Goal: Task Accomplishment & Management: Use online tool/utility

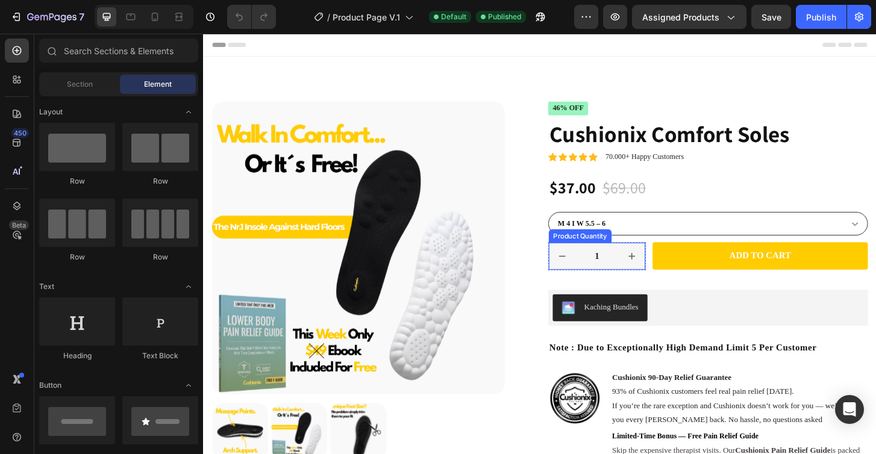
click at [635, 284] on input "1" at bounding box center [626, 273] width 46 height 29
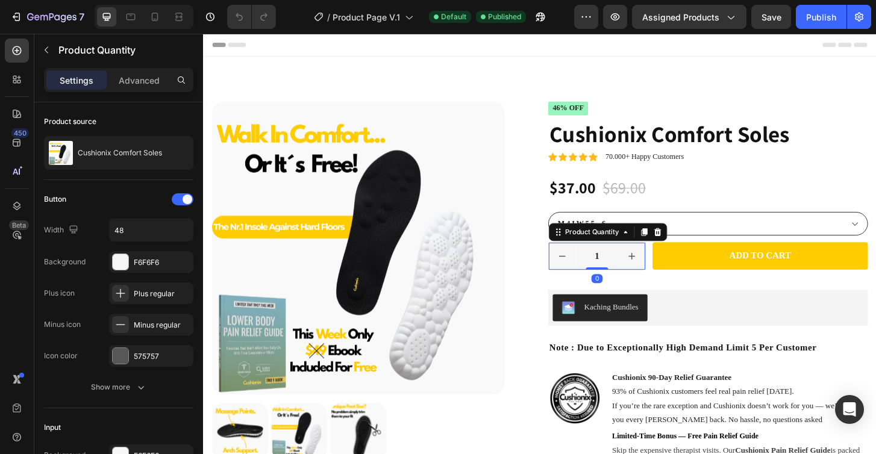
click at [699, 247] on div "Product Quantity" at bounding box center [637, 246] width 127 height 19
click at [693, 248] on icon at bounding box center [692, 247] width 10 height 10
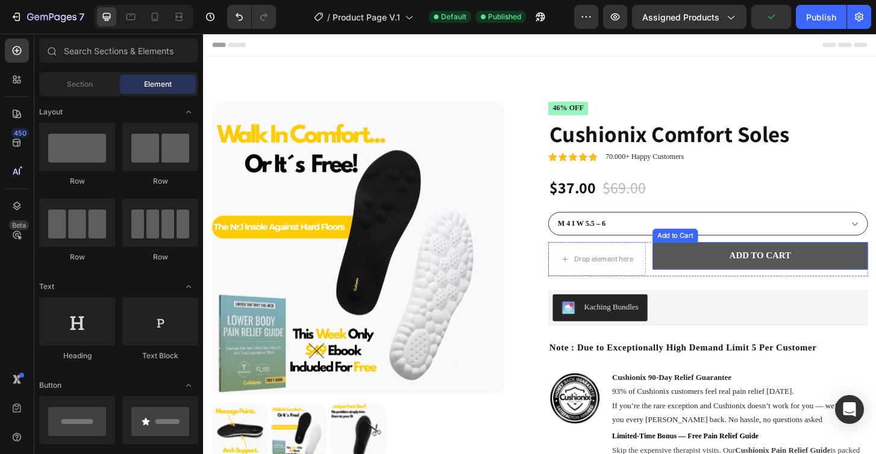
click at [687, 283] on button "Add to cart" at bounding box center [801, 273] width 231 height 30
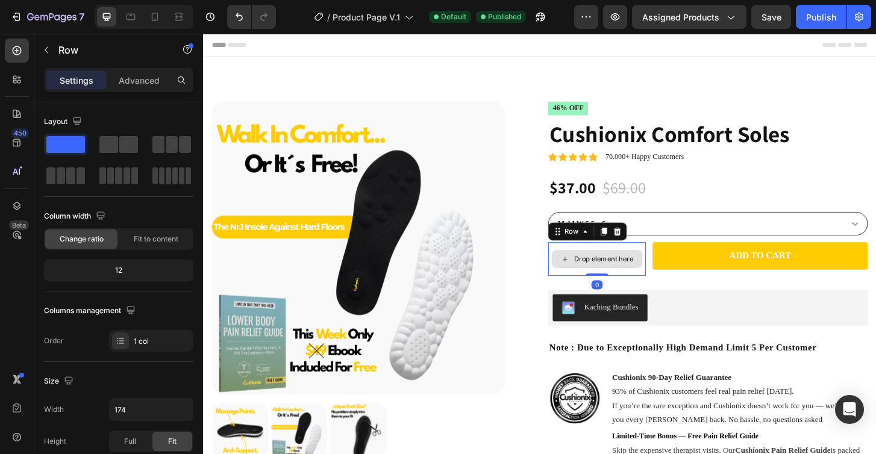
click at [678, 293] on div "Drop element here" at bounding box center [626, 276] width 105 height 36
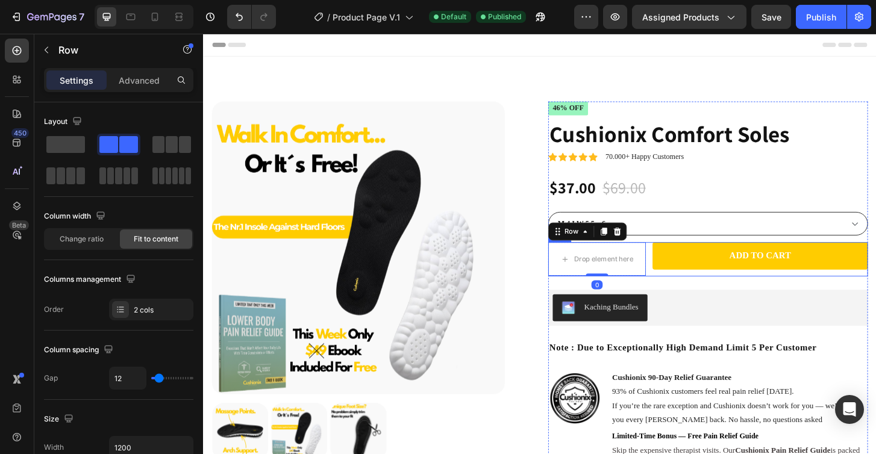
click at [688, 292] on div "Add to cart Add to Cart" at bounding box center [801, 276] width 231 height 37
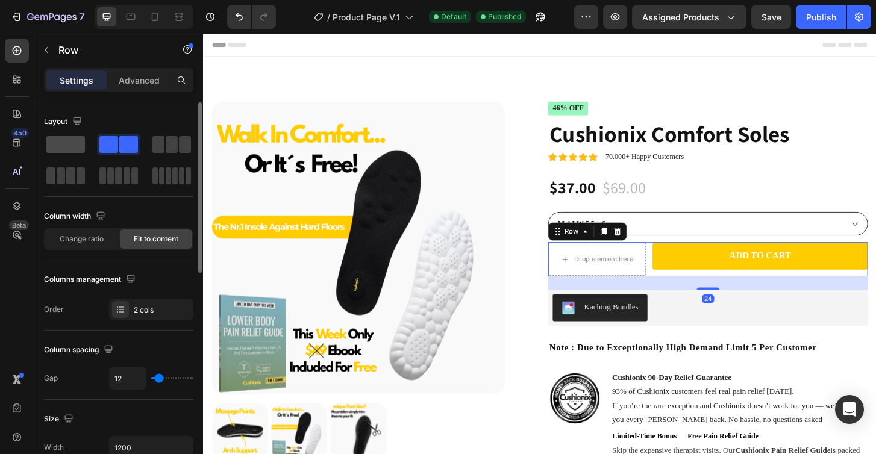
click at [70, 145] on span at bounding box center [65, 144] width 39 height 17
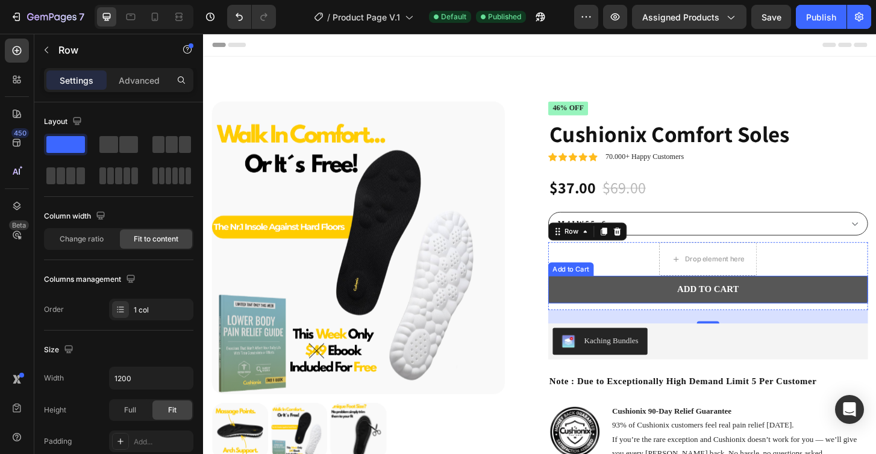
click at [615, 308] on button "Add to cart" at bounding box center [746, 309] width 344 height 30
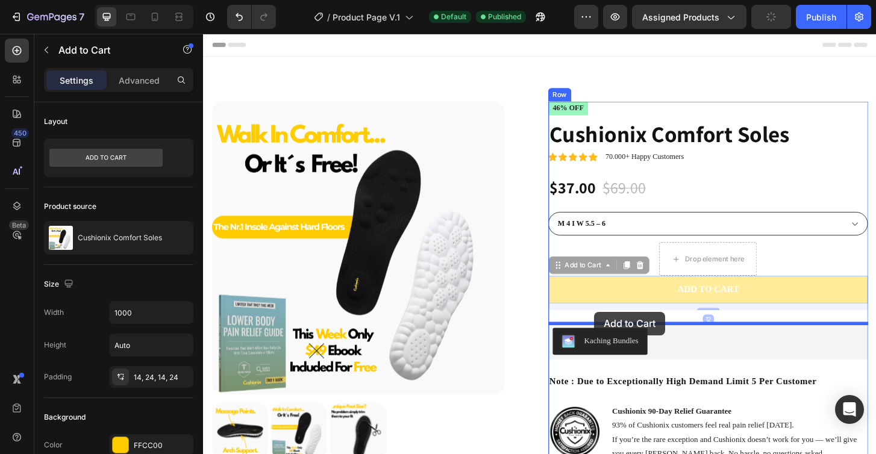
drag, startPoint x: 609, startPoint y: 286, endPoint x: 623, endPoint y: 333, distance: 48.6
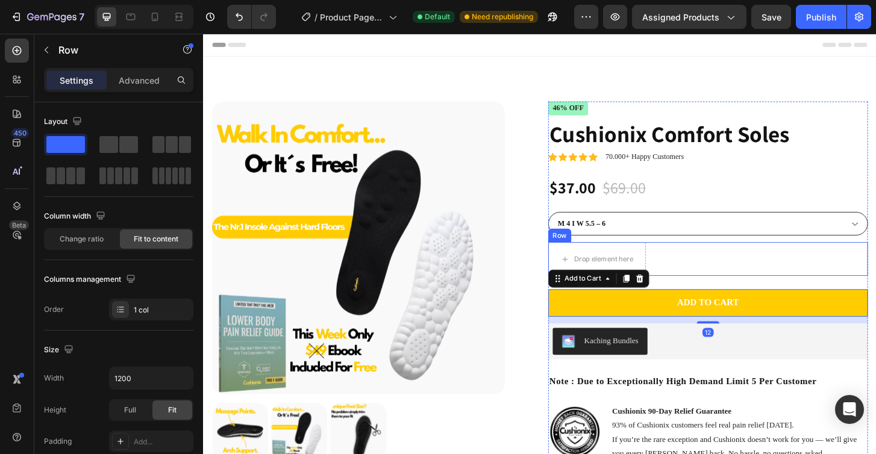
click at [693, 273] on div "Drop element here Row Row" at bounding box center [746, 276] width 344 height 36
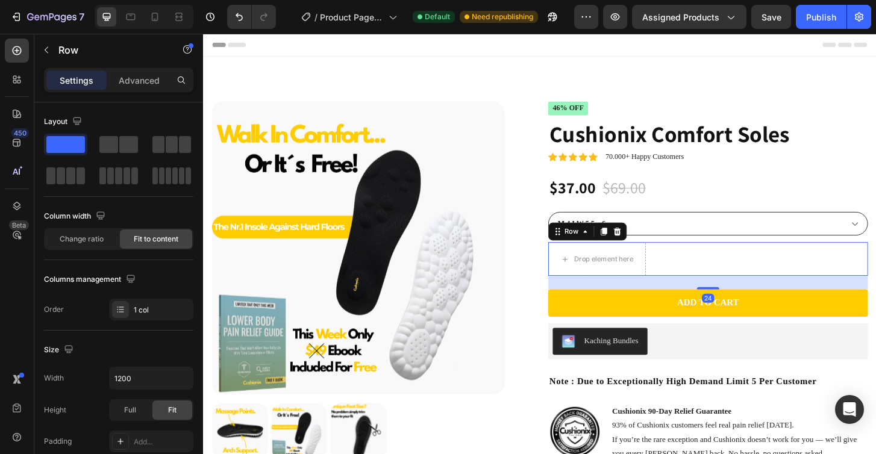
click at [655, 252] on div "Row" at bounding box center [616, 246] width 84 height 19
click at [648, 247] on icon at bounding box center [648, 247] width 10 height 10
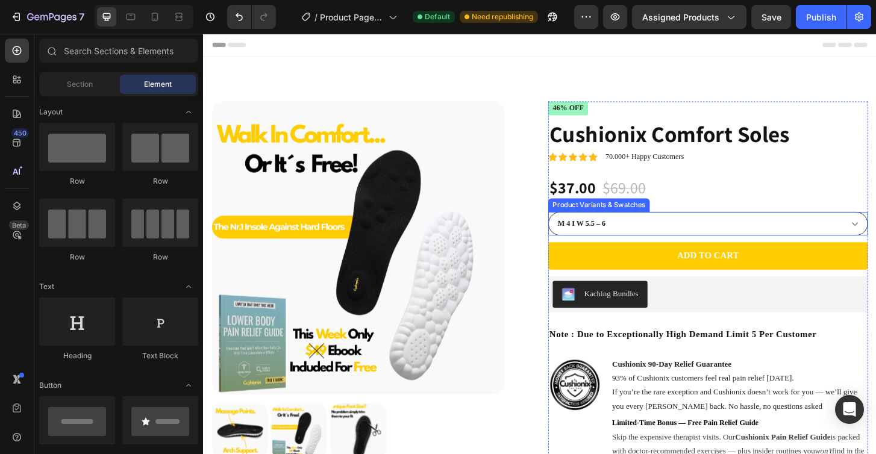
click at [661, 235] on select "M 4 I W 5.5 – 6 M 4.5 I W 6.5 – 7 M 5 - 5.5 I W 7.5 – 8 M 6–6.5 I W 8.5 M 7 I W…" at bounding box center [746, 237] width 344 height 25
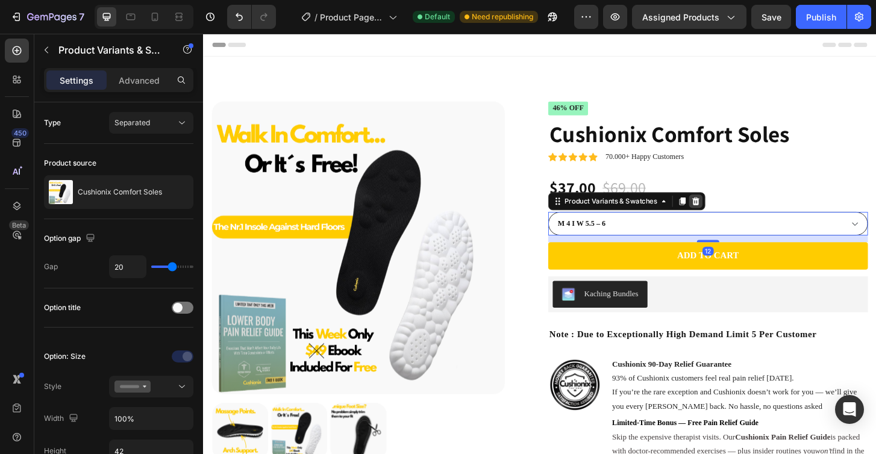
click at [732, 212] on icon at bounding box center [733, 214] width 8 height 8
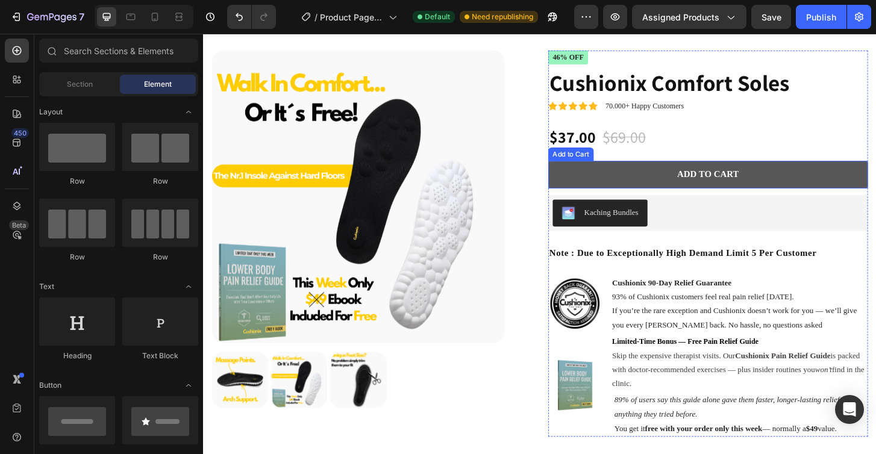
scroll to position [54, 0]
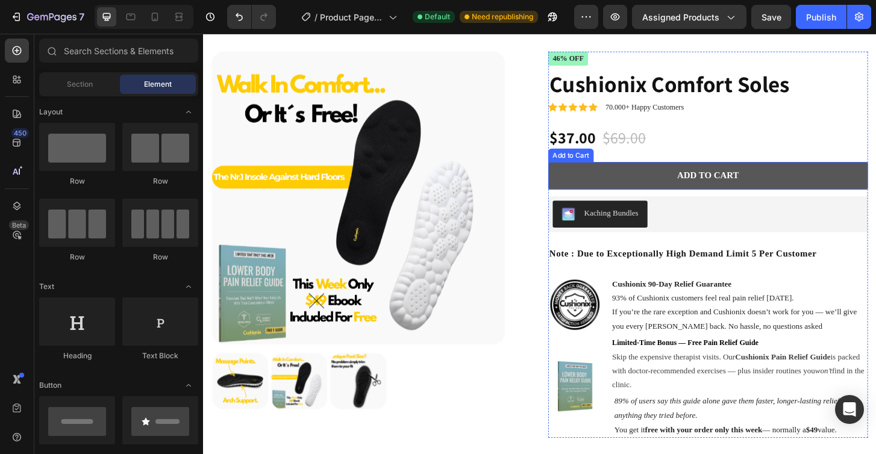
click at [636, 174] on button "Add to cart" at bounding box center [746, 187] width 344 height 30
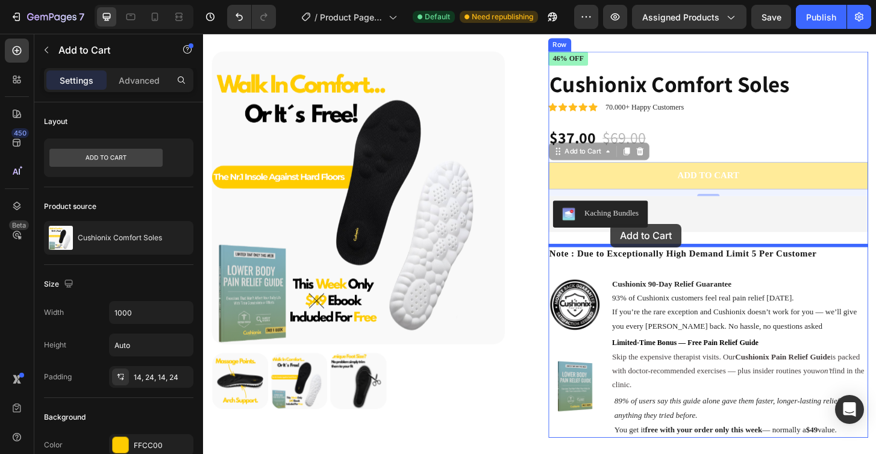
drag, startPoint x: 618, startPoint y: 157, endPoint x: 641, endPoint y: 238, distance: 84.5
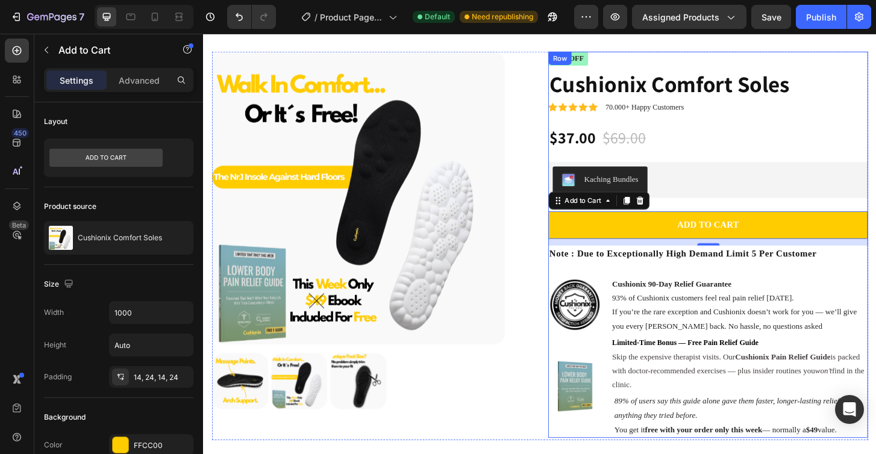
click at [802, 126] on div "Icon Icon Icon Icon Icon Icon List Trusted By 70.000+ Customers Text Block Row …" at bounding box center [746, 260] width 344 height 415
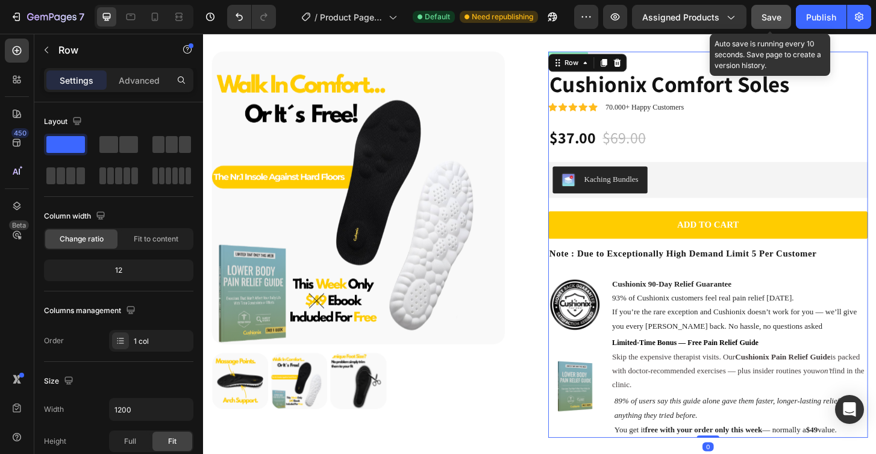
click at [765, 20] on span "Save" at bounding box center [772, 17] width 20 height 10
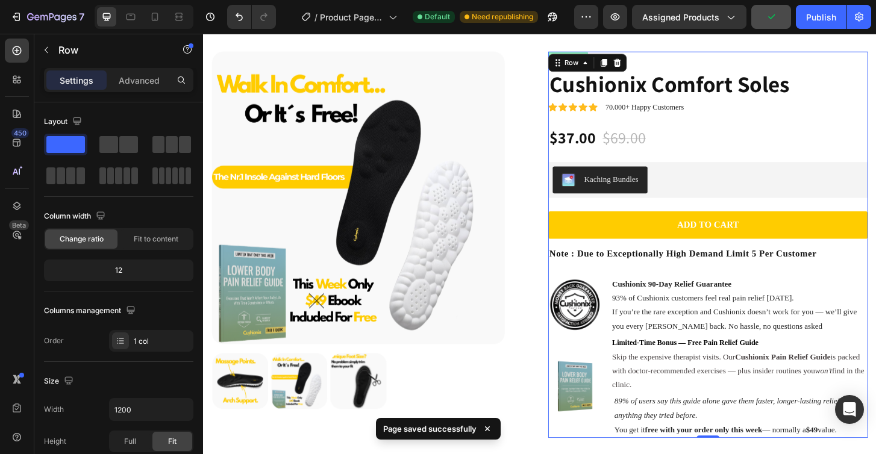
click at [844, 121] on div "Icon Icon Icon Icon Icon Icon List Trusted By 70.000+ Customers Text Block Row …" at bounding box center [746, 260] width 344 height 415
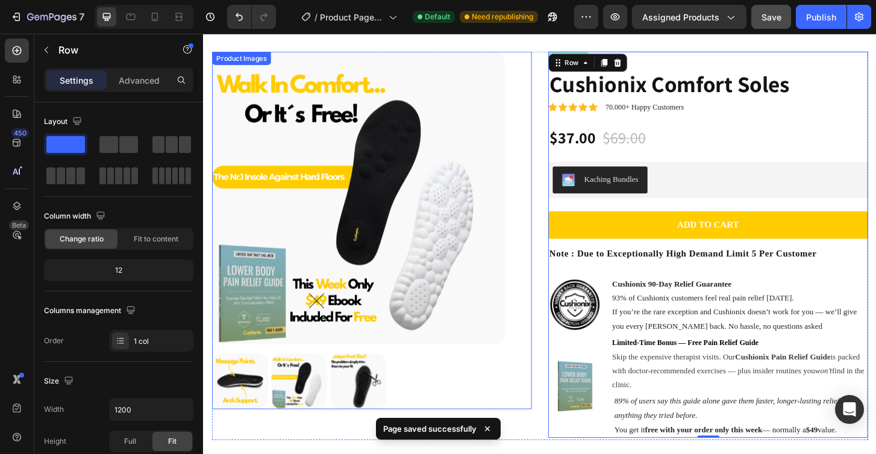
click at [528, 203] on div "Product Images" at bounding box center [384, 245] width 344 height 385
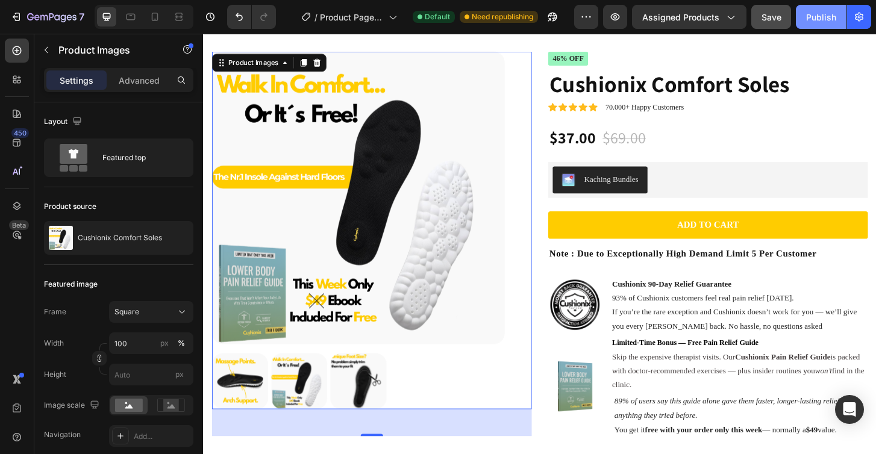
click at [815, 16] on div "Publish" at bounding box center [821, 17] width 30 height 13
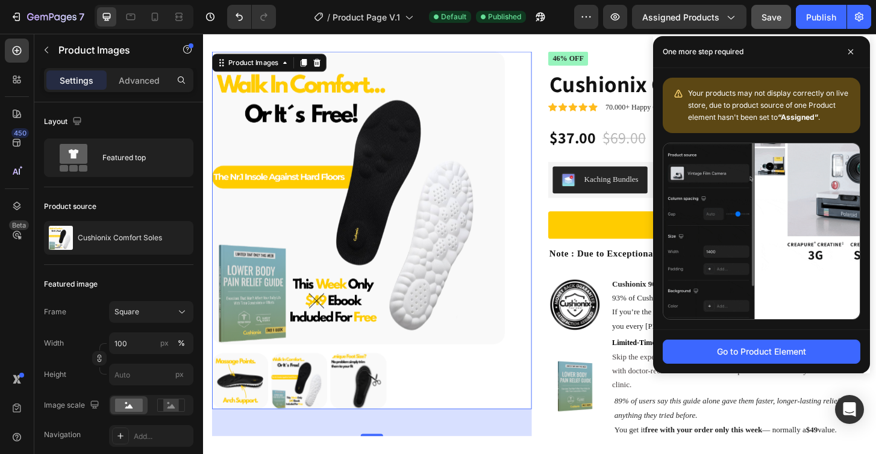
scroll to position [74, 0]
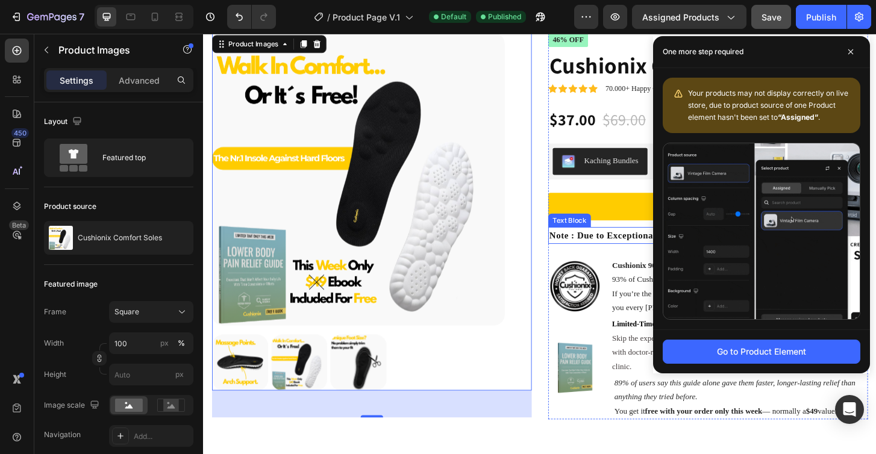
click at [599, 251] on p "Note : Due to Exceptionally High Demand Limit 5 Per Customer" at bounding box center [745, 251] width 341 height 16
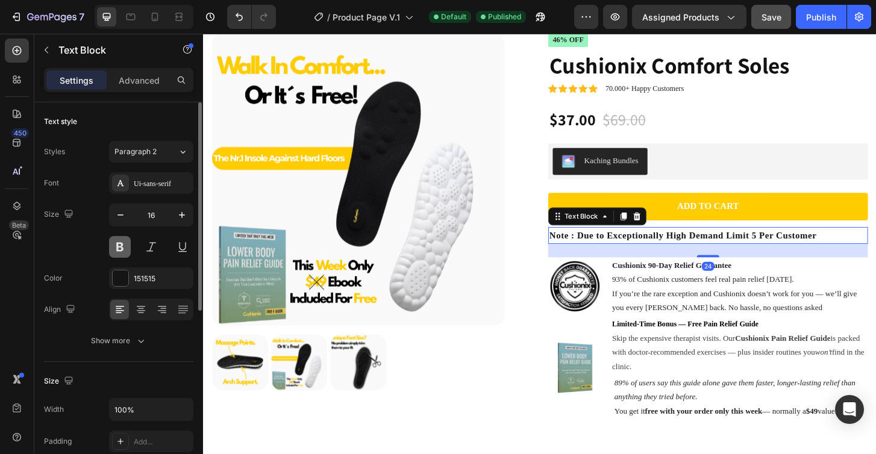
click at [122, 250] on button at bounding box center [120, 247] width 22 height 22
click at [121, 217] on icon "button" at bounding box center [121, 215] width 12 height 12
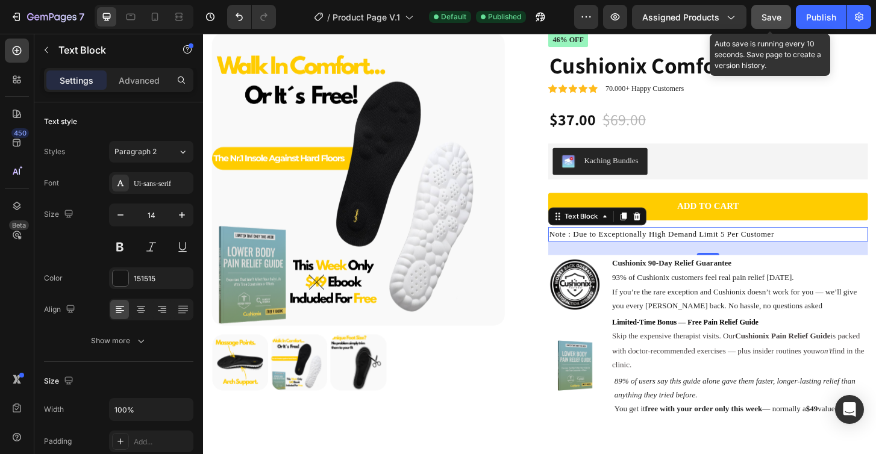
click at [785, 25] on button "Save" at bounding box center [772, 17] width 40 height 24
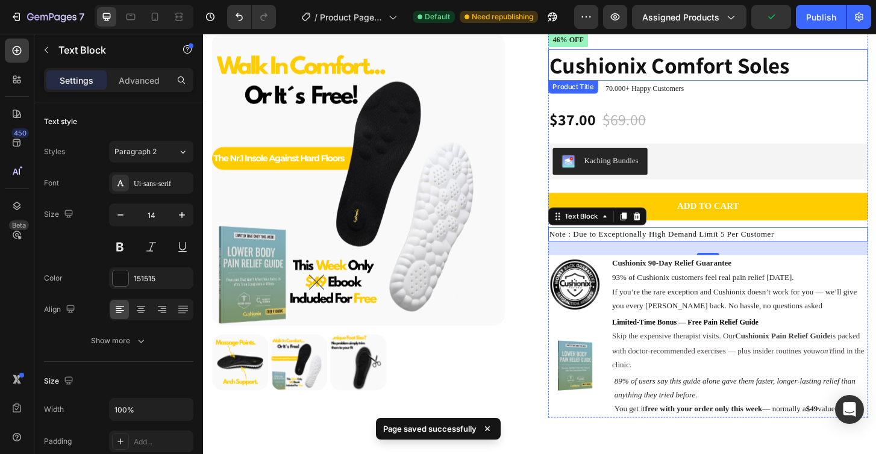
drag, startPoint x: 1022, startPoint y: 55, endPoint x: 837, endPoint y: 58, distance: 185.1
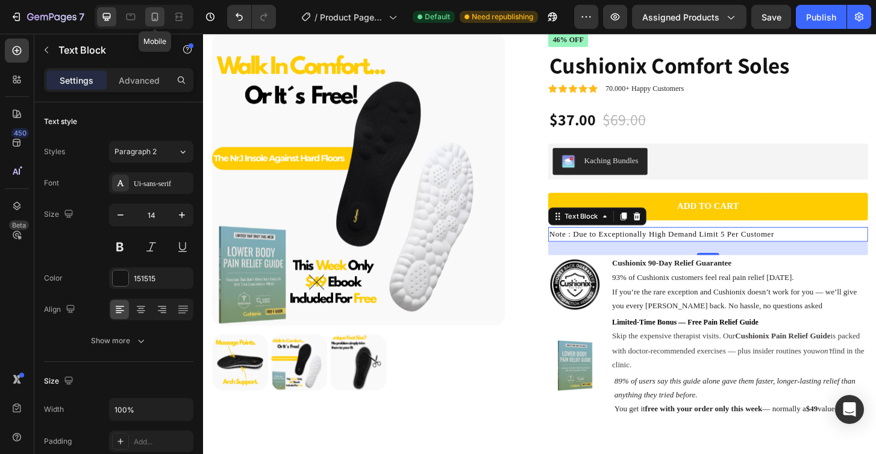
click at [156, 19] on icon at bounding box center [155, 19] width 3 height 1
type input "9"
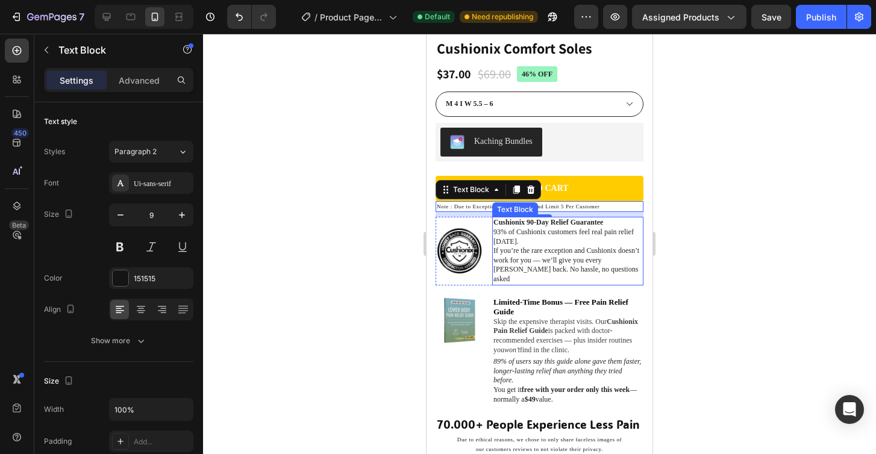
scroll to position [205, 0]
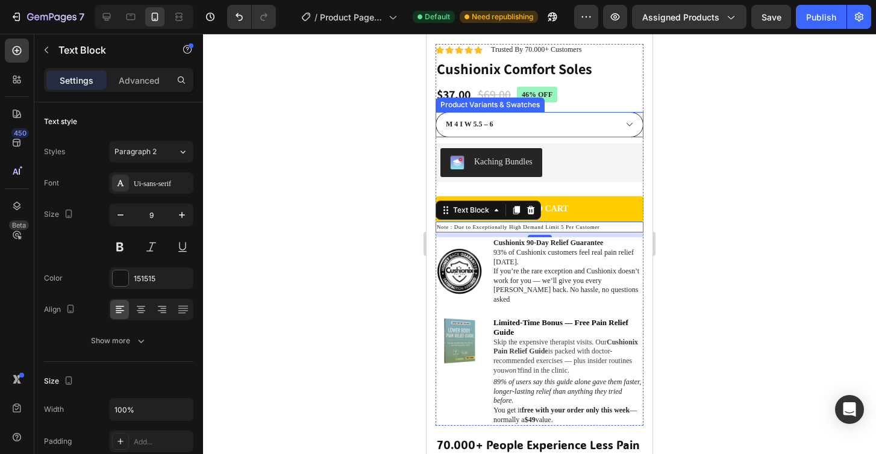
click at [583, 131] on select "M 4 I W 5.5 – 6 M 4.5 I W 6.5 – 7 M 5 - 5.5 I W 7.5 – 8 M 6–6.5 I W 8.5 M 7 I W…" at bounding box center [540, 124] width 208 height 25
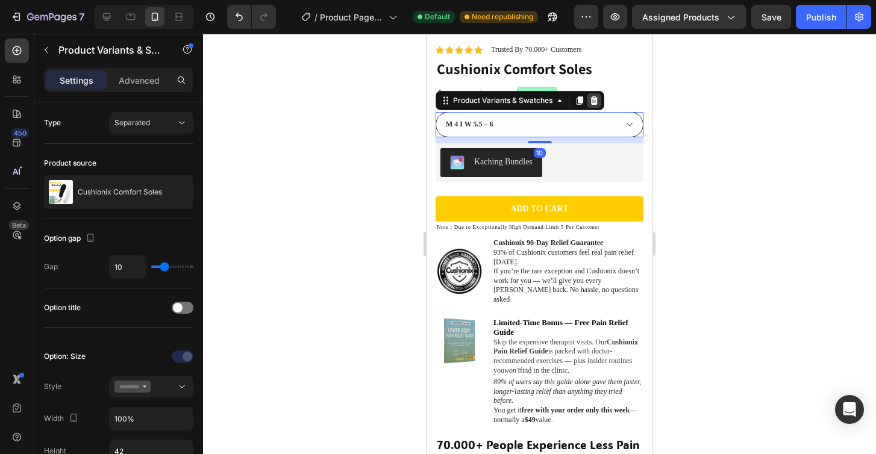
click at [594, 100] on icon at bounding box center [595, 100] width 8 height 8
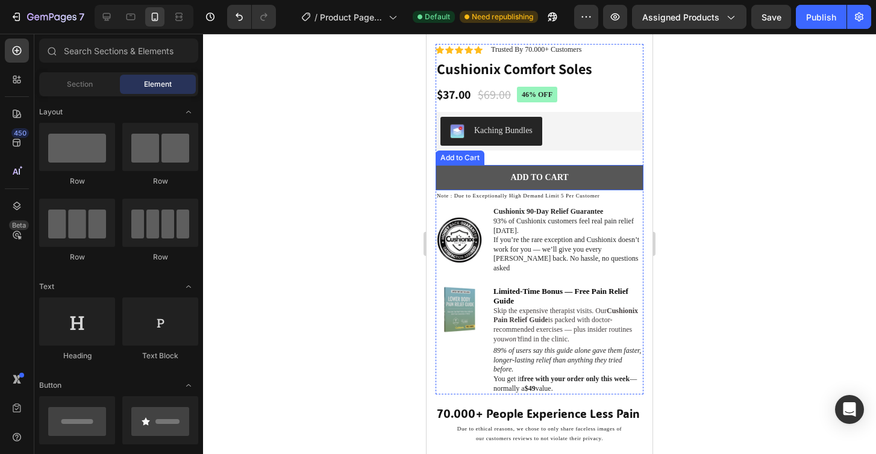
click at [544, 171] on button "Add to cart" at bounding box center [540, 177] width 208 height 25
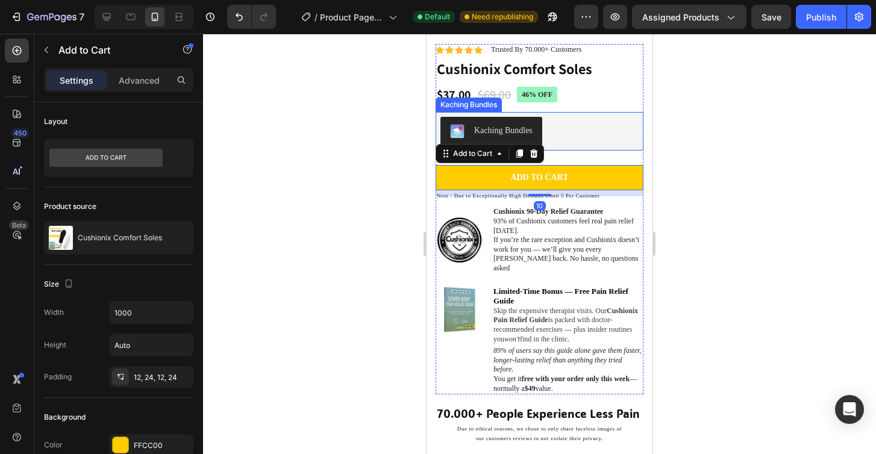
click at [397, 147] on div at bounding box center [539, 244] width 673 height 421
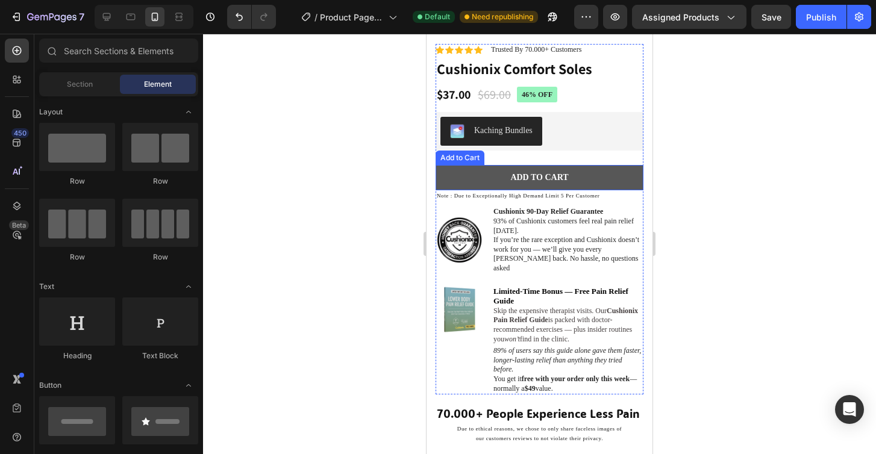
click at [477, 170] on button "Add to cart" at bounding box center [540, 177] width 208 height 25
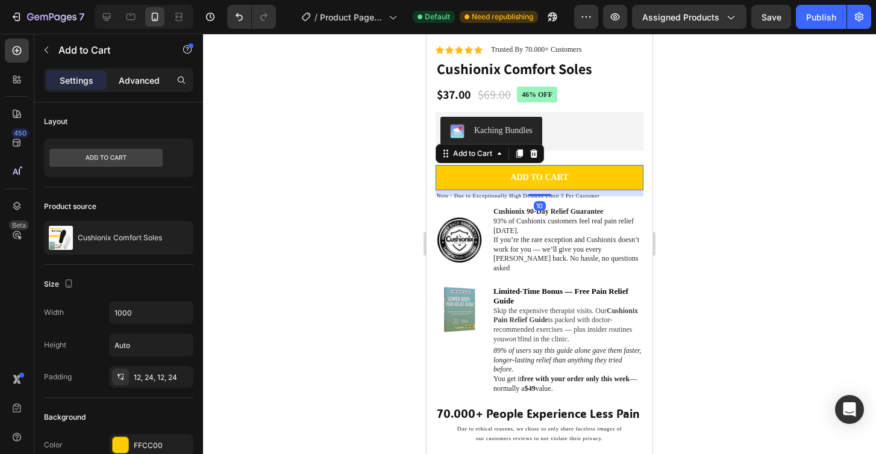
click at [145, 81] on p "Advanced" at bounding box center [139, 80] width 41 height 13
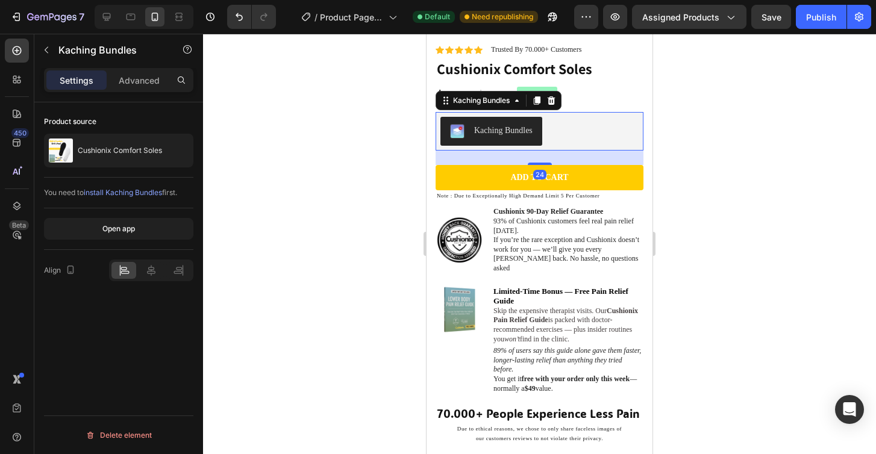
click at [584, 139] on div "Kaching Bundles" at bounding box center [540, 131] width 198 height 29
click at [137, 78] on p "Advanced" at bounding box center [139, 80] width 41 height 13
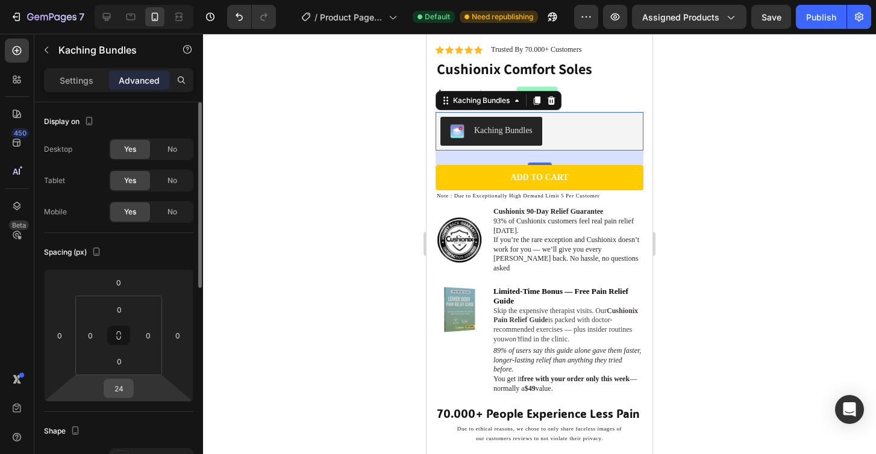
click at [120, 391] on input "24" at bounding box center [119, 389] width 24 height 18
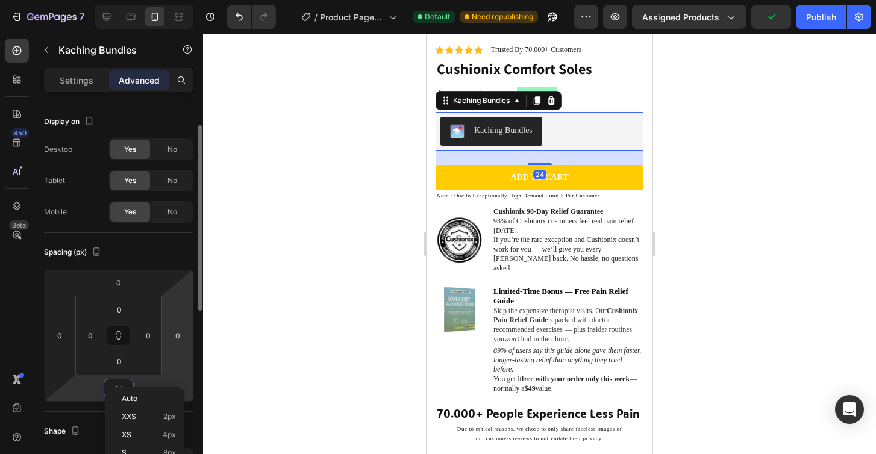
scroll to position [55, 0]
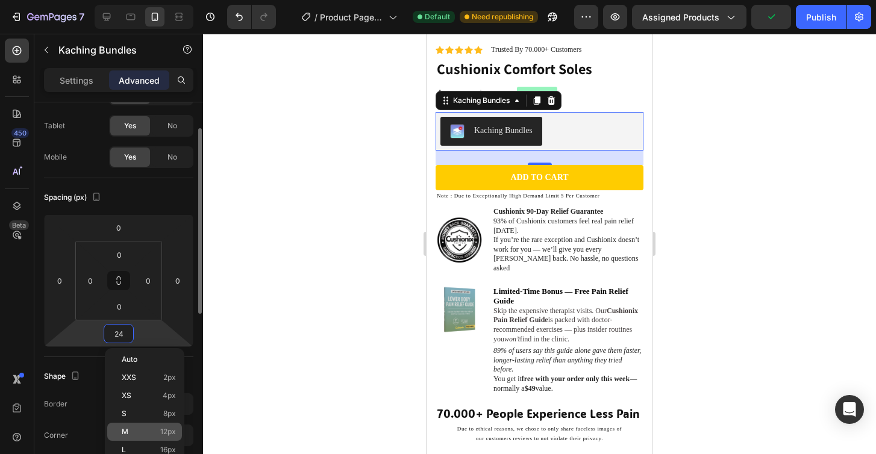
click at [154, 433] on p "M 12px" at bounding box center [149, 432] width 54 height 8
type input "12"
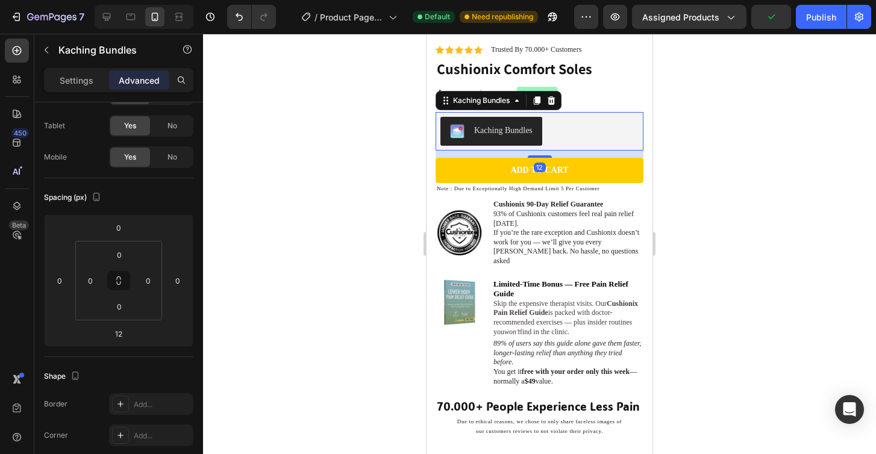
click at [336, 215] on div at bounding box center [539, 244] width 673 height 421
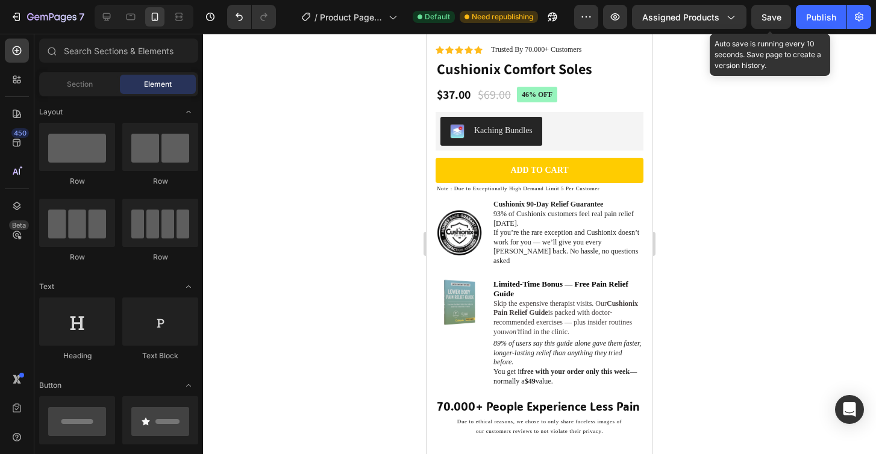
click at [769, 19] on span "Save" at bounding box center [772, 17] width 20 height 10
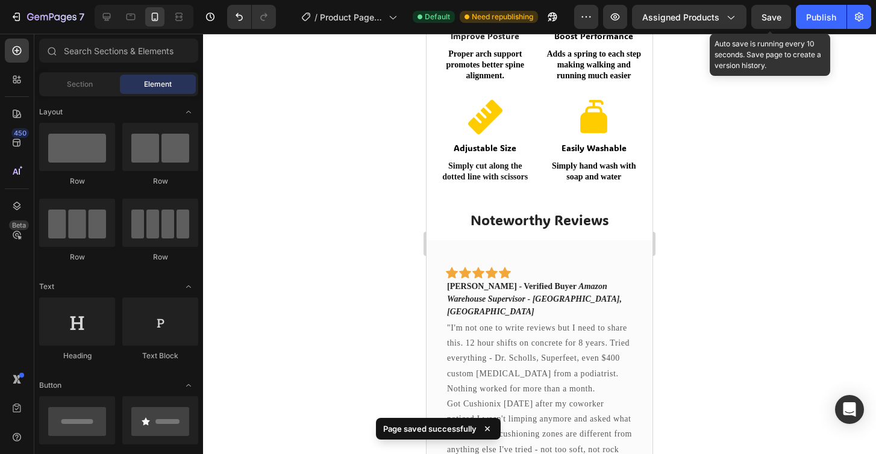
scroll to position [805, 0]
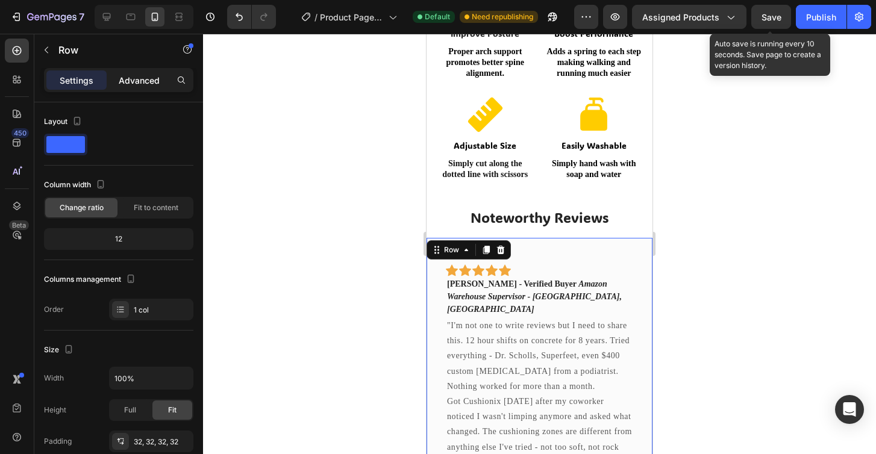
click at [127, 74] on p "Advanced" at bounding box center [139, 80] width 41 height 13
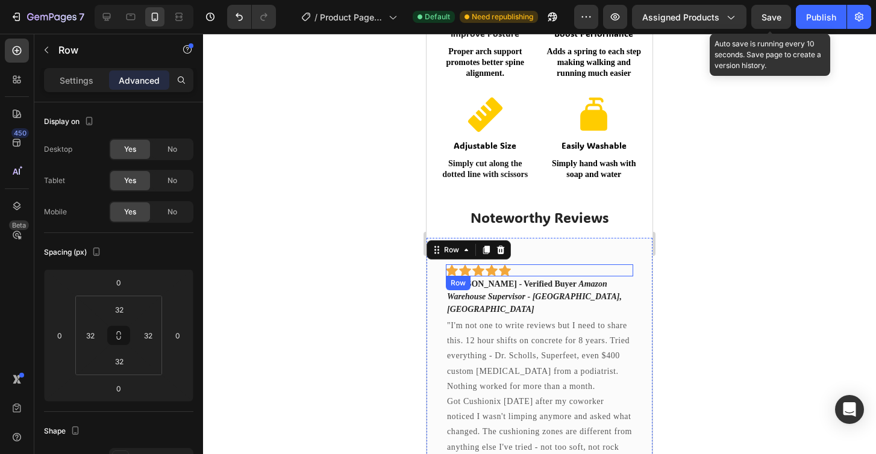
click at [531, 268] on div "Icon Icon Icon Icon Icon Row" at bounding box center [539, 271] width 187 height 12
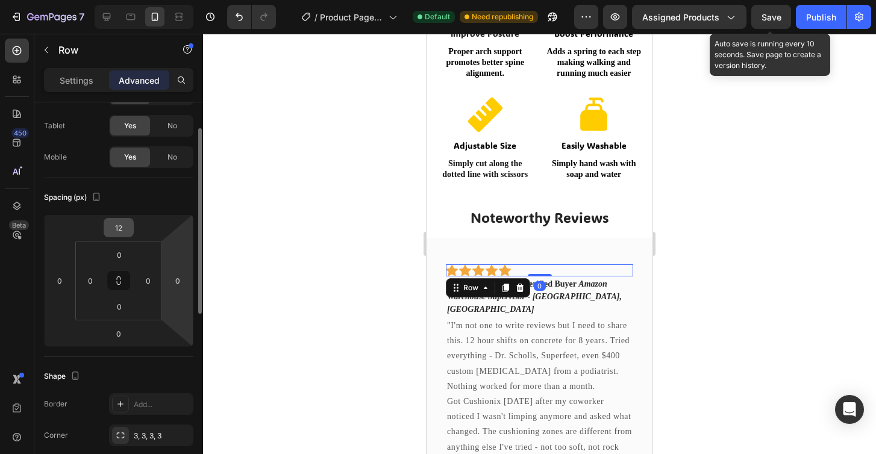
click at [127, 221] on input "12" at bounding box center [119, 228] width 24 height 18
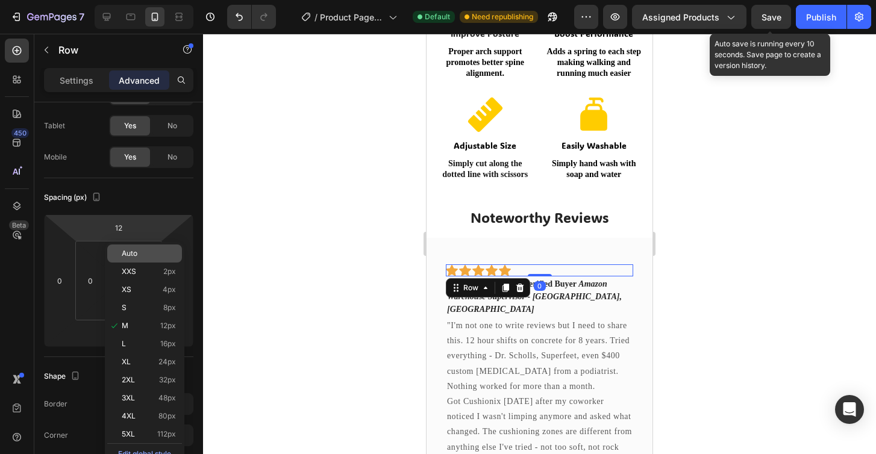
click at [138, 257] on p "Auto" at bounding box center [149, 254] width 54 height 8
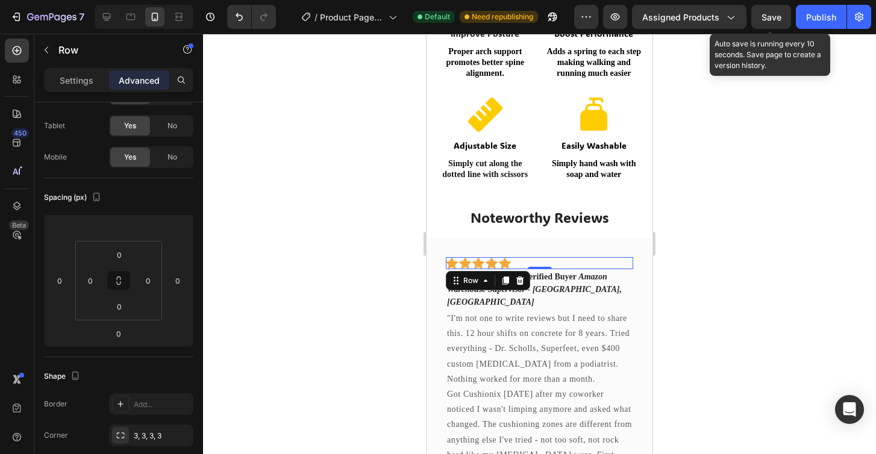
click at [381, 227] on div at bounding box center [539, 244] width 673 height 421
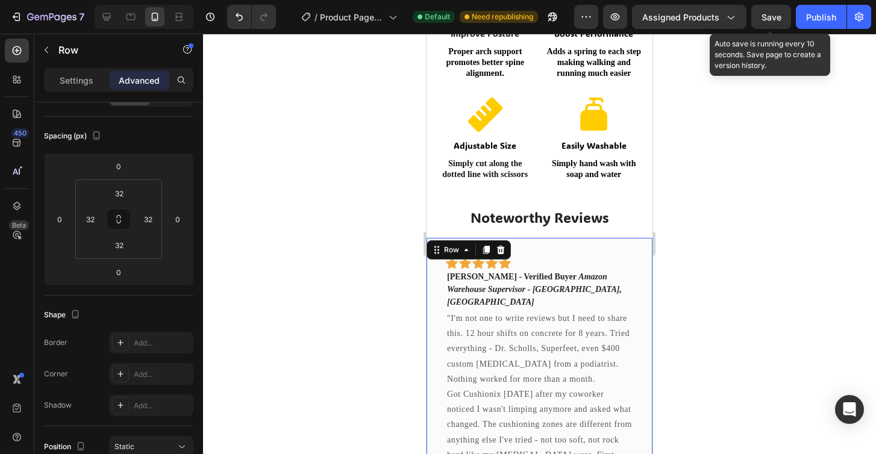
scroll to position [418, 0]
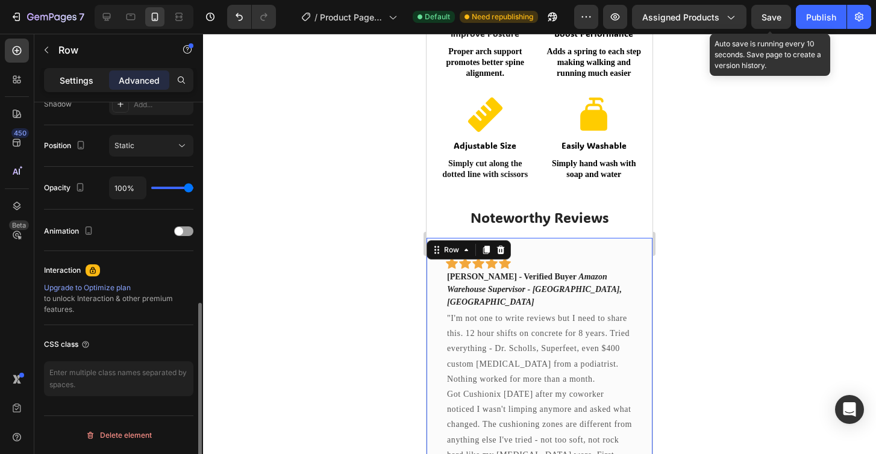
click at [80, 75] on p "Settings" at bounding box center [77, 80] width 34 height 13
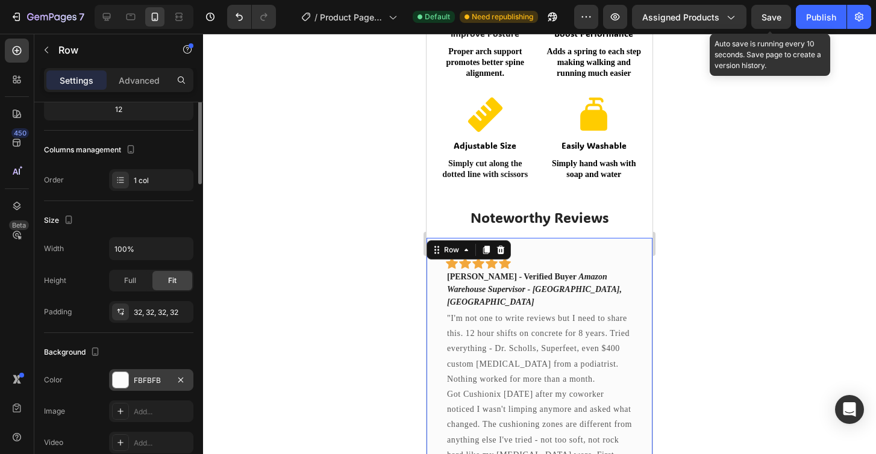
scroll to position [0, 0]
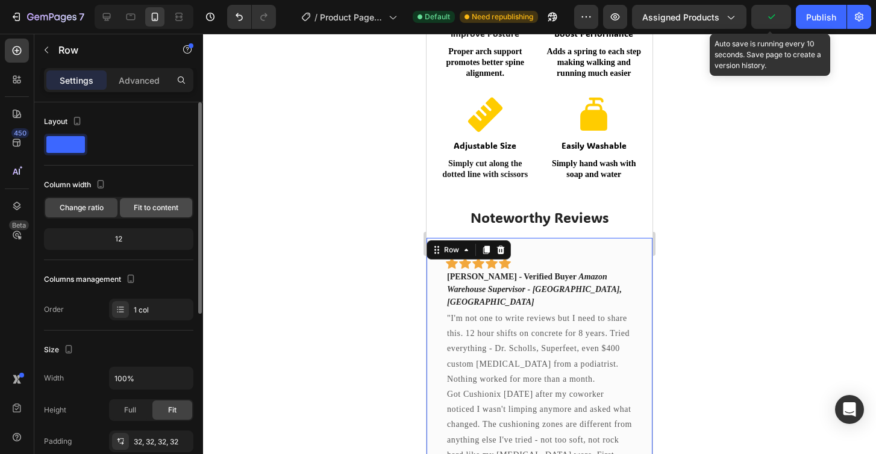
click at [154, 208] on span "Fit to content" at bounding box center [156, 208] width 45 height 11
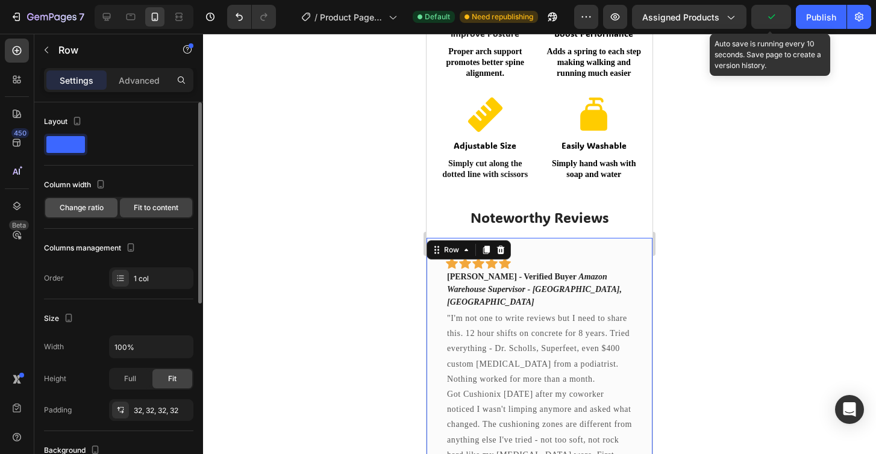
click at [94, 213] on div "Change ratio" at bounding box center [81, 207] width 72 height 19
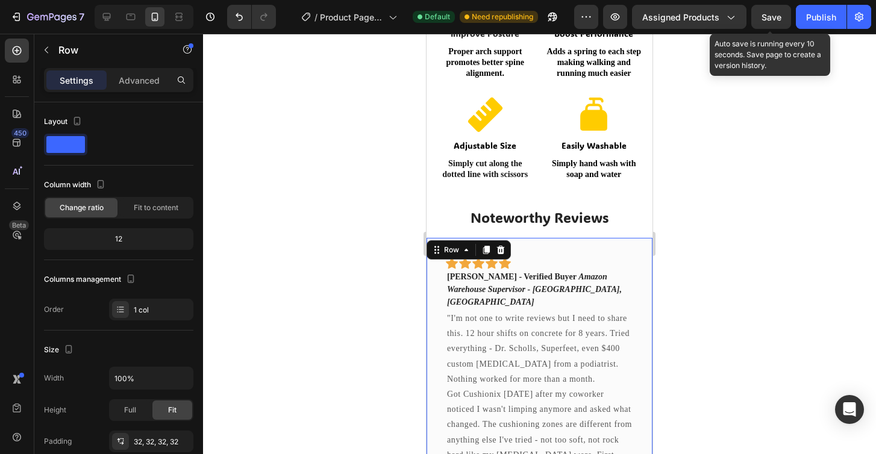
click at [318, 213] on div at bounding box center [539, 244] width 673 height 421
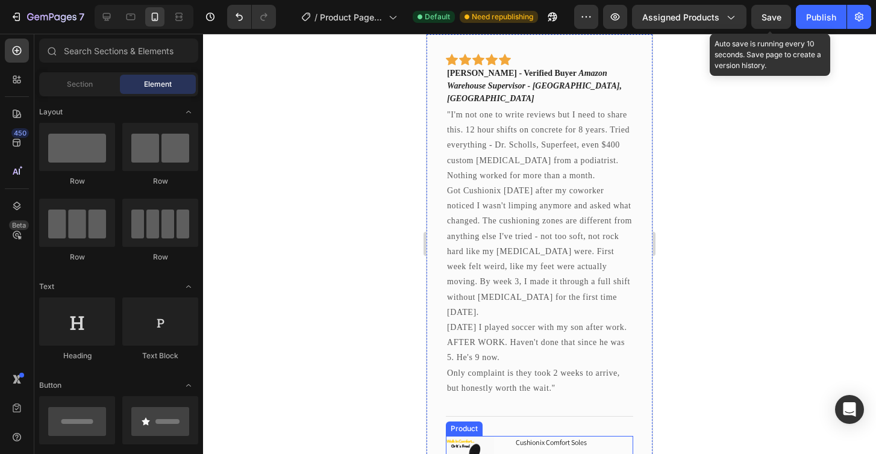
scroll to position [1029, 0]
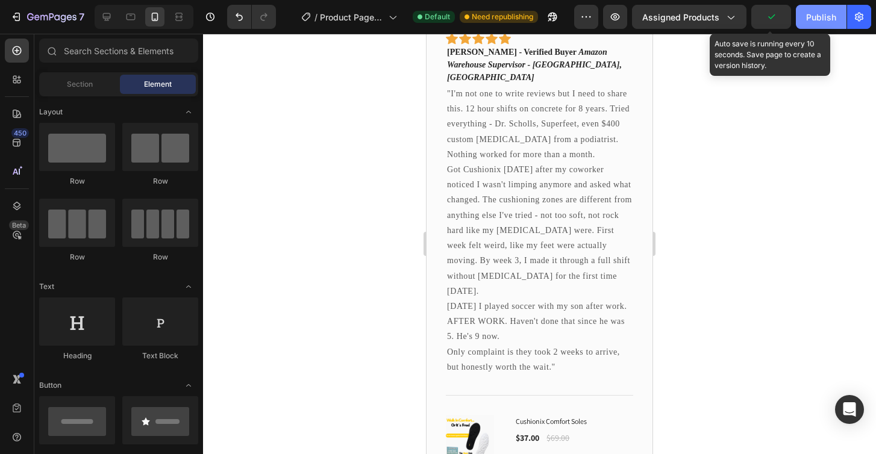
click at [822, 19] on div "Publish" at bounding box center [821, 17] width 30 height 13
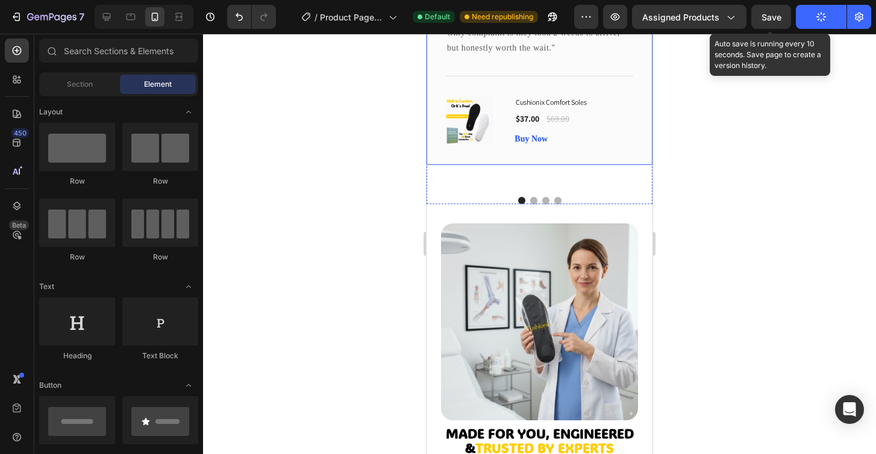
scroll to position [1350, 0]
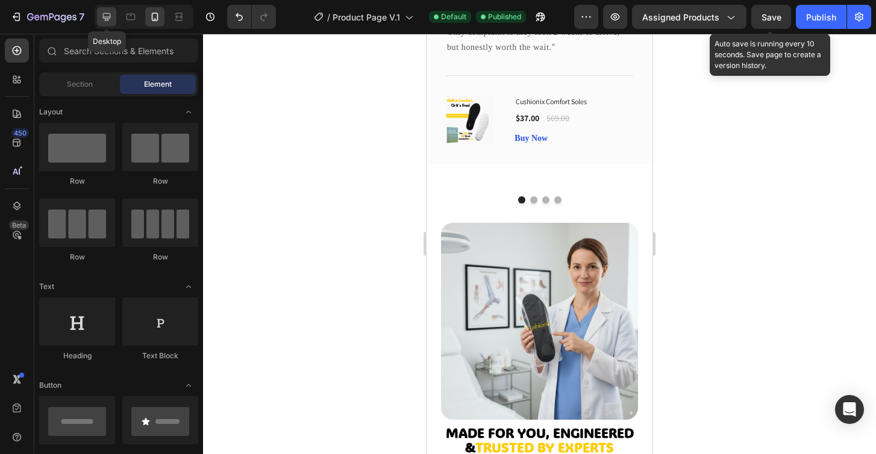
click at [105, 21] on icon at bounding box center [107, 17] width 12 height 12
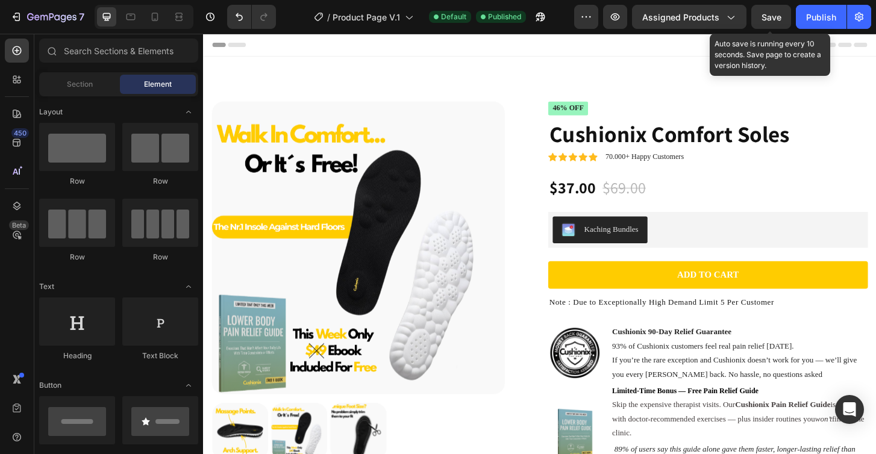
scroll to position [19, 0]
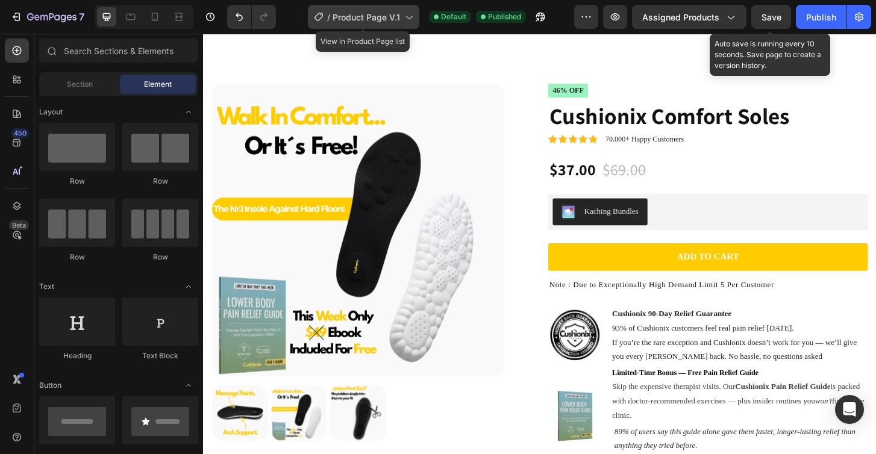
click at [374, 20] on span "Product Page V.1" at bounding box center [367, 17] width 68 height 13
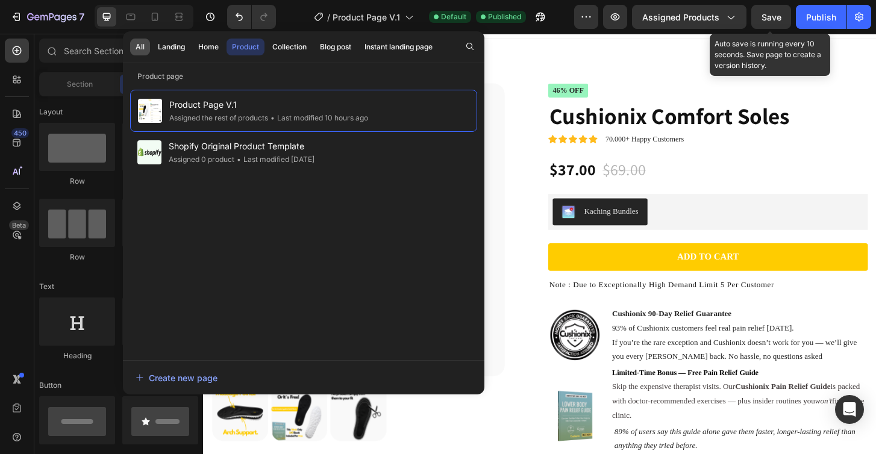
click at [134, 47] on button "All" at bounding box center [140, 47] width 20 height 17
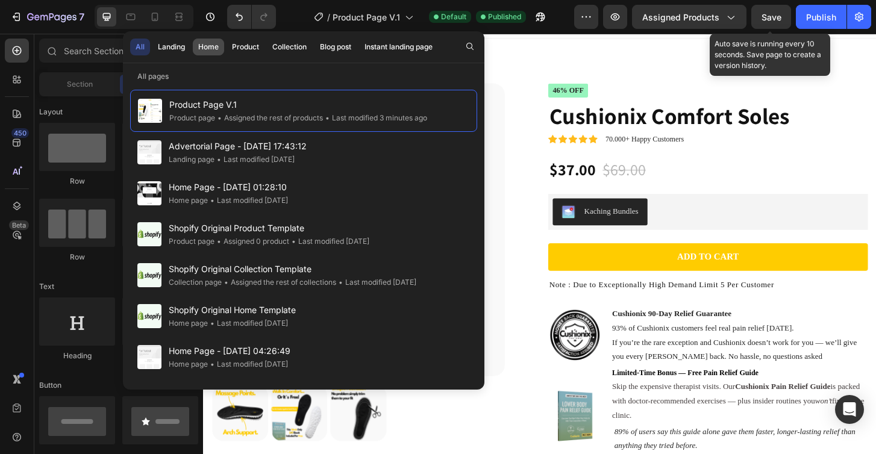
click at [203, 52] on div "Home" at bounding box center [208, 47] width 20 height 11
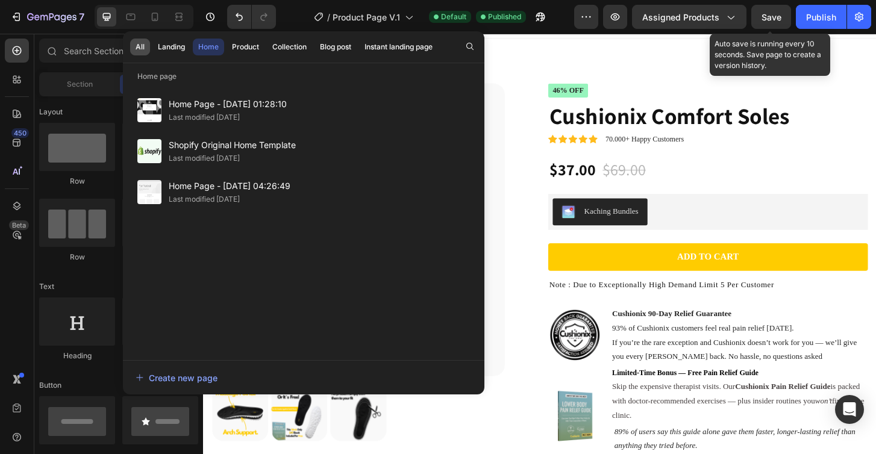
click at [139, 43] on div "All" at bounding box center [140, 47] width 9 height 11
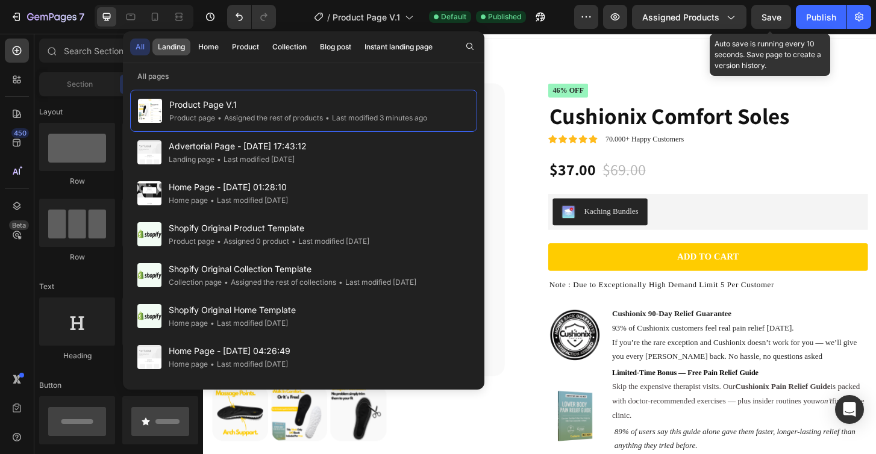
click at [162, 44] on div "Landing" at bounding box center [171, 47] width 27 height 11
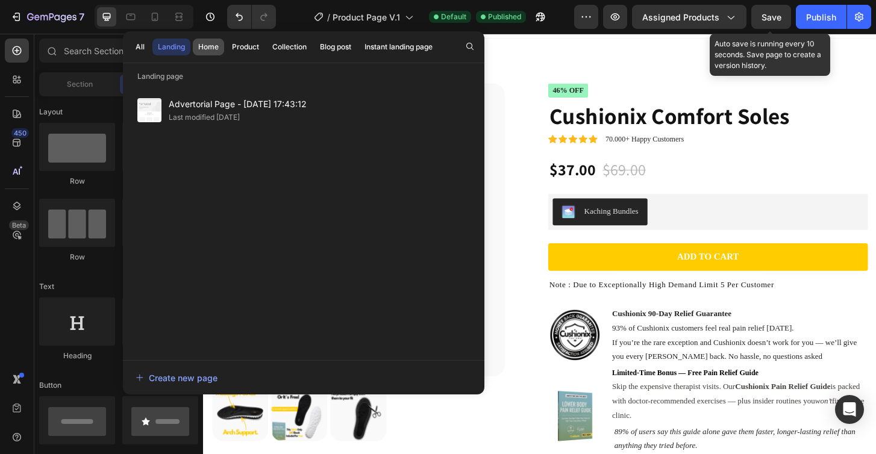
click at [195, 48] on button "Home" at bounding box center [208, 47] width 31 height 17
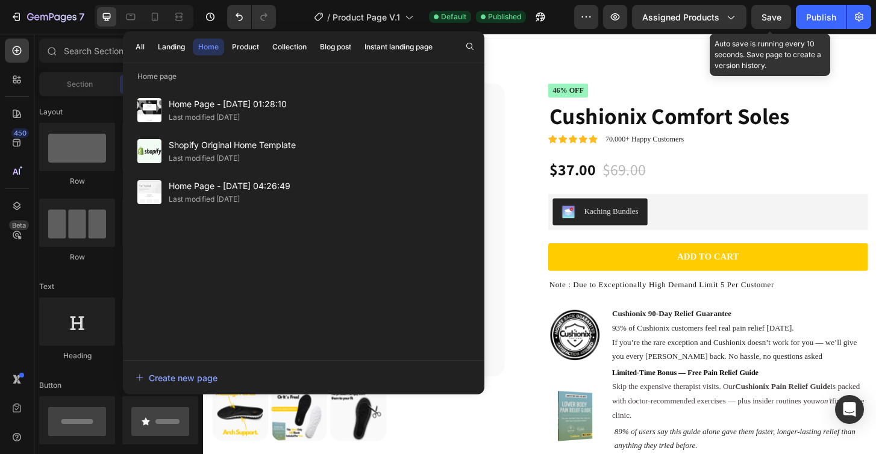
click at [212, 45] on div "Home" at bounding box center [208, 47] width 20 height 11
click at [291, 44] on div "Collection" at bounding box center [289, 47] width 34 height 11
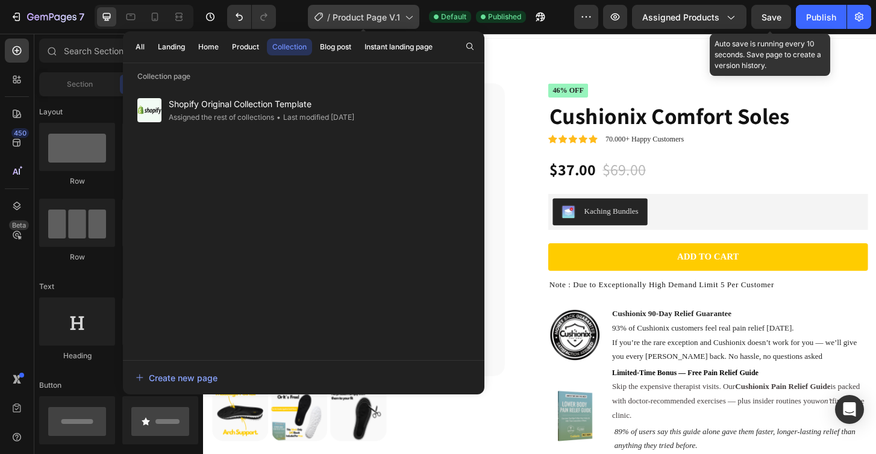
click at [353, 18] on span "Product Page V.1" at bounding box center [367, 17] width 68 height 13
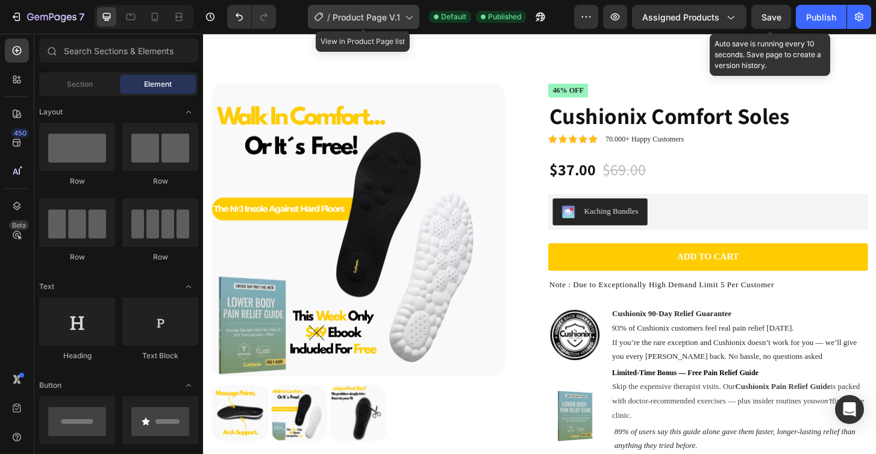
click at [412, 15] on icon at bounding box center [409, 17] width 12 height 12
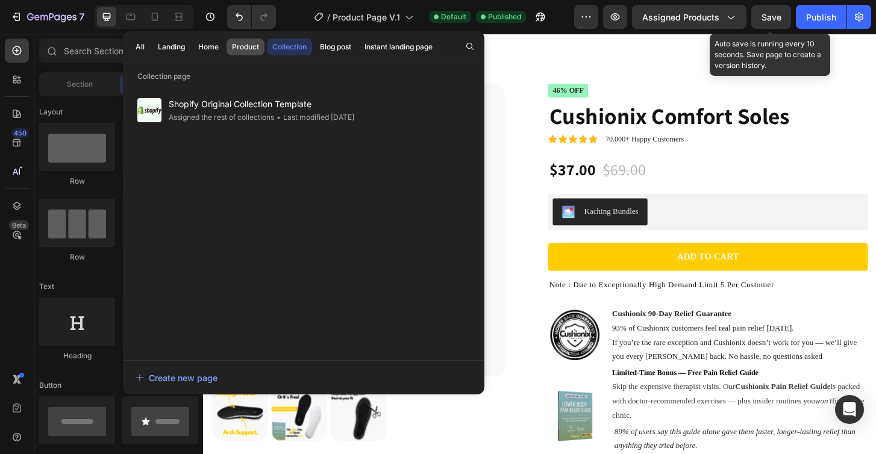
click at [250, 43] on div "Product" at bounding box center [245, 47] width 27 height 11
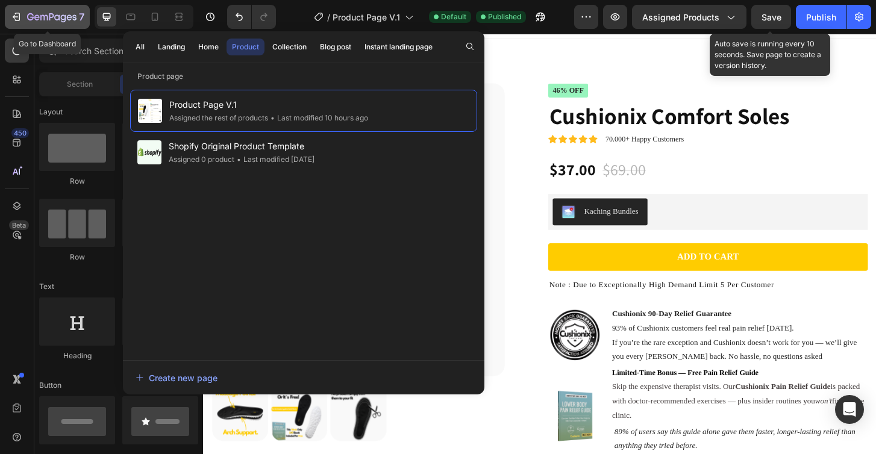
click at [52, 20] on icon "button" at bounding box center [51, 18] width 49 height 10
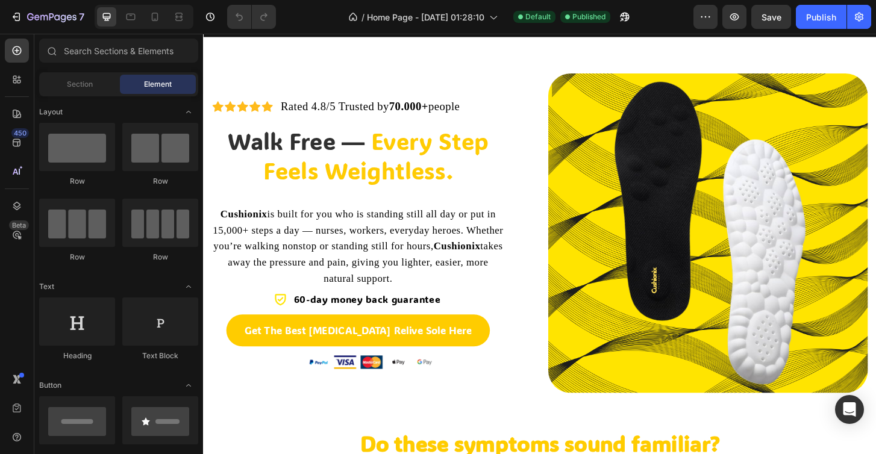
scroll to position [60, 0]
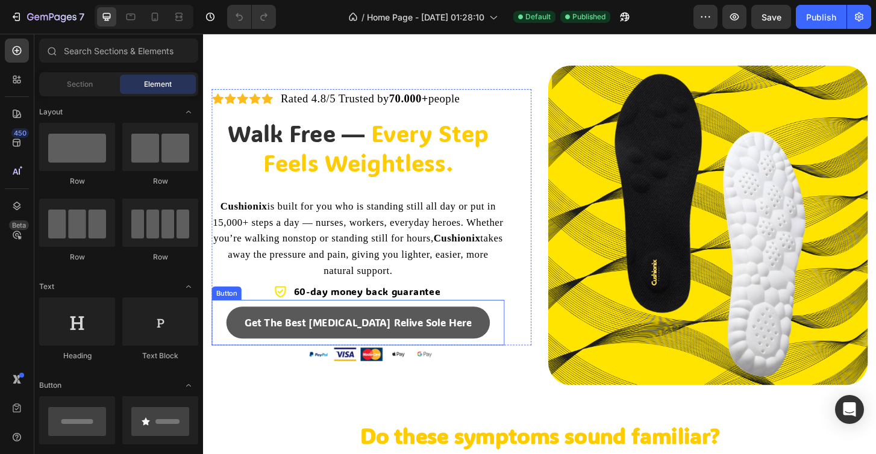
click at [487, 350] on link "Get The Best Foot Pain Relive Sole Here" at bounding box center [369, 344] width 283 height 34
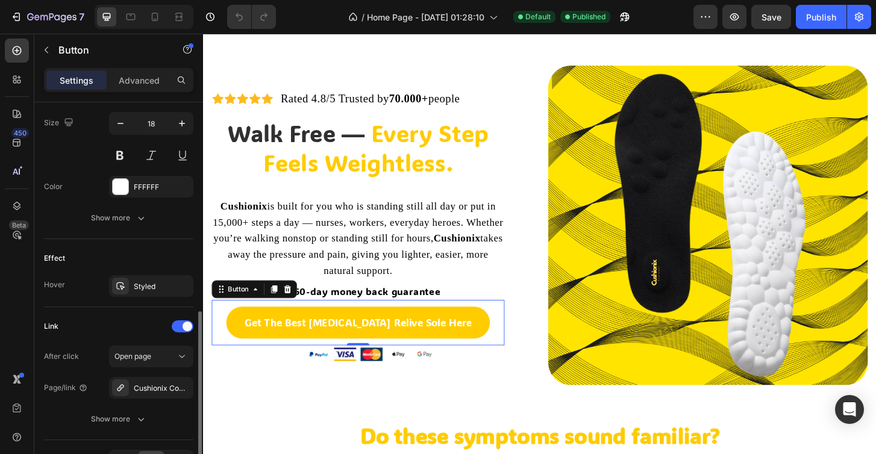
scroll to position [504, 0]
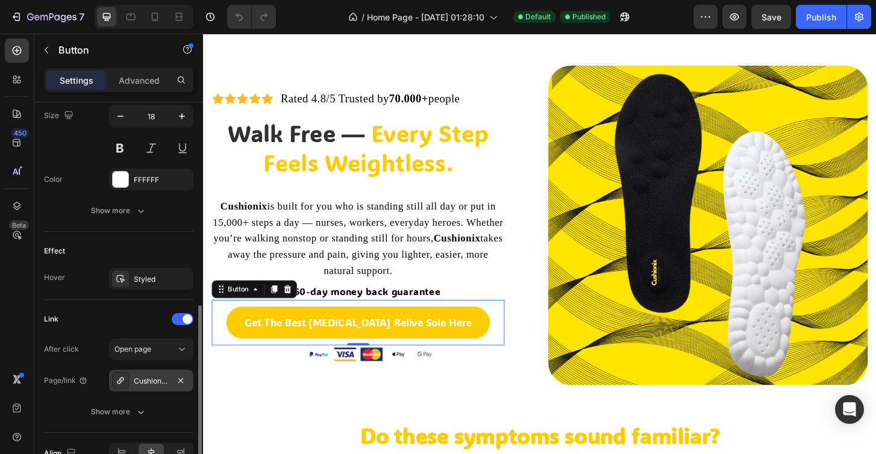
click at [156, 376] on div "Cushionix Comfort Soles" at bounding box center [151, 381] width 35 height 11
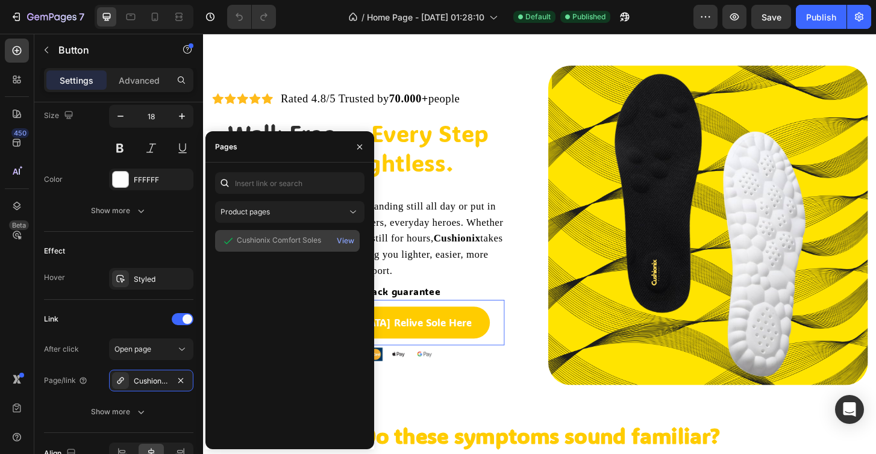
click at [278, 237] on div "Cushionix Comfort Soles" at bounding box center [279, 240] width 84 height 11
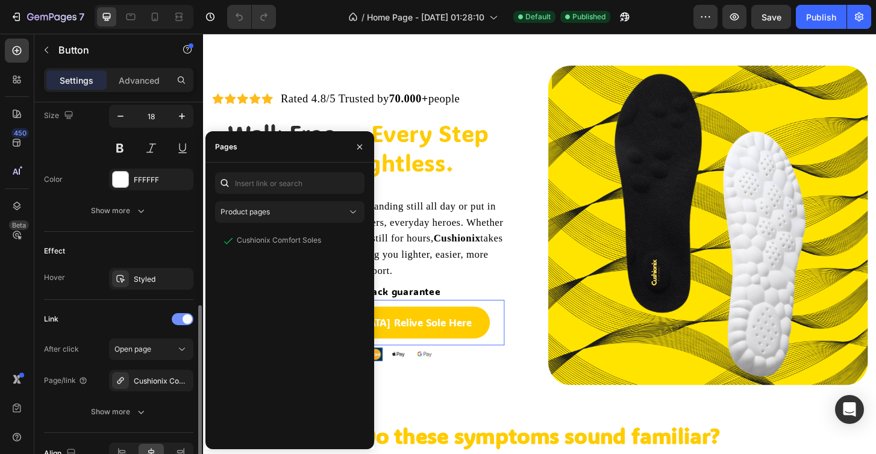
click at [178, 320] on div at bounding box center [183, 319] width 22 height 12
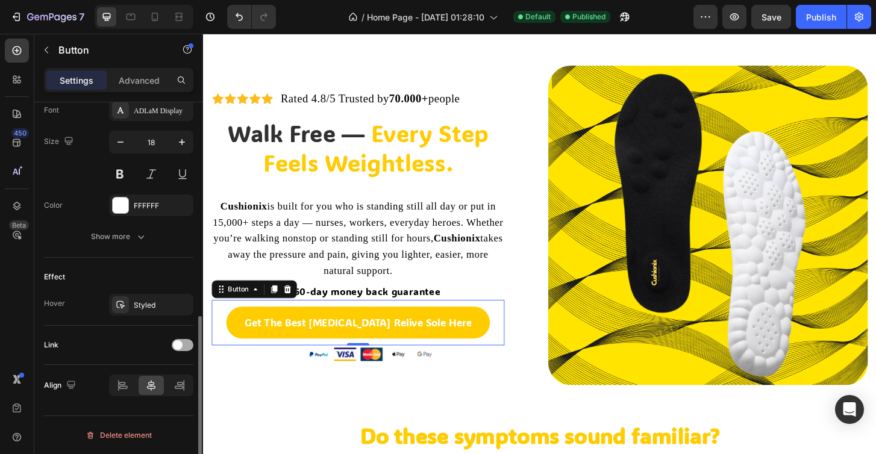
scroll to position [478, 0]
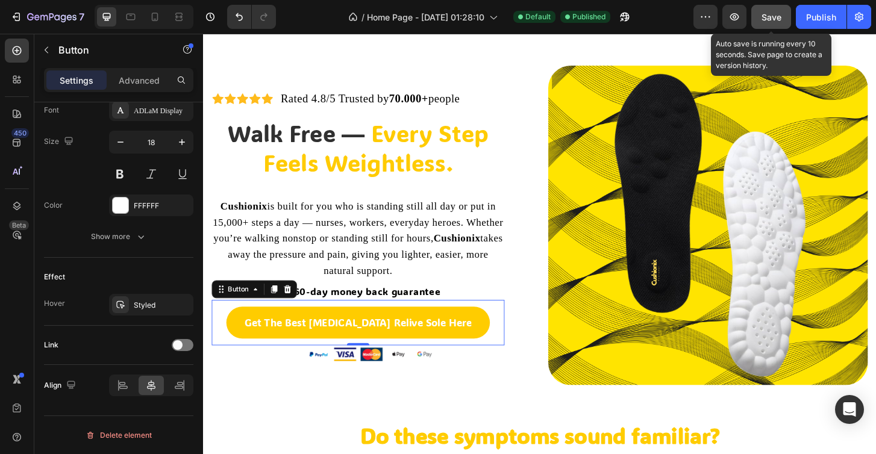
click at [778, 11] on div "Save" at bounding box center [772, 17] width 20 height 13
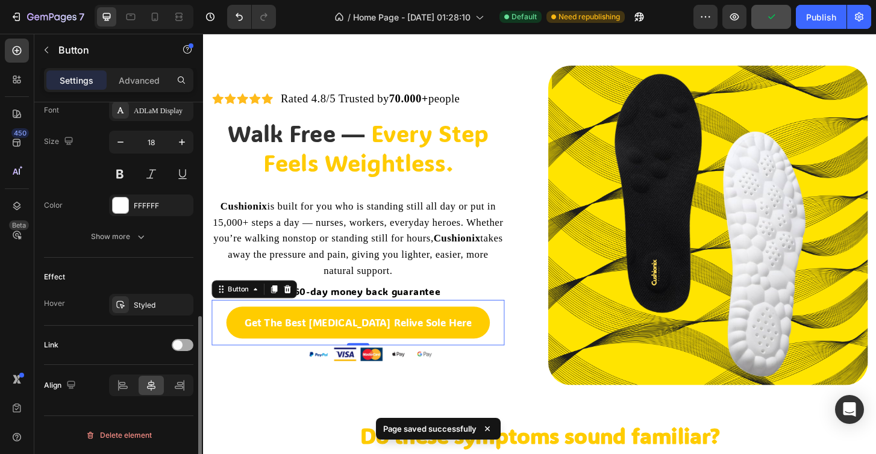
click at [182, 342] on div at bounding box center [183, 345] width 22 height 12
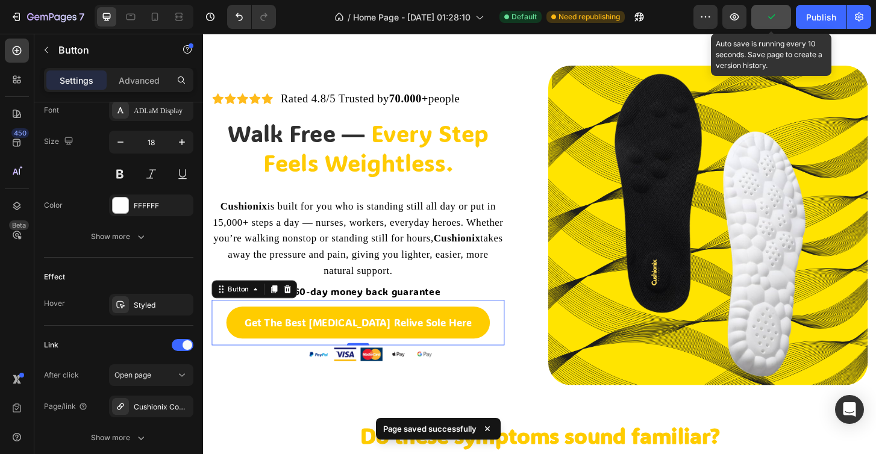
click at [764, 17] on button "button" at bounding box center [772, 17] width 40 height 24
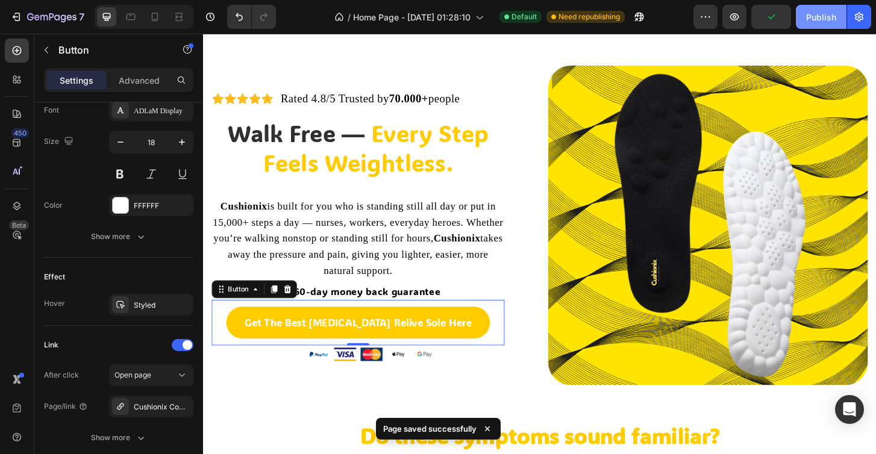
click at [835, 16] on div "Publish" at bounding box center [821, 17] width 30 height 13
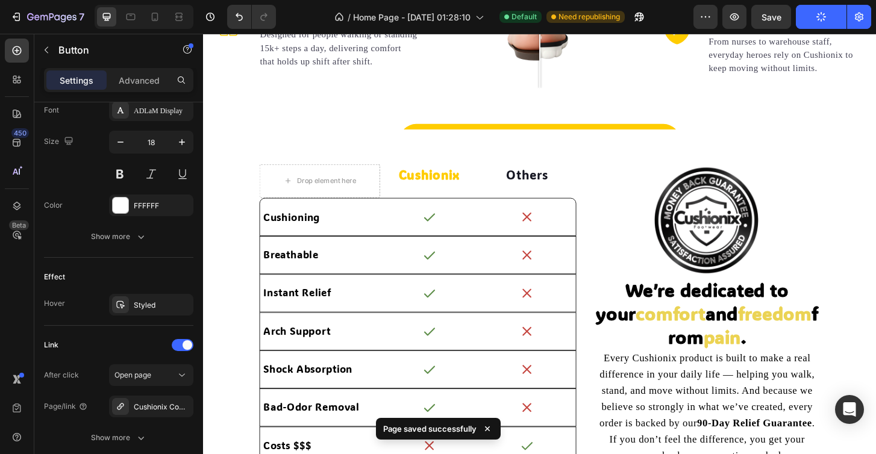
scroll to position [2105, 0]
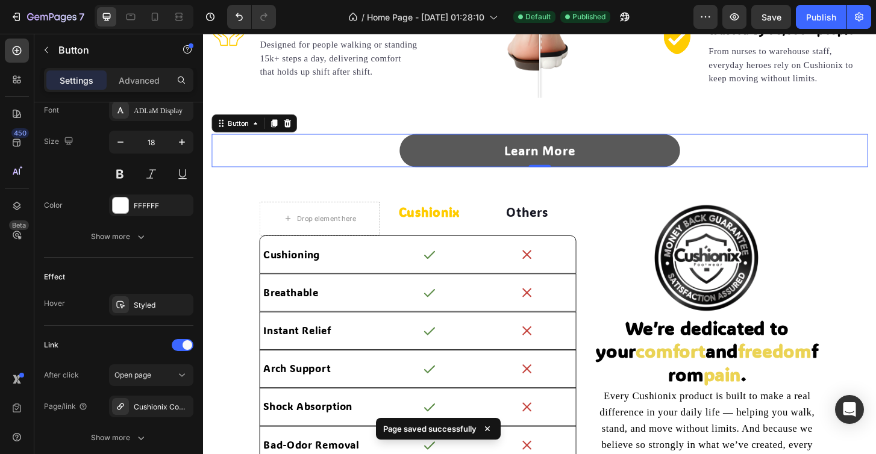
click at [628, 148] on button "Learn More" at bounding box center [564, 160] width 301 height 36
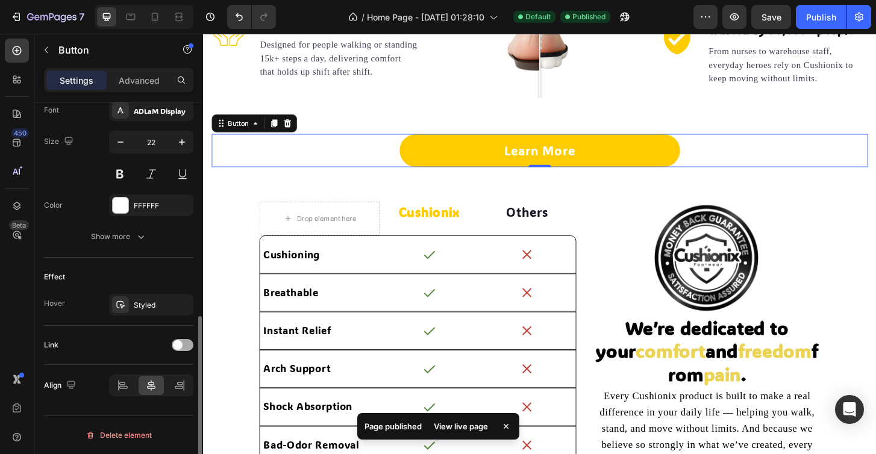
click at [181, 344] on span at bounding box center [178, 346] width 10 height 10
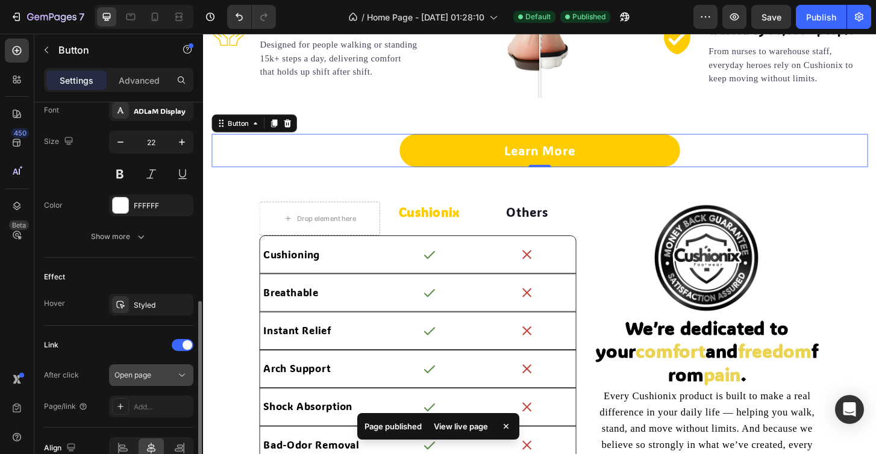
click at [159, 379] on div "Open page" at bounding box center [145, 375] width 61 height 11
click at [143, 410] on div "Add..." at bounding box center [162, 407] width 57 height 11
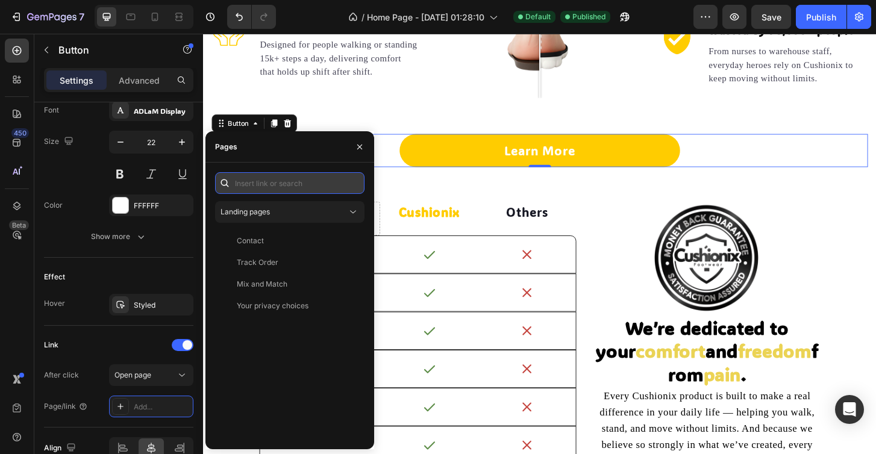
click at [283, 189] on input "text" at bounding box center [289, 183] width 149 height 22
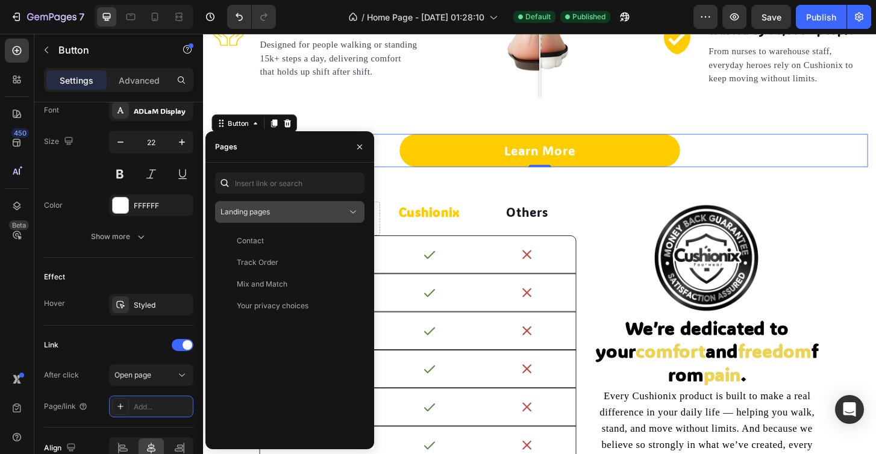
click at [285, 218] on button "Landing pages" at bounding box center [289, 212] width 149 height 22
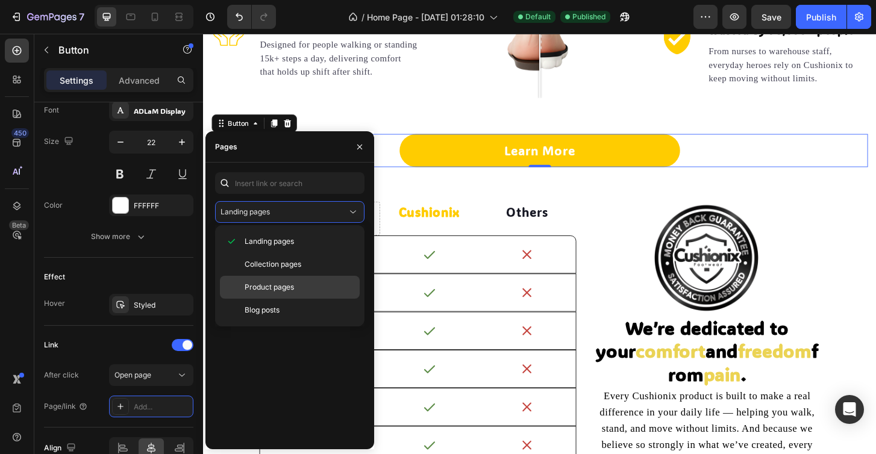
click at [281, 292] on span "Product pages" at bounding box center [269, 287] width 49 height 11
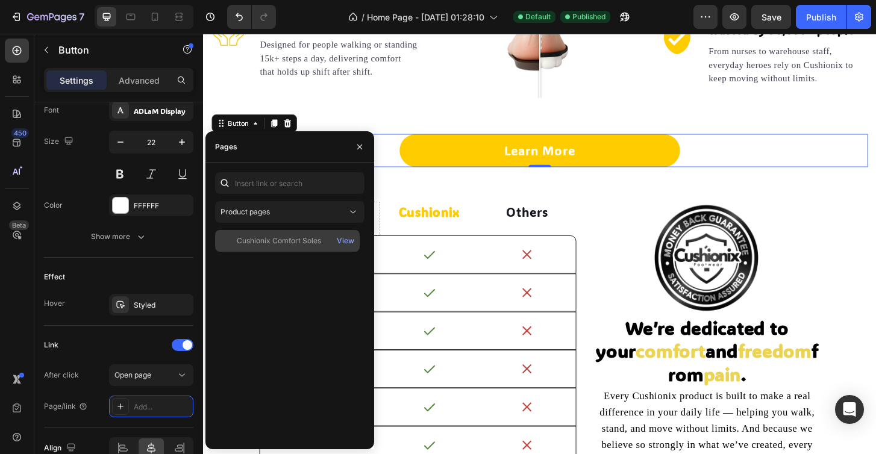
click at [292, 240] on div "Cushionix Comfort Soles" at bounding box center [279, 241] width 84 height 11
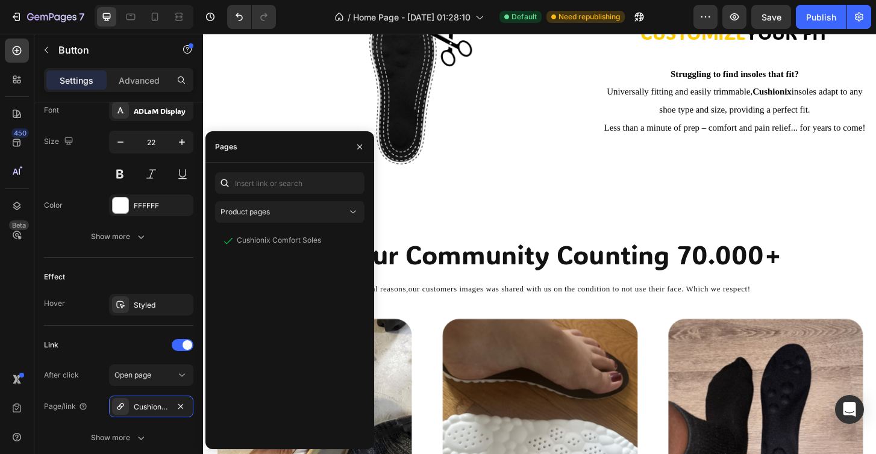
scroll to position [2657, 0]
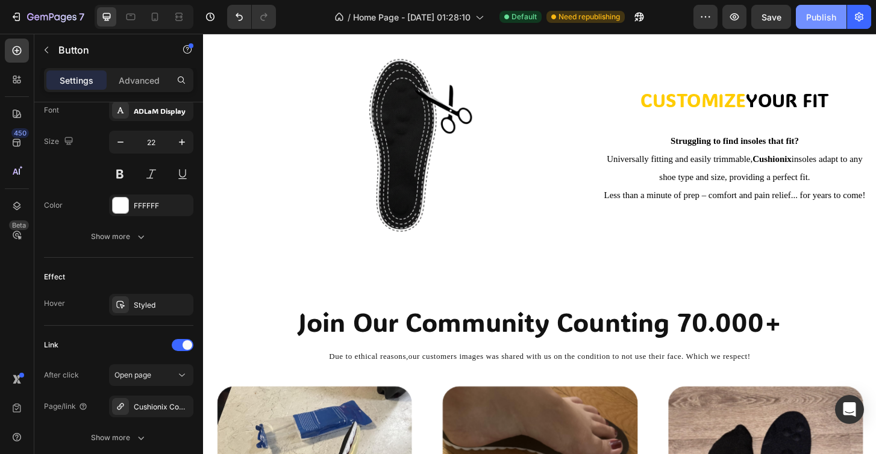
click at [825, 20] on div "Publish" at bounding box center [821, 17] width 30 height 13
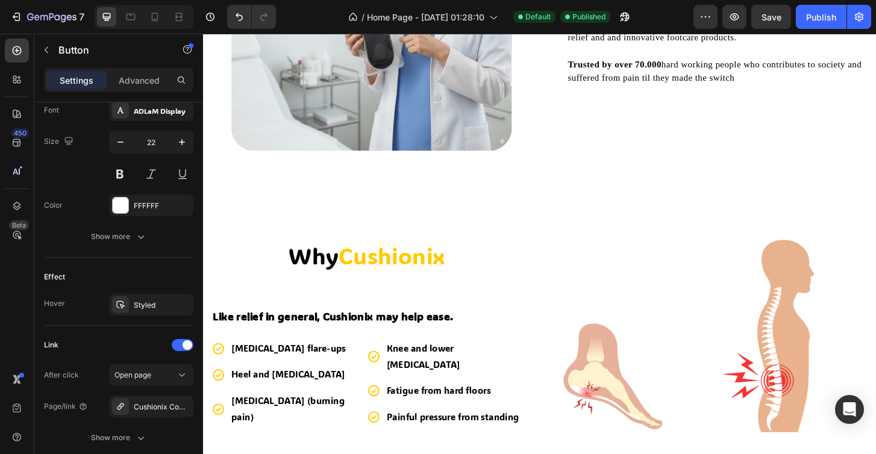
scroll to position [938, 0]
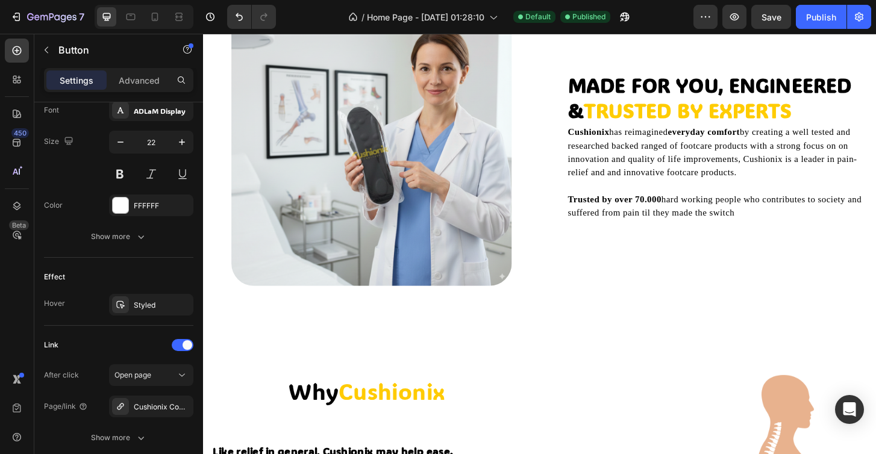
click at [724, 29] on div "7 Version history / Home Page - Sep 17, 01:28:10 Default Published Preview Save…" at bounding box center [438, 17] width 876 height 34
click at [734, 22] on icon "button" at bounding box center [735, 17] width 12 height 12
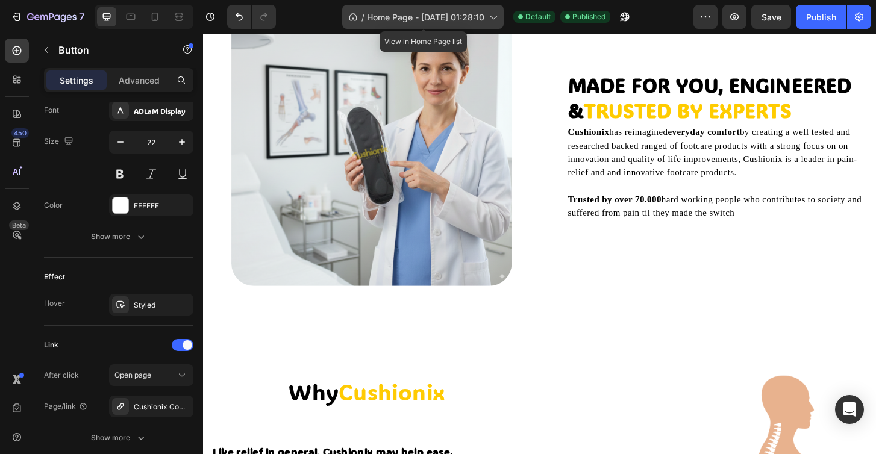
click at [473, 24] on div "/ Home Page - Sep 17, 01:28:10" at bounding box center [423, 17] width 162 height 24
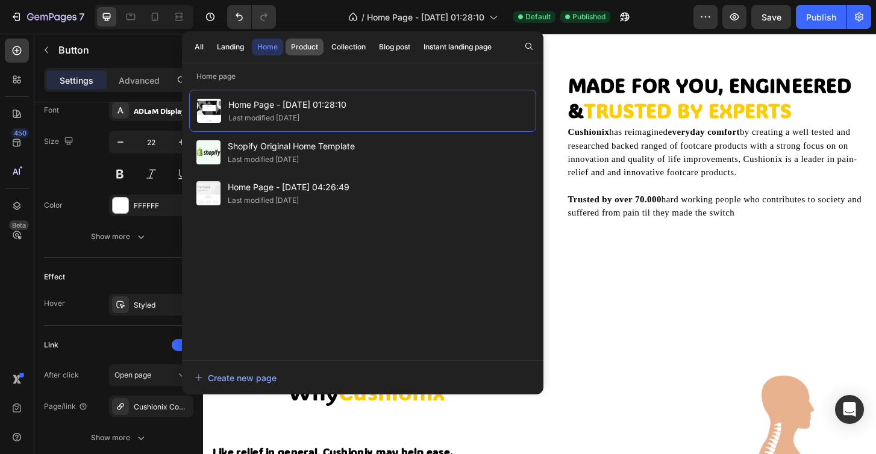
click at [313, 51] on div "Product" at bounding box center [304, 47] width 27 height 11
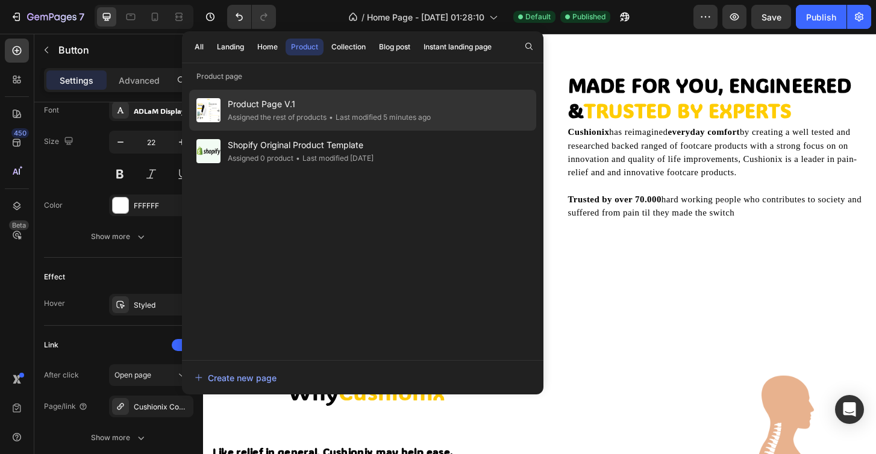
click at [325, 119] on div "Assigned the rest of products" at bounding box center [277, 118] width 99 height 12
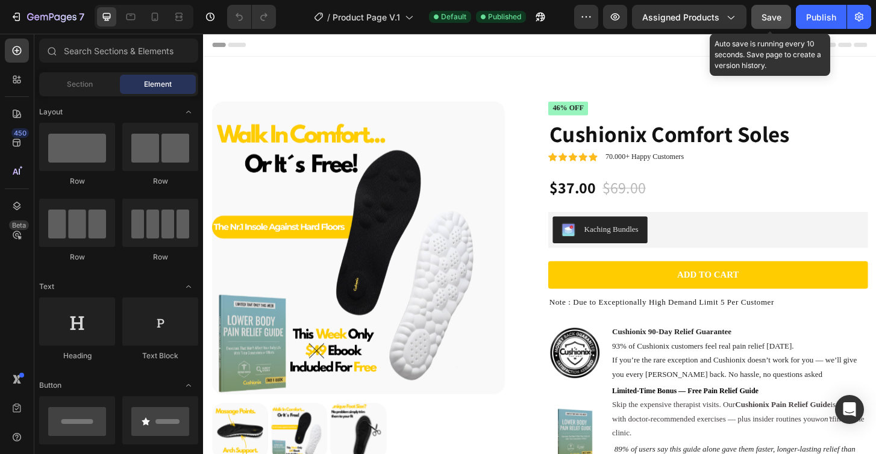
click at [772, 23] on button "Save" at bounding box center [772, 17] width 40 height 24
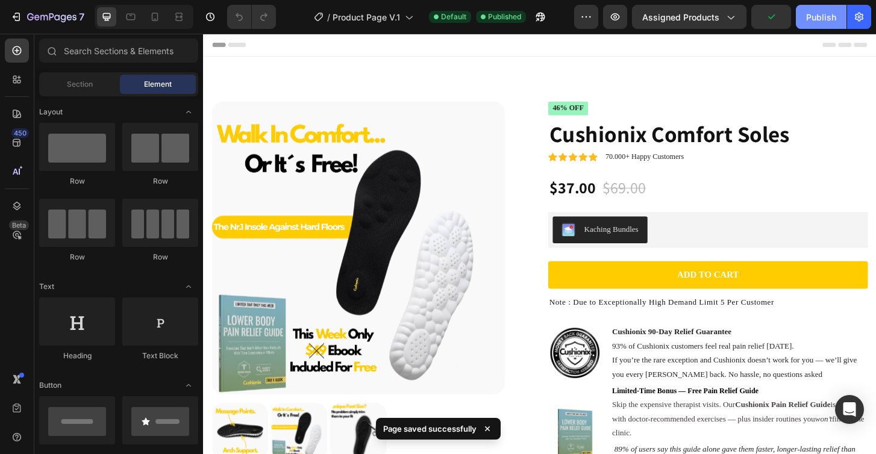
click at [820, 26] on button "Publish" at bounding box center [821, 17] width 51 height 24
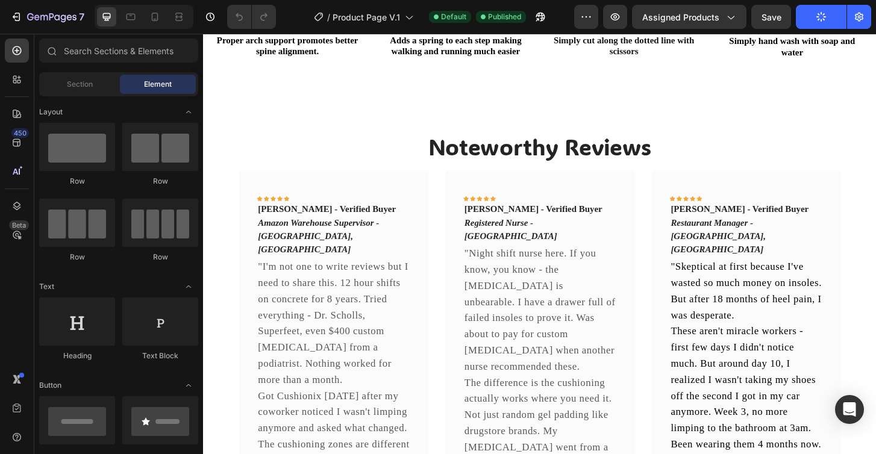
scroll to position [1286, 0]
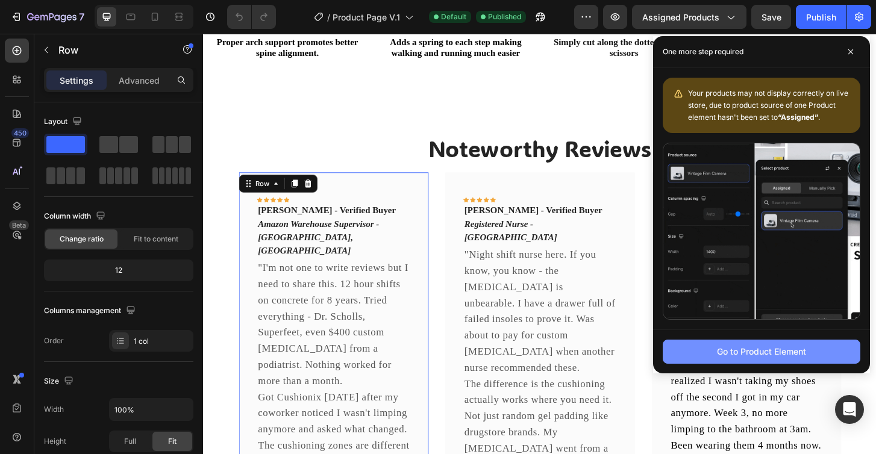
click at [767, 348] on div "Go to Product Element" at bounding box center [761, 351] width 89 height 13
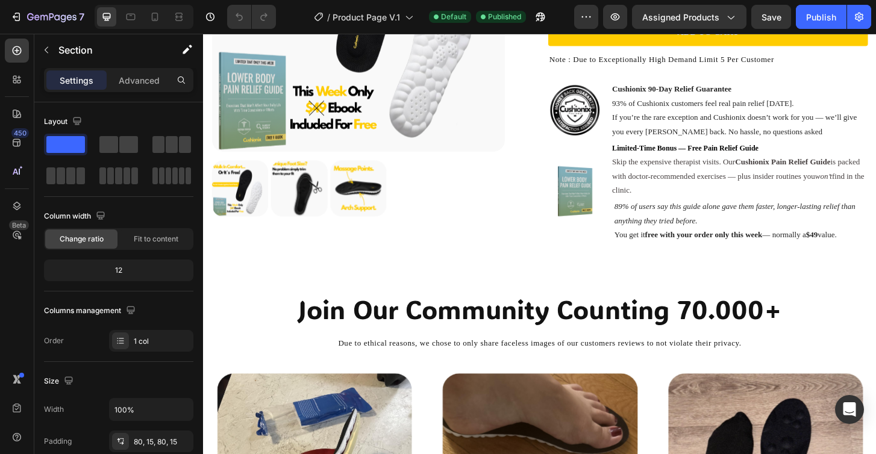
scroll to position [0, 0]
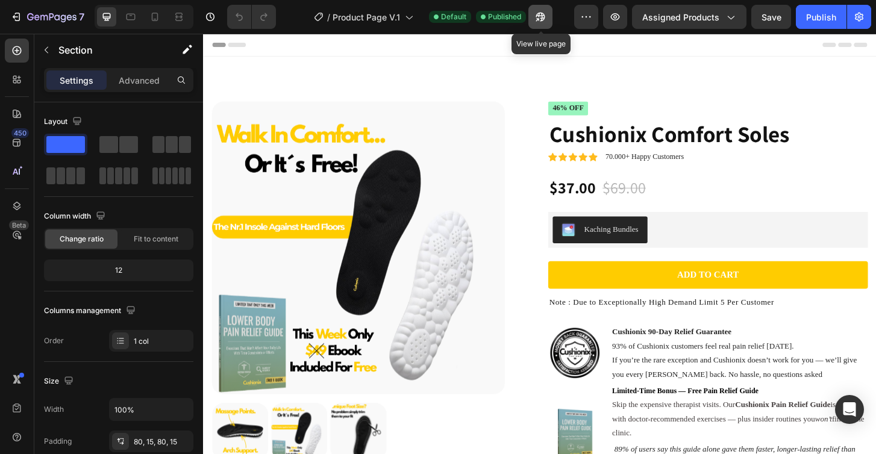
click at [547, 17] on icon "button" at bounding box center [541, 17] width 12 height 12
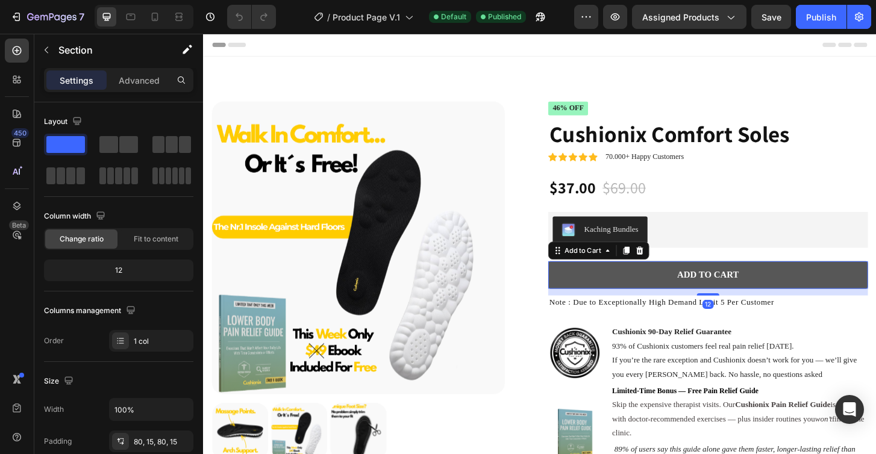
click at [649, 295] on button "Add to cart" at bounding box center [746, 293] width 344 height 30
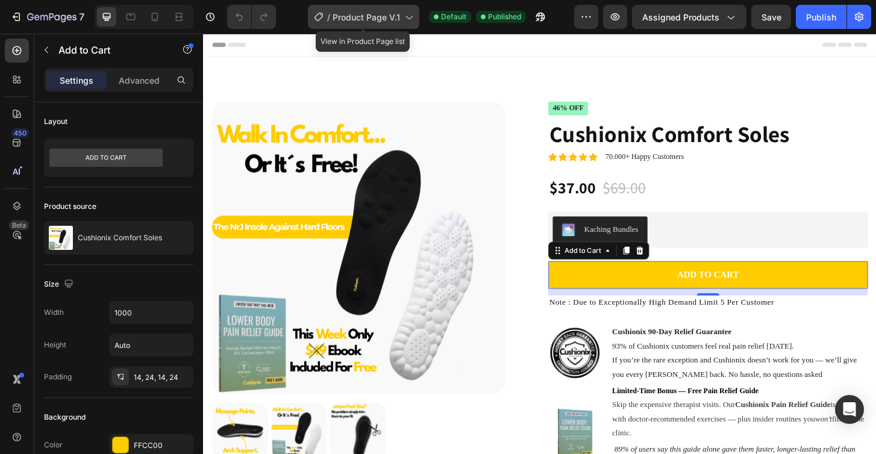
click at [392, 13] on span "Product Page V.1" at bounding box center [367, 17] width 68 height 13
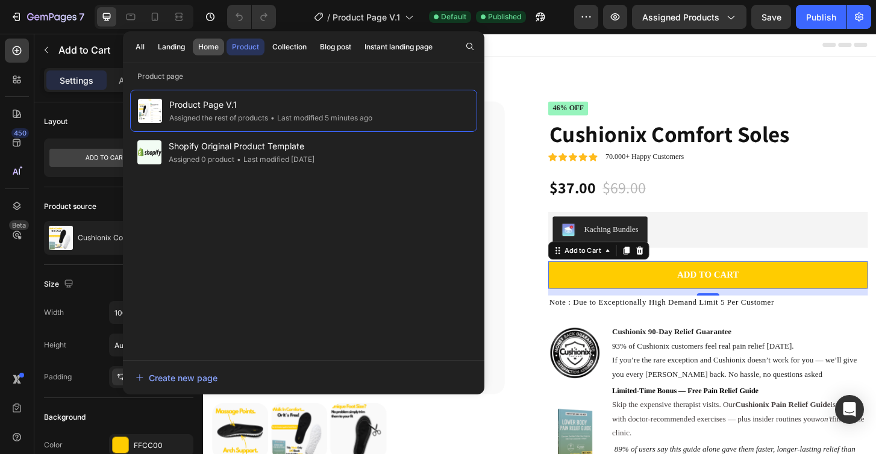
click at [203, 43] on div "Home" at bounding box center [208, 47] width 20 height 11
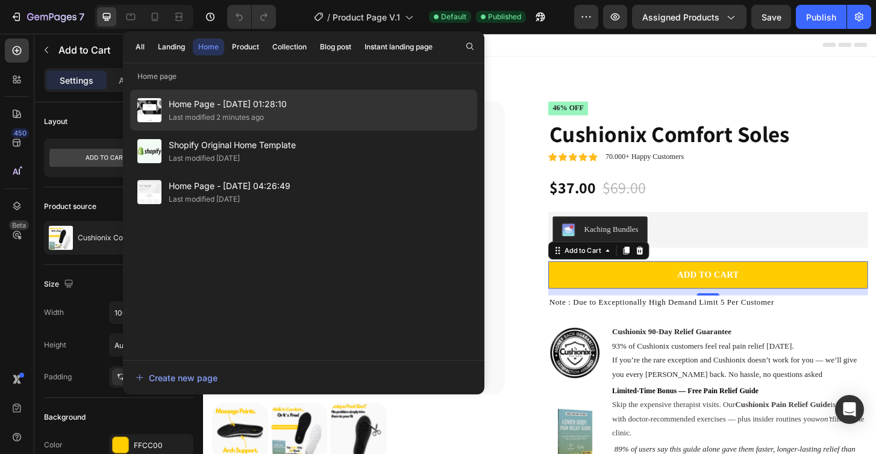
click at [248, 101] on span "Home Page - Sep 17, 01:28:10" at bounding box center [228, 104] width 118 height 14
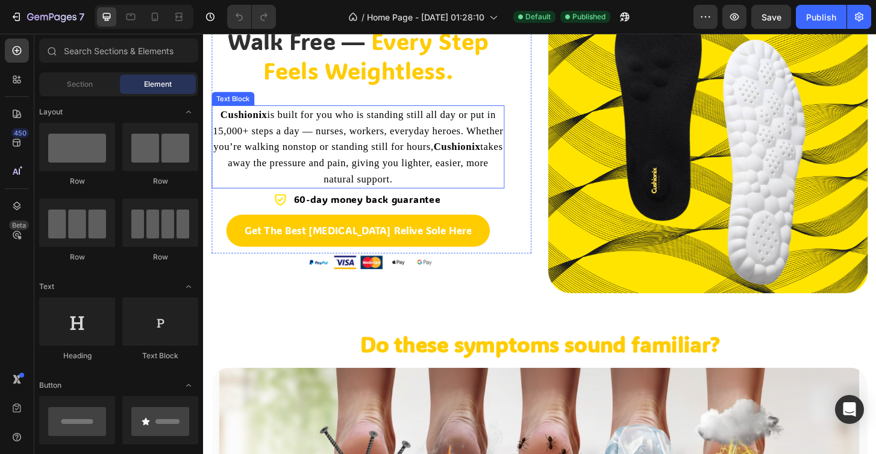
scroll to position [181, 0]
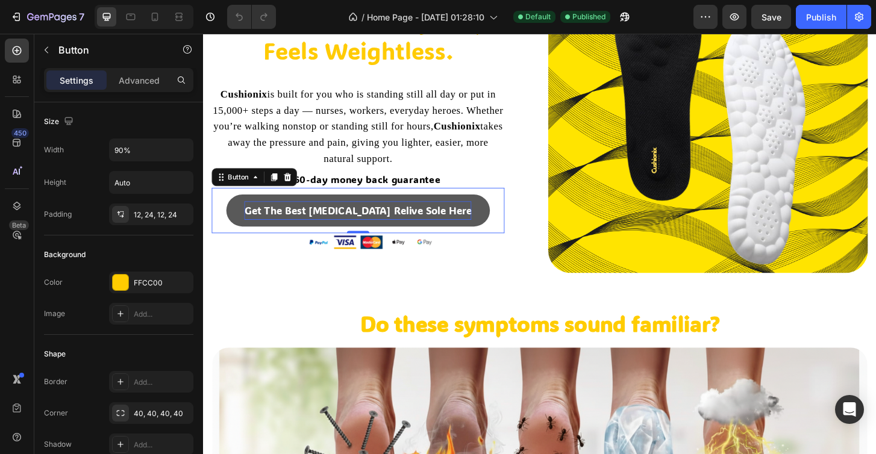
click at [471, 224] on p "Get The Best Foot Pain Relive Sole Here" at bounding box center [369, 223] width 244 height 19
click at [501, 227] on link "Get The Best Foot Pain Relive Sole Here" at bounding box center [369, 224] width 283 height 34
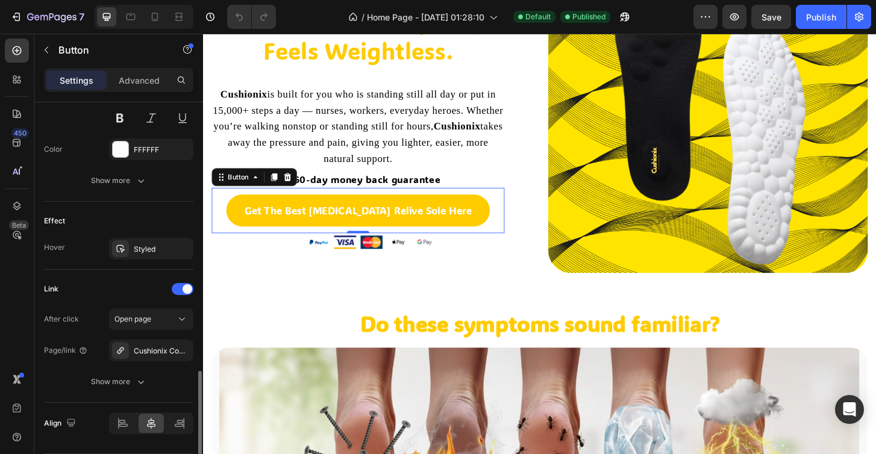
scroll to position [572, 0]
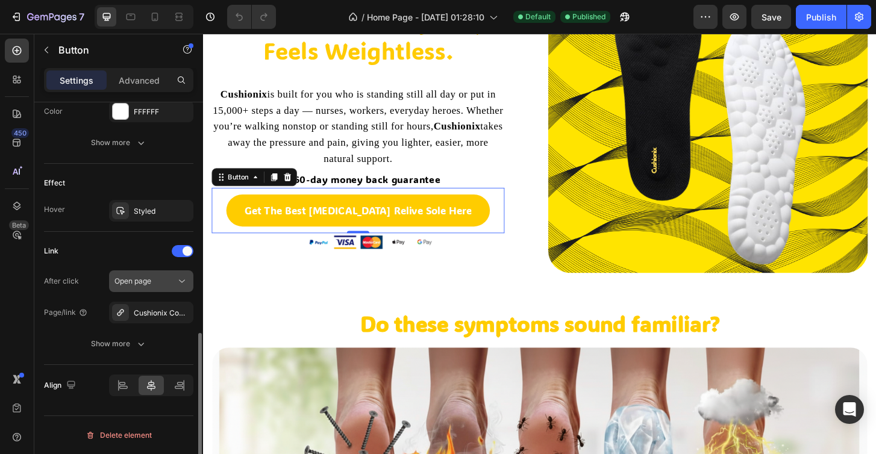
click at [171, 279] on div "Open page" at bounding box center [145, 281] width 61 height 11
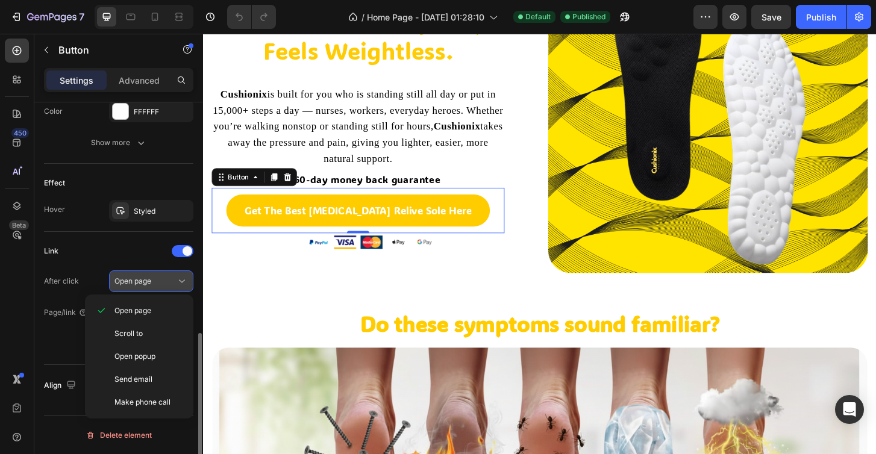
click at [169, 279] on div "Open page" at bounding box center [145, 281] width 61 height 11
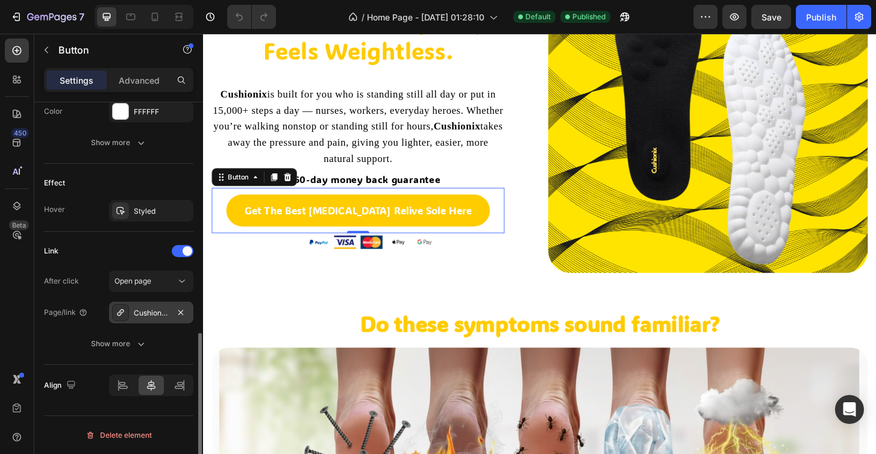
click at [160, 306] on div "Cushionix Comfort Soles" at bounding box center [151, 313] width 84 height 22
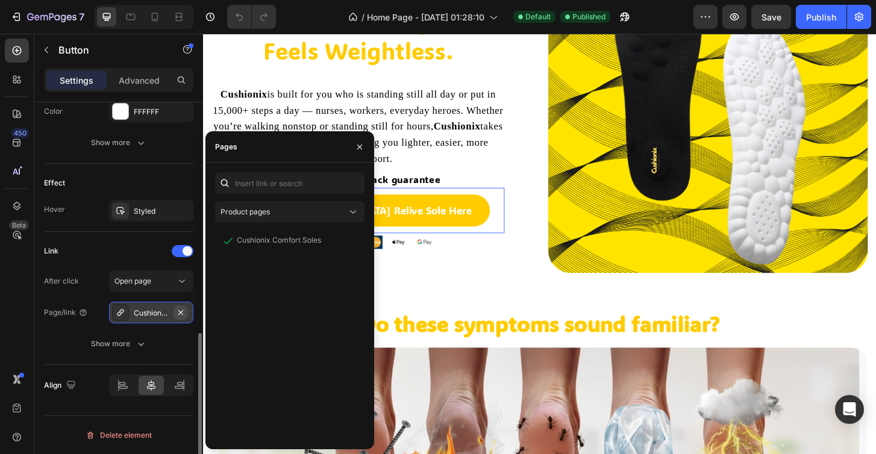
click at [183, 308] on icon "button" at bounding box center [181, 313] width 10 height 10
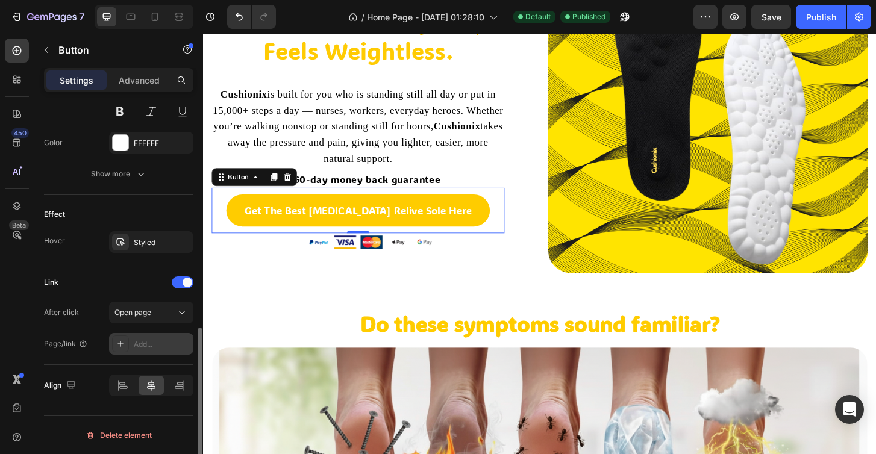
scroll to position [541, 0]
click at [156, 339] on div "Add..." at bounding box center [162, 344] width 57 height 11
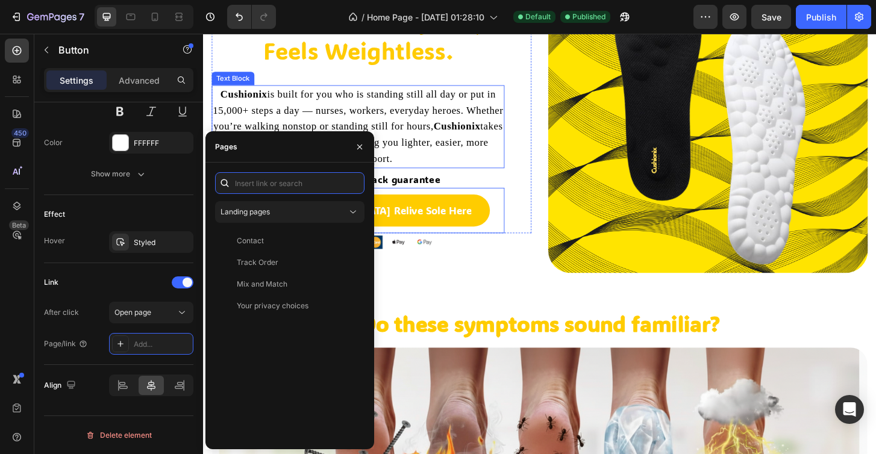
paste input "https://cushionix.com/products/cushionix-comfort-soles"
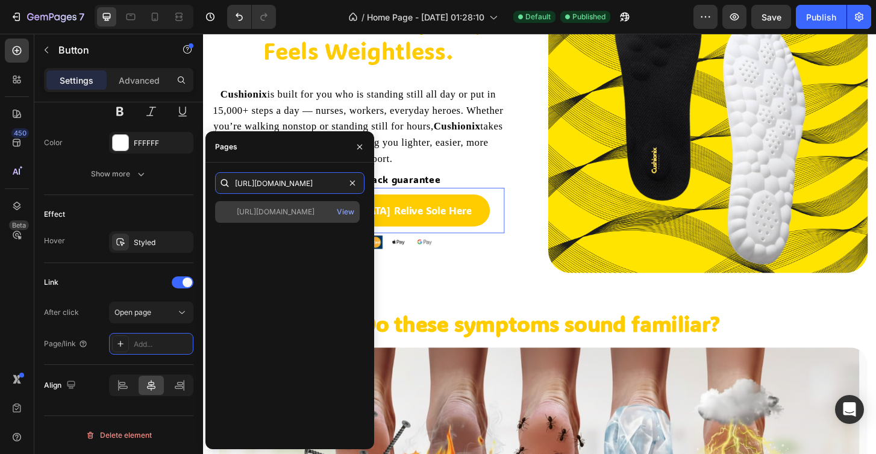
type input "https://cushionix.com/products/cushionix-comfort-soles"
click at [312, 216] on div "https://cushionix.com/products/cushionix-comfort-soles" at bounding box center [276, 212] width 78 height 11
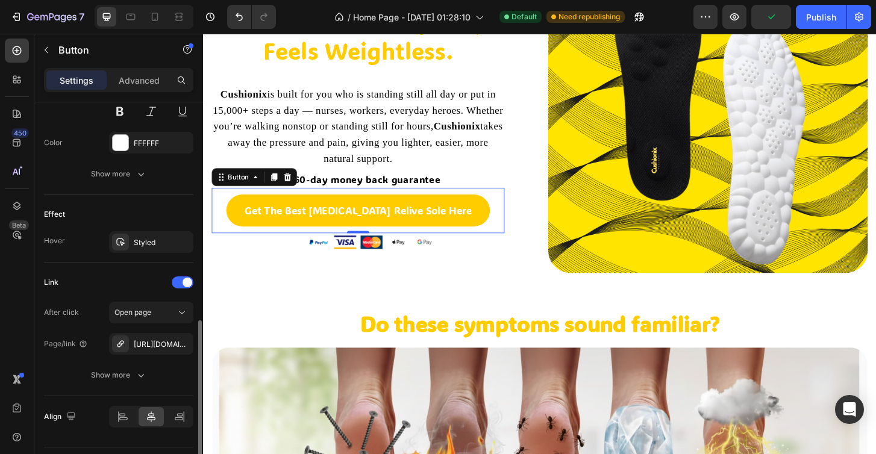
click at [145, 279] on div "Link" at bounding box center [118, 282] width 149 height 19
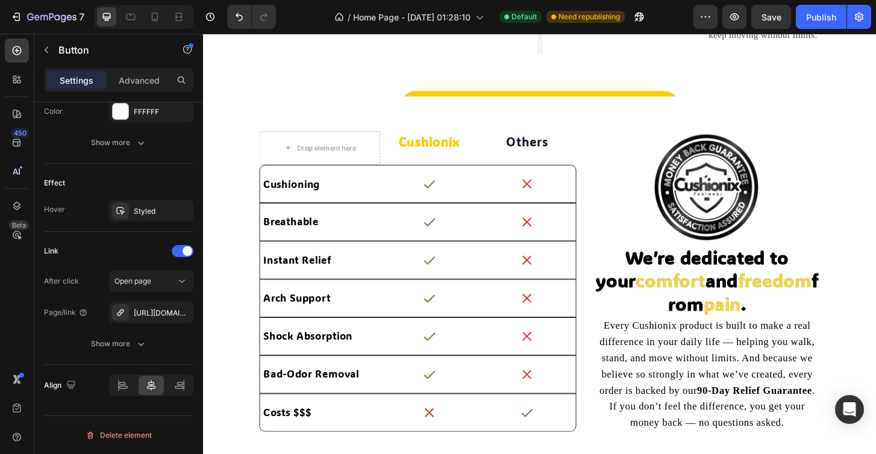
scroll to position [2093, 0]
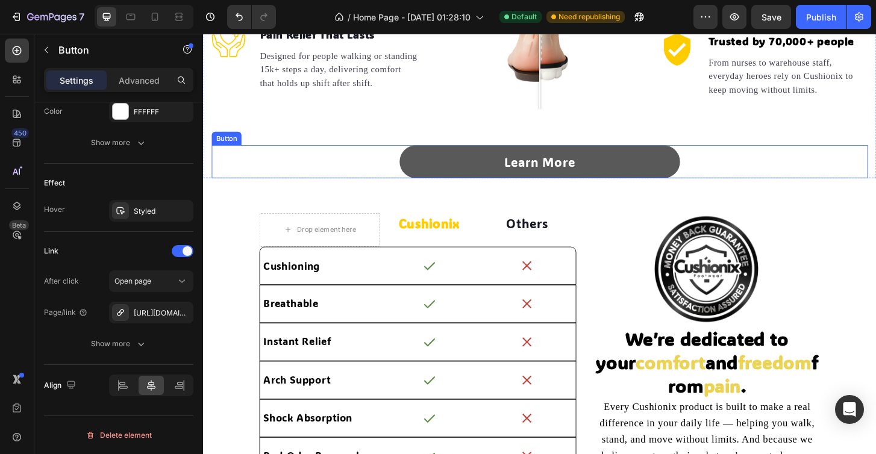
click at [447, 172] on link "Learn More" at bounding box center [564, 172] width 301 height 36
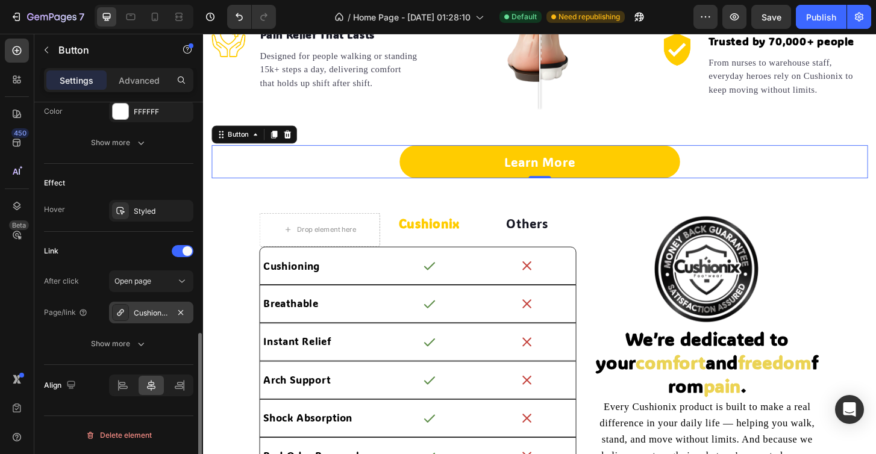
click at [161, 322] on div "Cushionix Comfort Soles" at bounding box center [151, 313] width 84 height 22
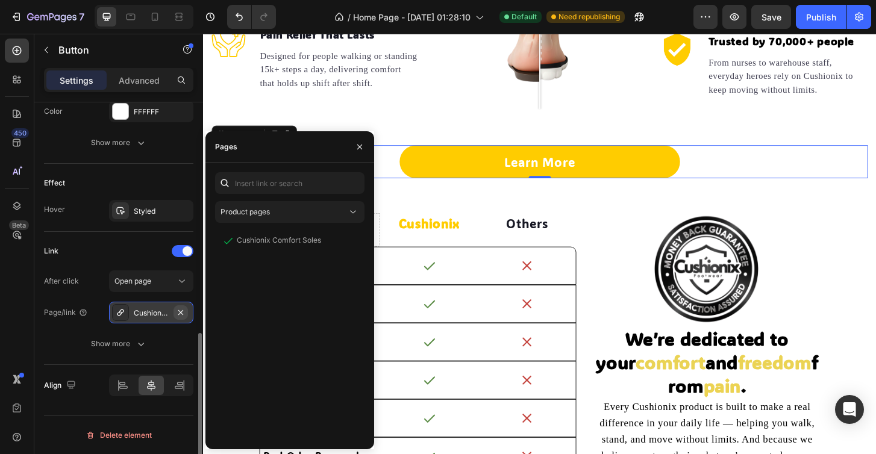
click at [182, 316] on icon "button" at bounding box center [181, 313] width 10 height 10
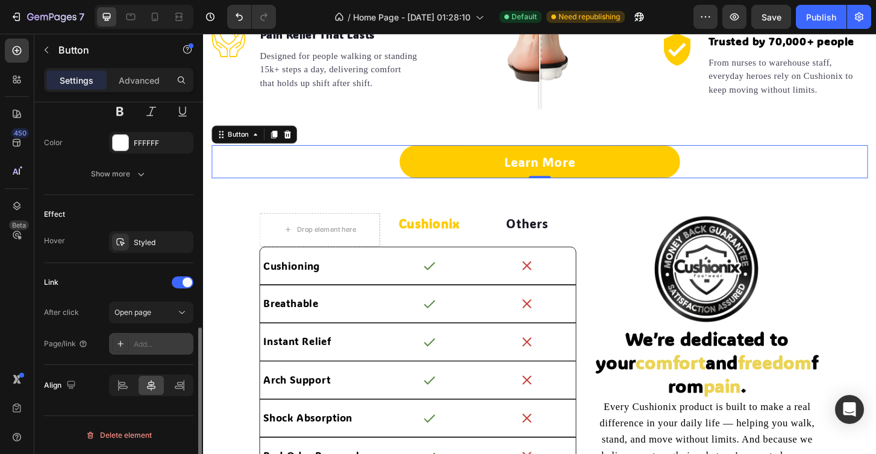
scroll to position [541, 0]
click at [154, 313] on div "Open page" at bounding box center [145, 312] width 61 height 11
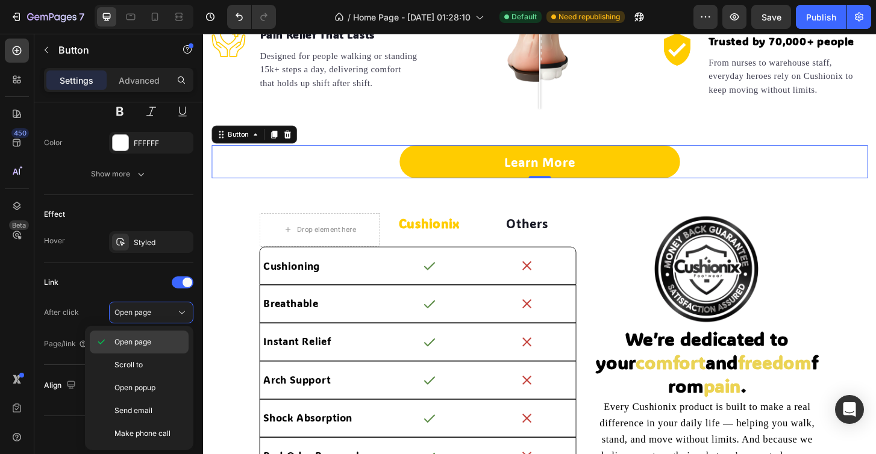
click at [152, 342] on p "Open page" at bounding box center [149, 342] width 69 height 11
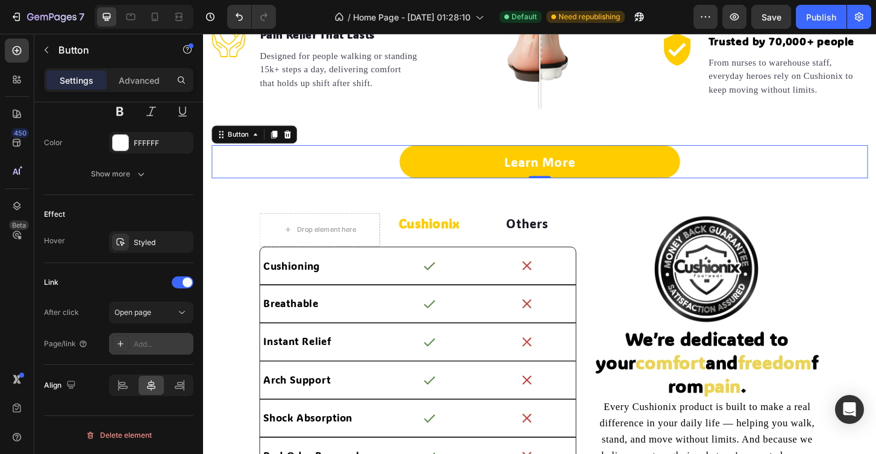
click at [142, 346] on div "Add..." at bounding box center [162, 344] width 57 height 11
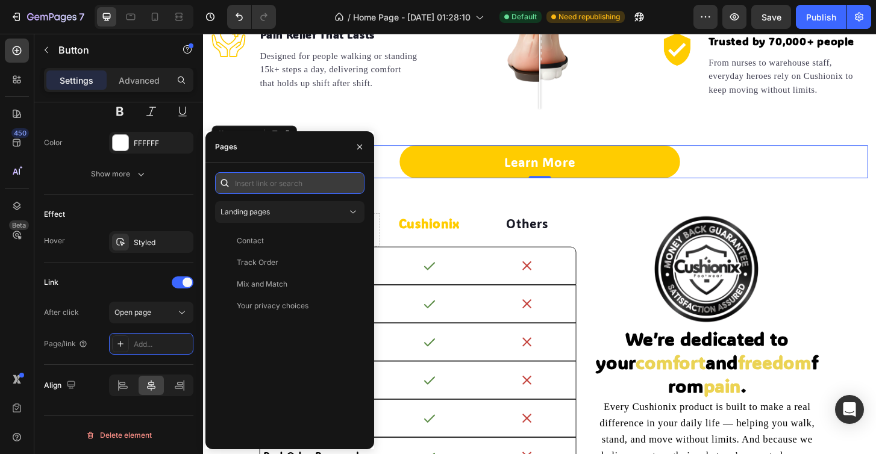
paste input "https://cushionix.com/products/cushionix-comfort-soles"
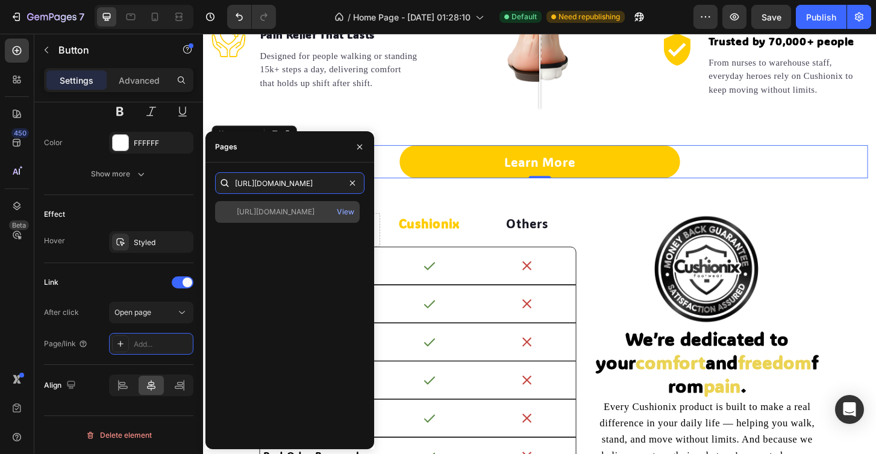
type input "https://cushionix.com/products/cushionix-comfort-soles"
click at [240, 222] on div "https://cushionix.com/products/cushionix-comfort-soles View" at bounding box center [287, 212] width 145 height 22
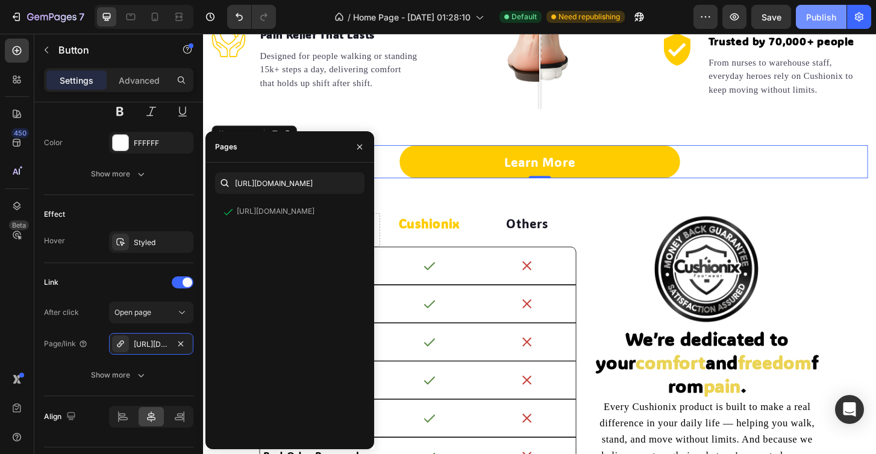
click at [816, 22] on div "Publish" at bounding box center [821, 17] width 30 height 13
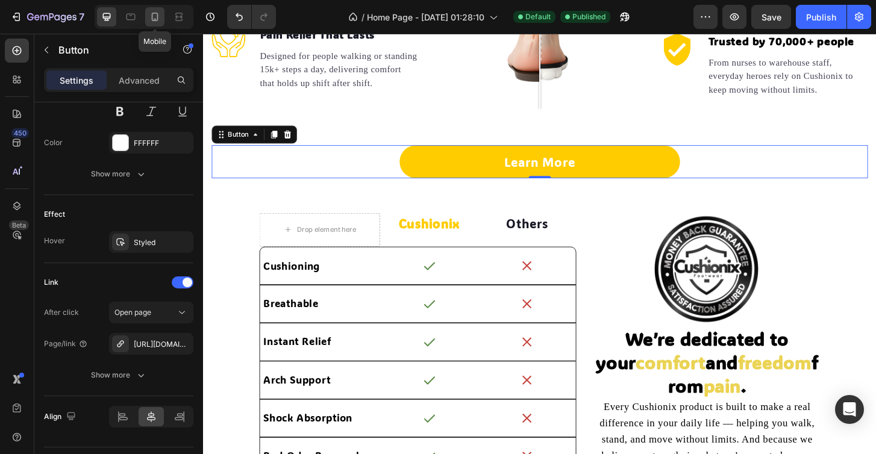
click at [155, 14] on icon at bounding box center [155, 17] width 12 height 12
type input "14"
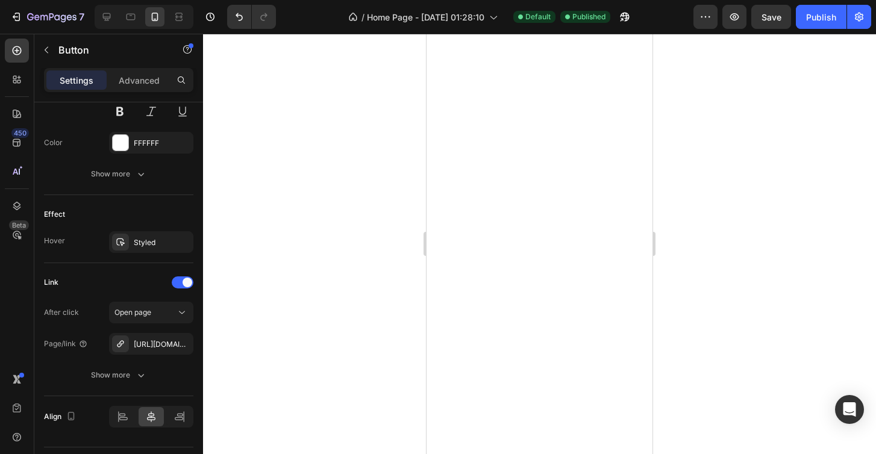
scroll to position [3188, 0]
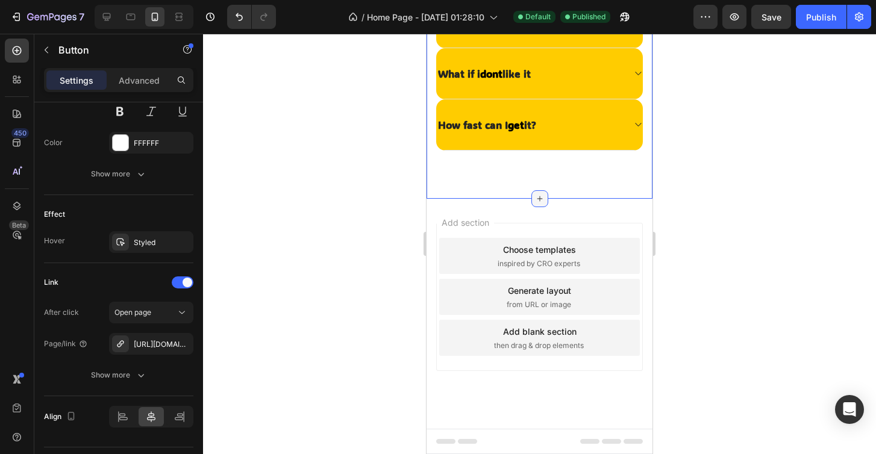
click at [544, 191] on div at bounding box center [540, 198] width 17 height 17
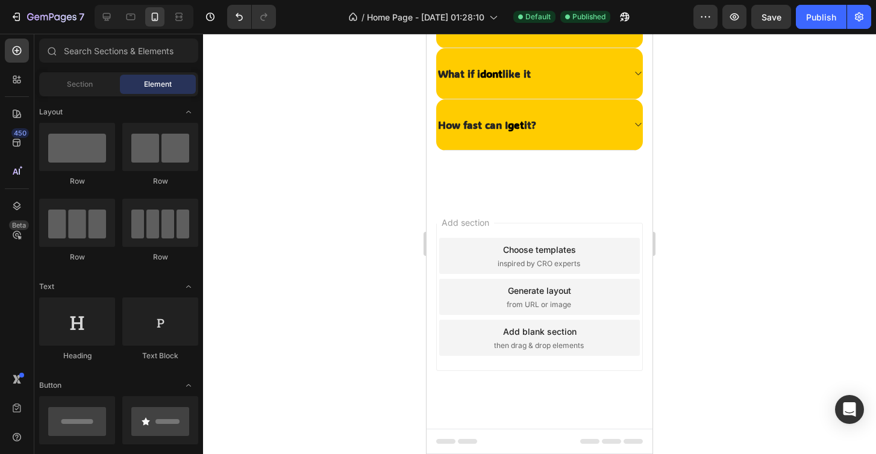
click at [495, 208] on div "Add section Choose templates inspired by CRO experts Generate layout from URL o…" at bounding box center [540, 314] width 226 height 230
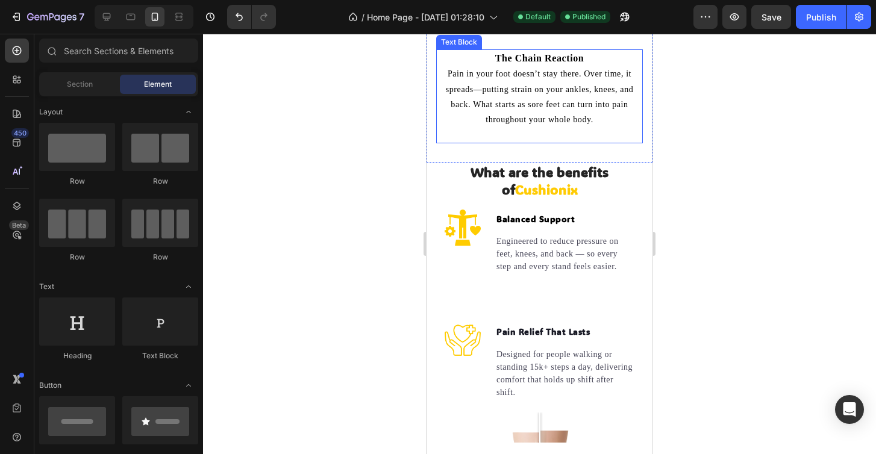
scroll to position [1052, 0]
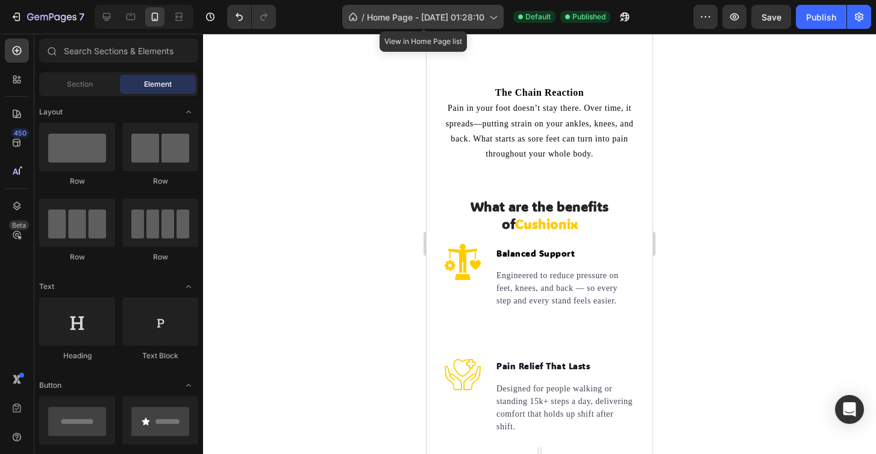
click at [413, 17] on span "Home Page - Sep 17, 01:28:10" at bounding box center [426, 17] width 118 height 13
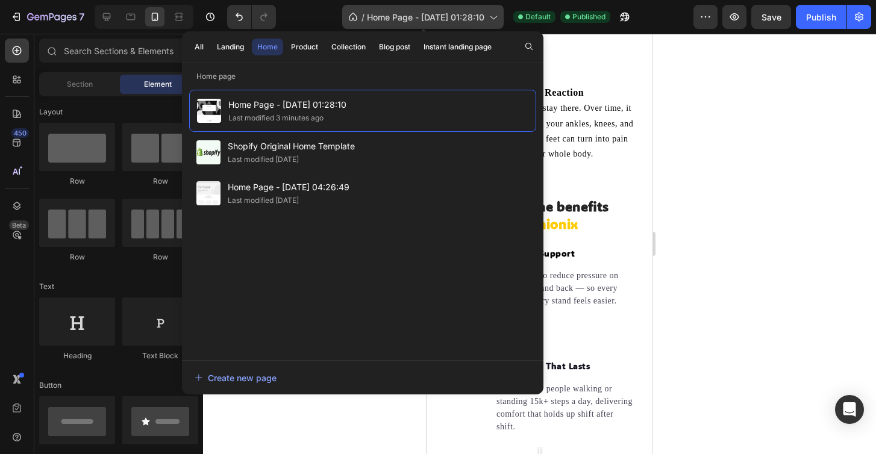
click at [413, 17] on span "Home Page - Sep 17, 01:28:10" at bounding box center [426, 17] width 118 height 13
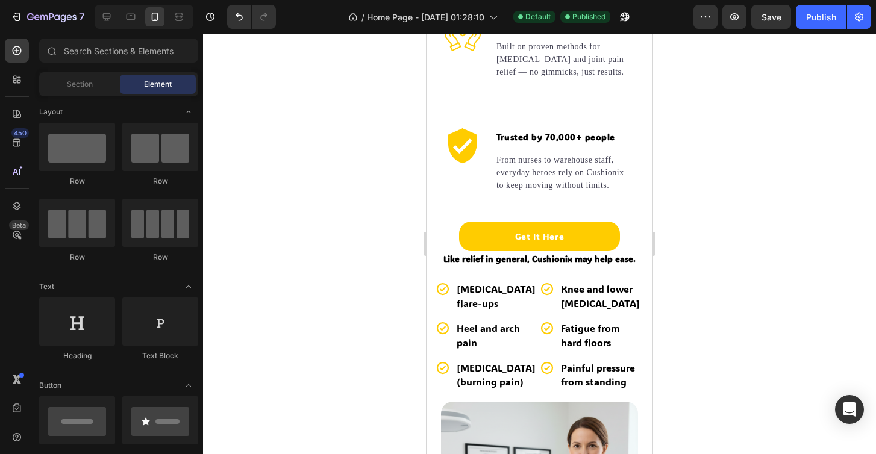
scroll to position [1702, 0]
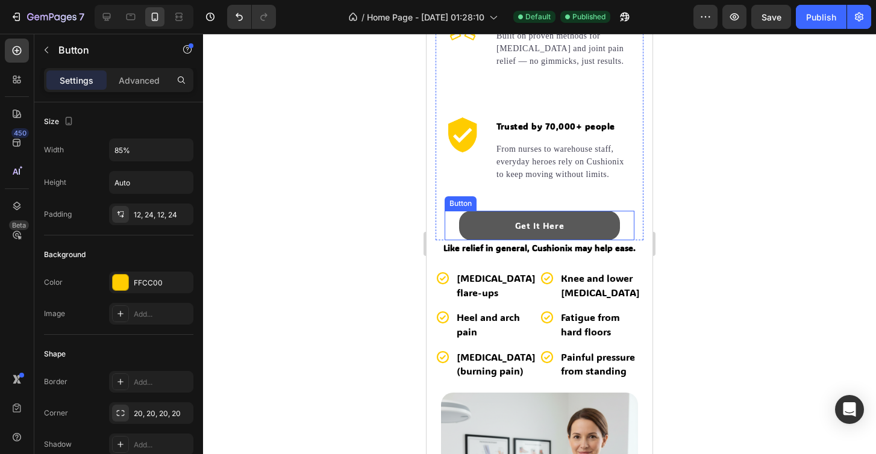
click at [481, 227] on button "Get It Here" at bounding box center [540, 226] width 162 height 30
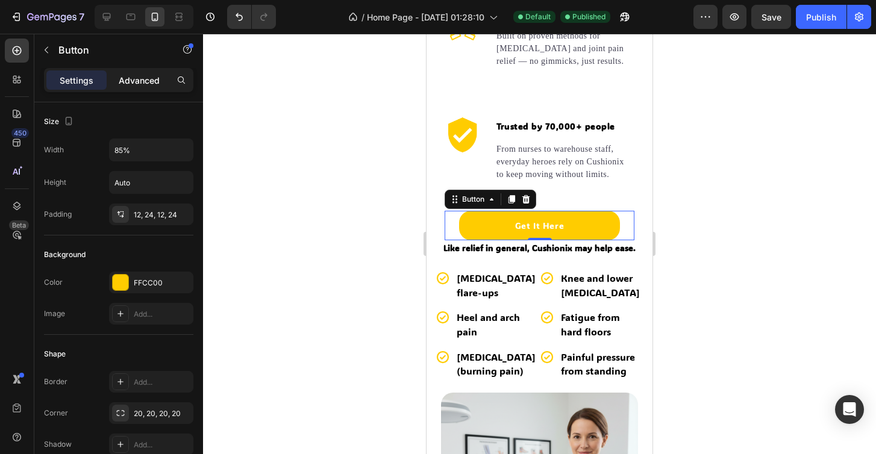
click at [147, 84] on p "Advanced" at bounding box center [139, 80] width 41 height 13
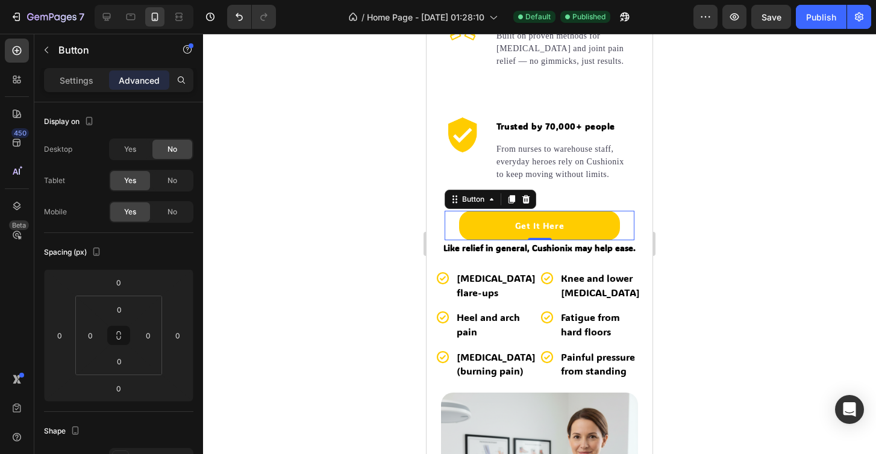
click at [630, 231] on div "Get It Here Button 0" at bounding box center [540, 226] width 190 height 30
click at [467, 202] on div "Button" at bounding box center [473, 199] width 27 height 11
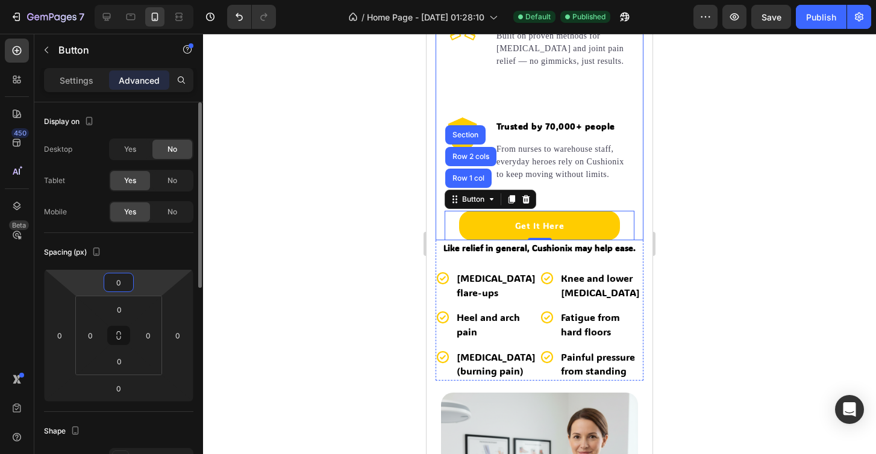
click at [124, 280] on input "0" at bounding box center [119, 283] width 24 height 18
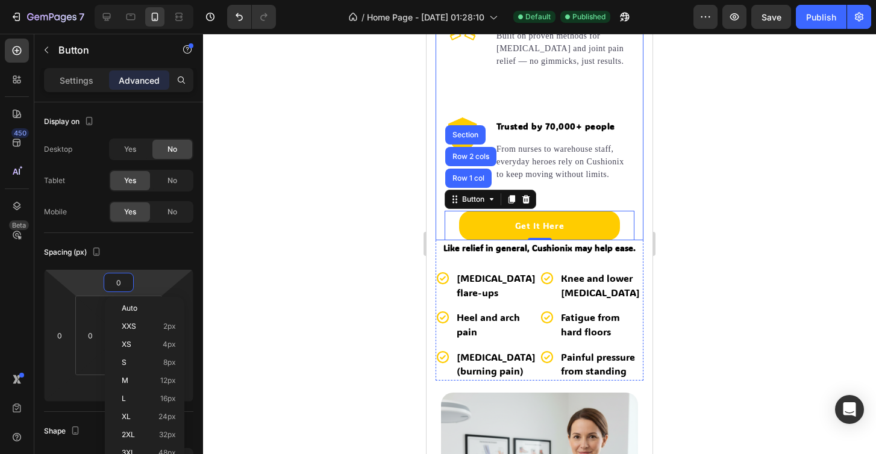
click at [208, 280] on div at bounding box center [539, 244] width 673 height 421
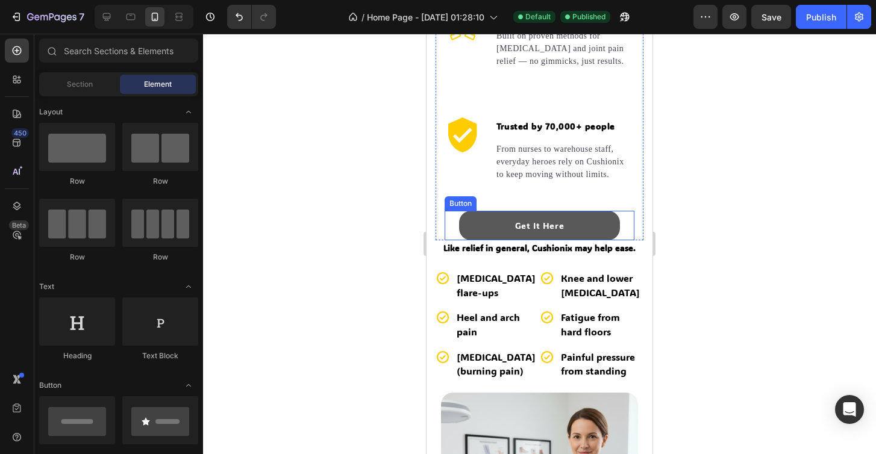
click at [477, 222] on button "Get It Here" at bounding box center [540, 226] width 162 height 30
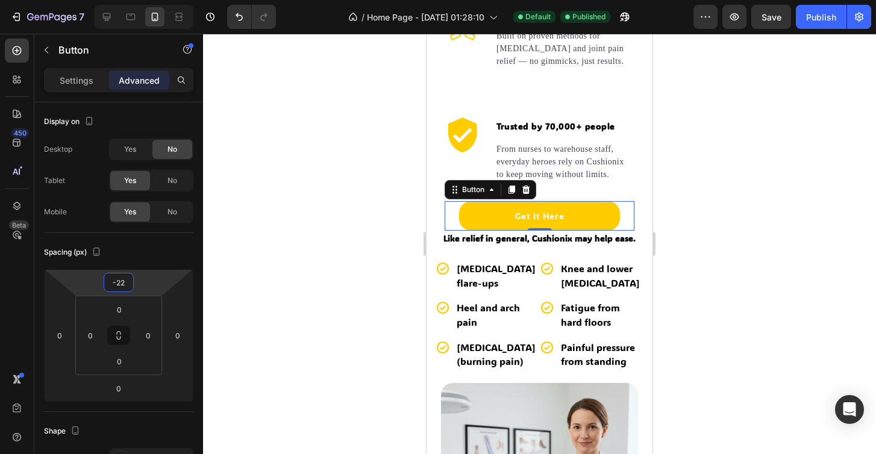
type input "-24"
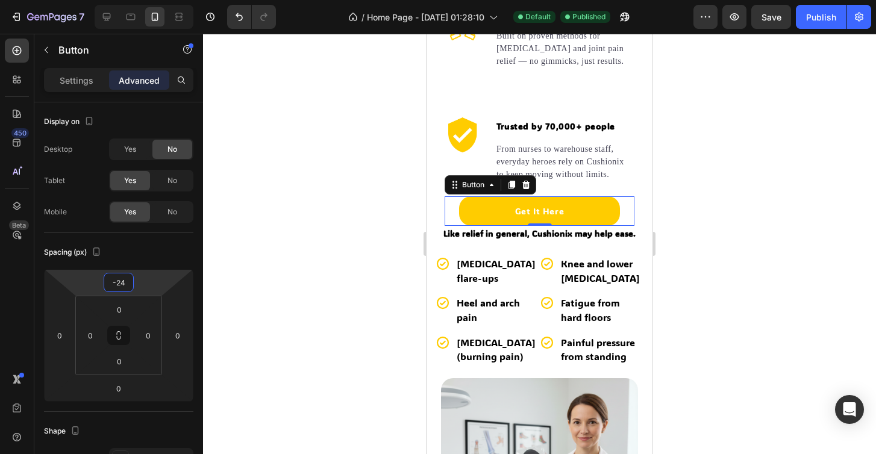
drag, startPoint x: 143, startPoint y: 288, endPoint x: 143, endPoint y: 295, distance: 7.2
click at [143, 0] on html "7 Version history / Home Page - Sep 17, 01:28:10 Default Published Preview Save…" at bounding box center [438, 0] width 876 height 0
click at [124, 368] on input "0" at bounding box center [119, 362] width 24 height 18
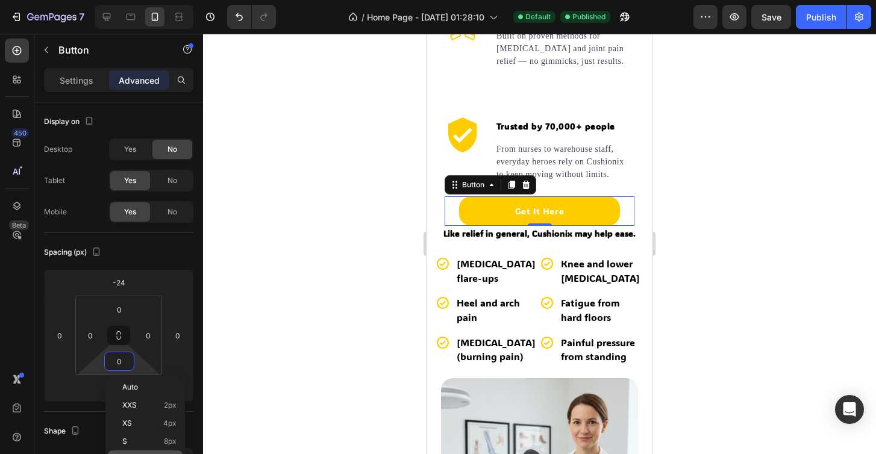
click at [159, 451] on div "M 12px" at bounding box center [145, 460] width 75 height 18
type input "12"
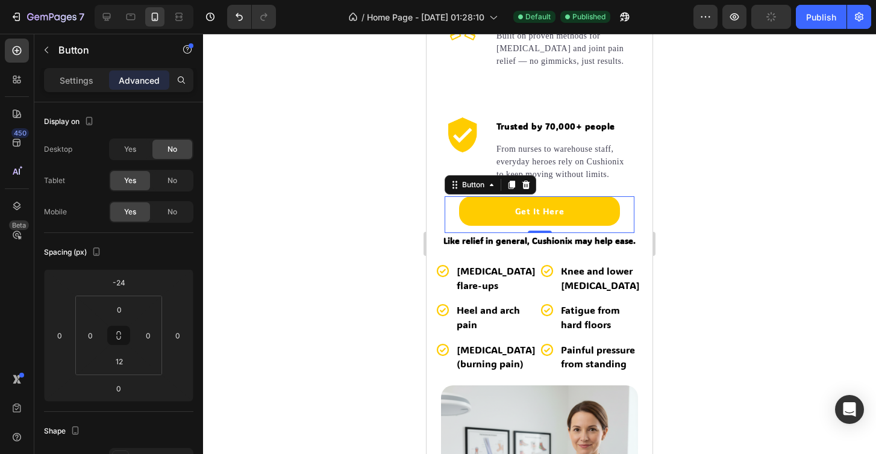
click at [255, 227] on div at bounding box center [539, 244] width 673 height 421
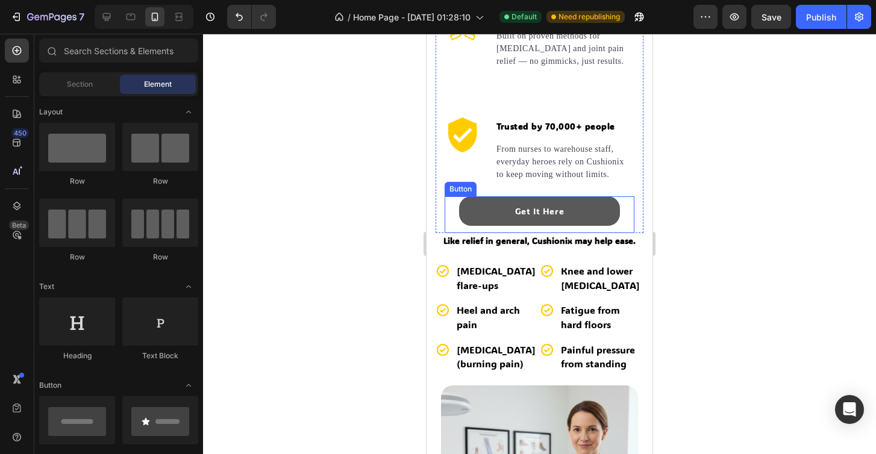
click at [471, 213] on button "Get It Here" at bounding box center [540, 211] width 162 height 30
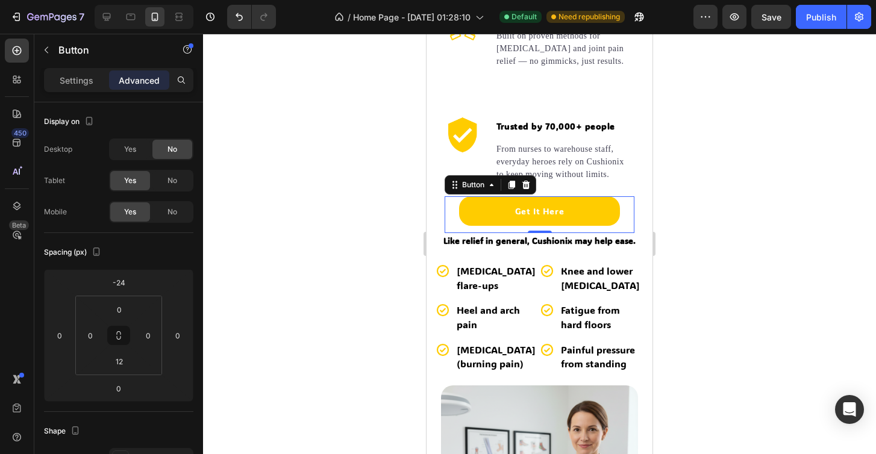
click at [451, 218] on div "Get It Here Button 0" at bounding box center [540, 214] width 190 height 37
click at [122, 362] on input "12" at bounding box center [119, 362] width 24 height 18
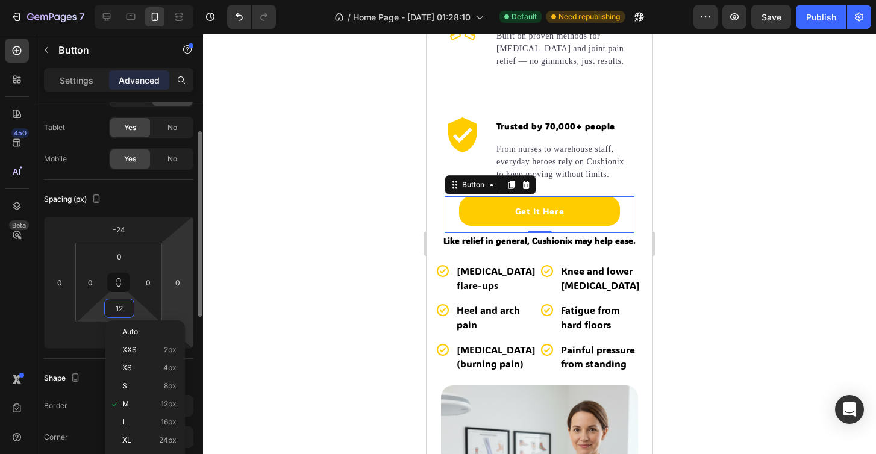
scroll to position [55, 0]
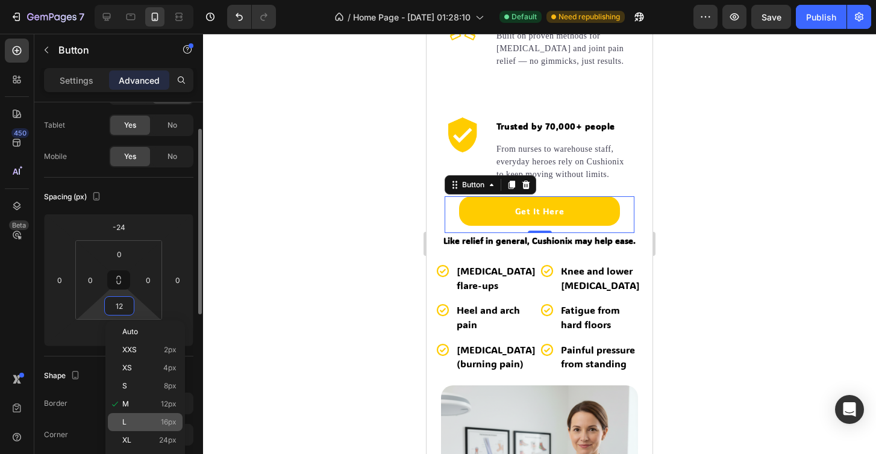
click at [162, 421] on span "16px" at bounding box center [169, 422] width 16 height 8
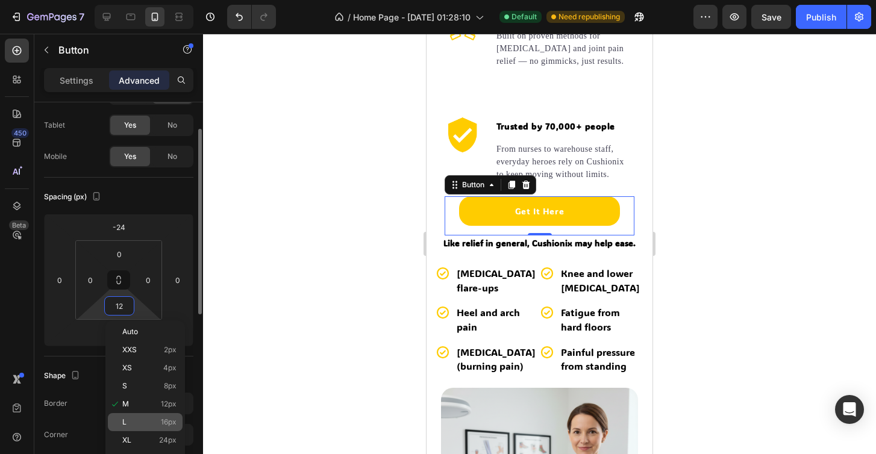
type input "16"
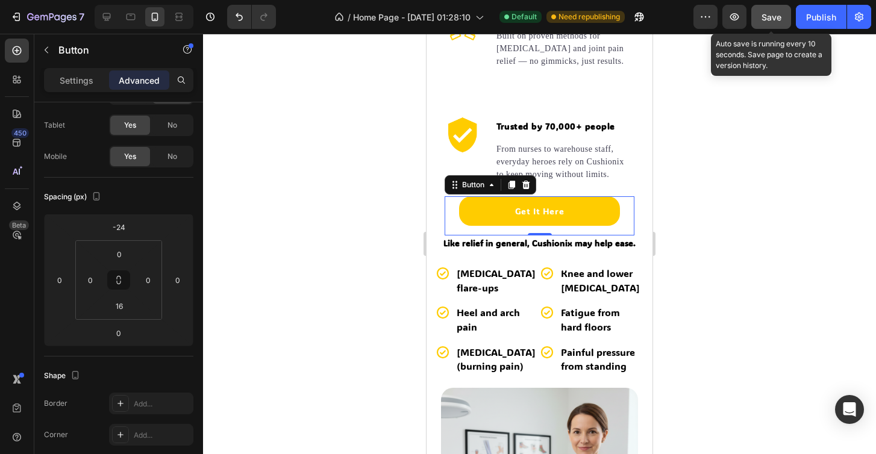
click at [764, 17] on span "Save" at bounding box center [772, 17] width 20 height 10
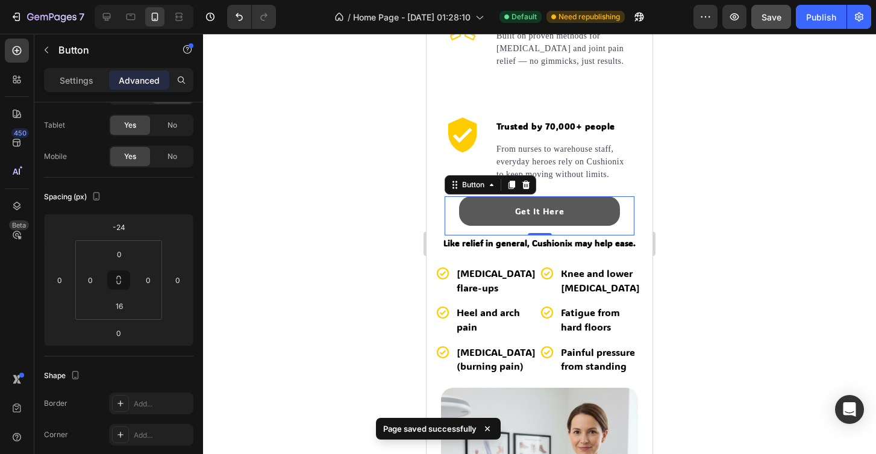
click at [478, 207] on button "Get It Here" at bounding box center [540, 211] width 162 height 30
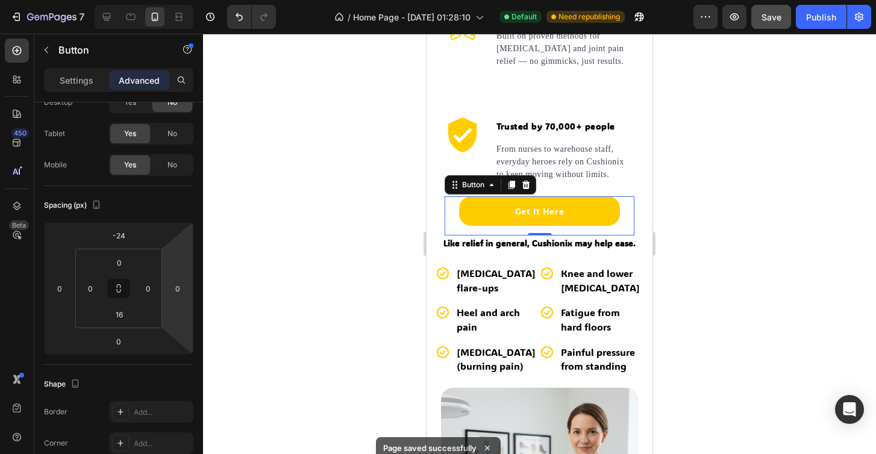
scroll to position [418, 0]
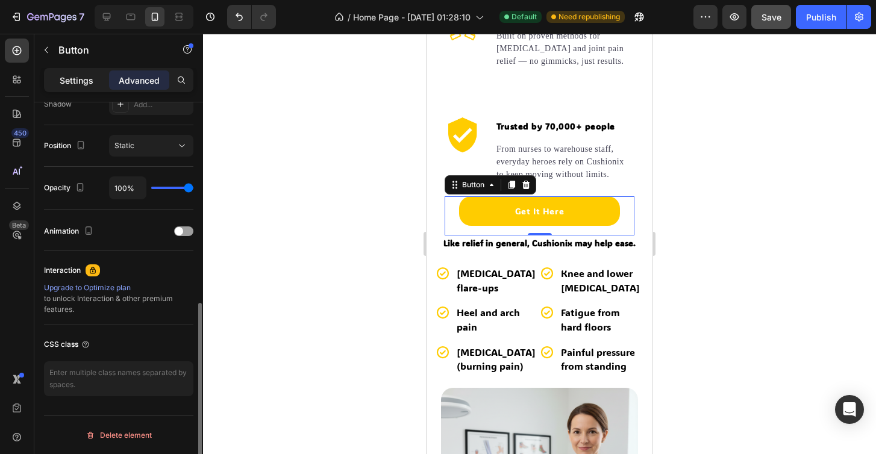
click at [80, 74] on p "Settings" at bounding box center [77, 80] width 34 height 13
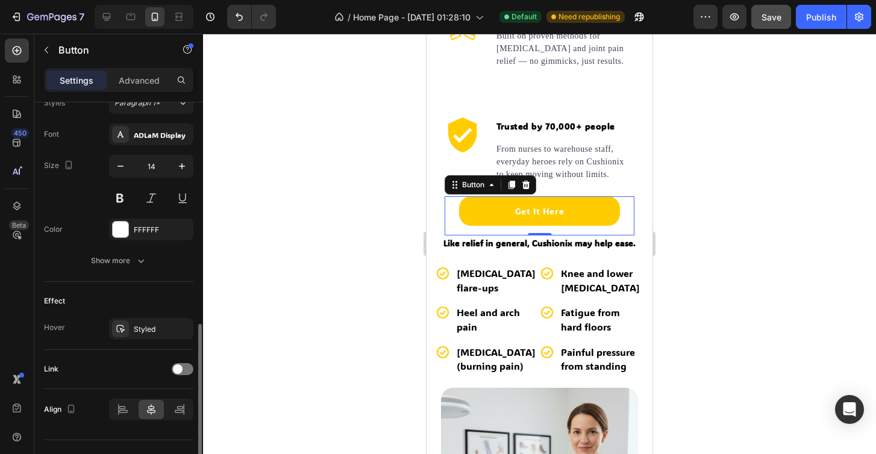
scroll to position [467, 0]
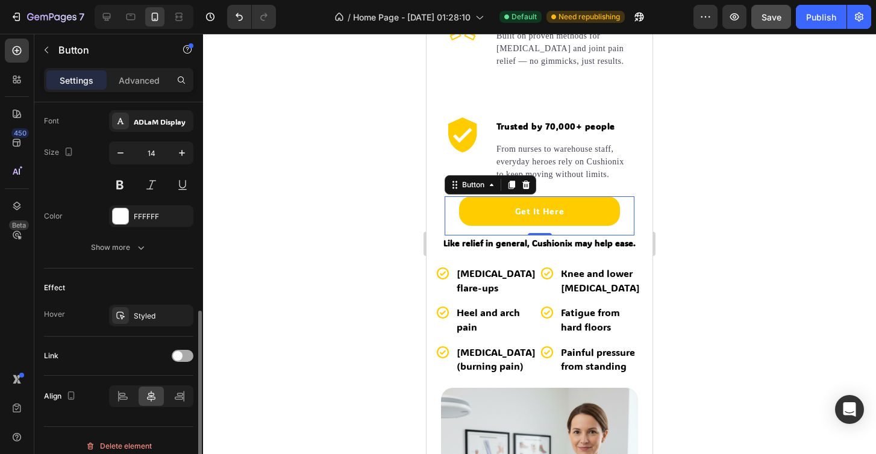
click at [185, 354] on div at bounding box center [183, 356] width 22 height 12
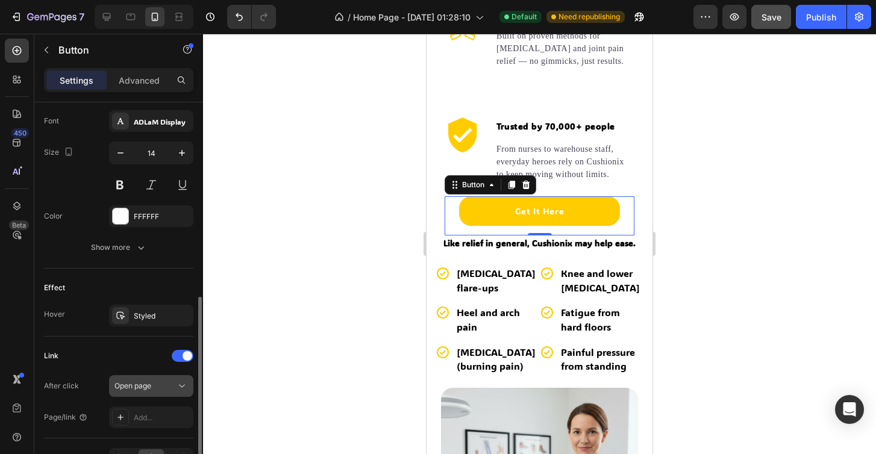
click at [151, 393] on button "Open page" at bounding box center [151, 387] width 84 height 22
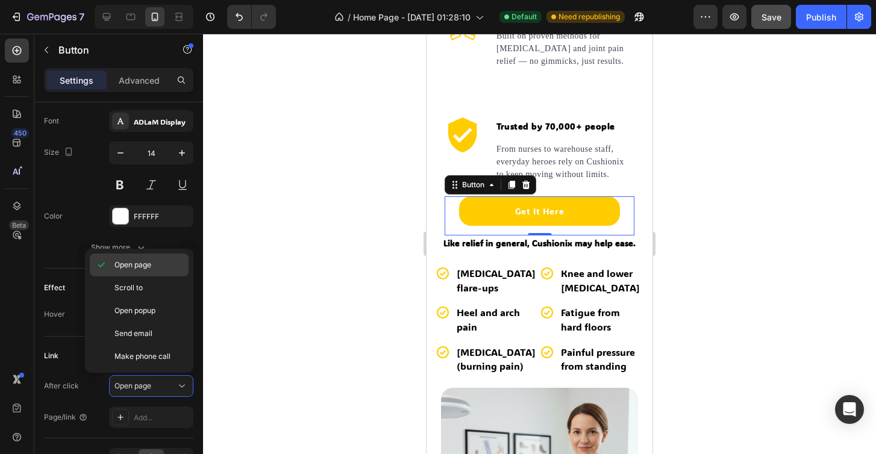
click at [150, 268] on span "Open page" at bounding box center [133, 265] width 37 height 11
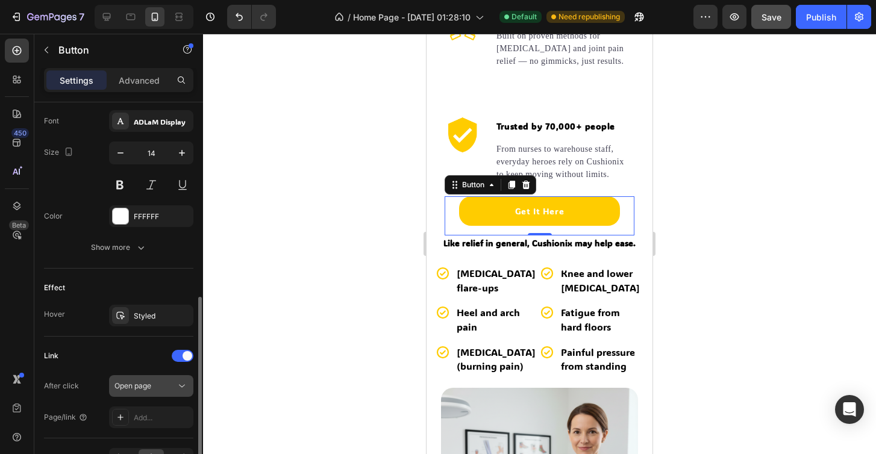
click at [153, 391] on div "Open page" at bounding box center [145, 386] width 61 height 11
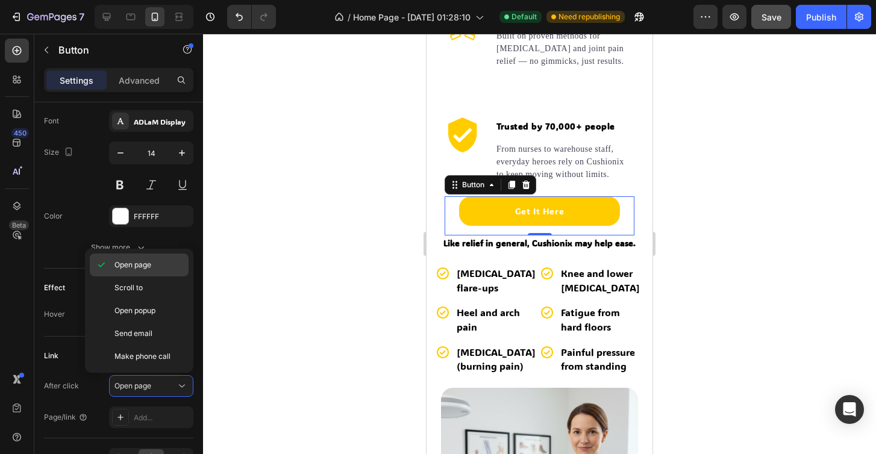
click at [150, 271] on div "Open page" at bounding box center [139, 265] width 99 height 23
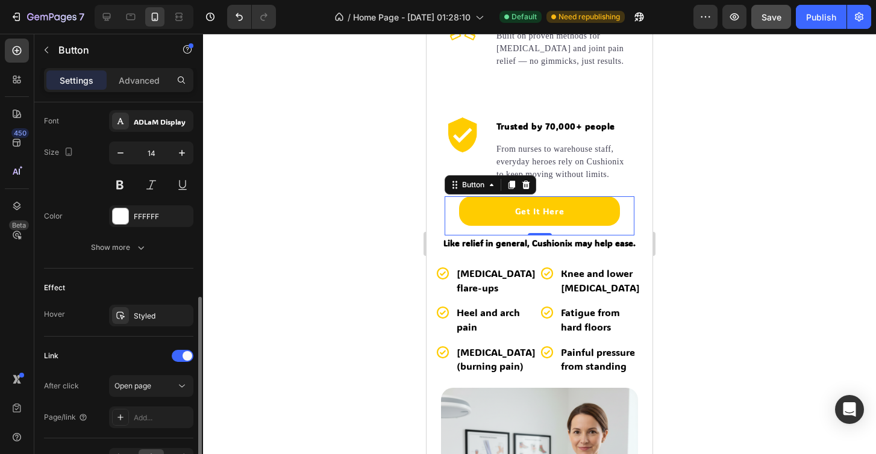
click at [145, 437] on div "Link After click Open page Page/link Add..." at bounding box center [118, 388] width 149 height 102
click at [145, 420] on div "Add..." at bounding box center [162, 418] width 57 height 11
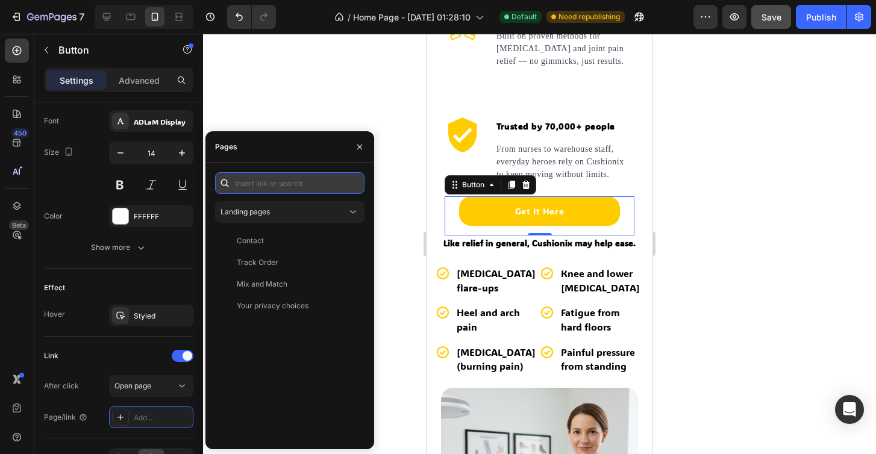
click at [258, 187] on input "text" at bounding box center [289, 183] width 149 height 22
paste input "https://cushionix.com/products/cushionix-comfort-soles"
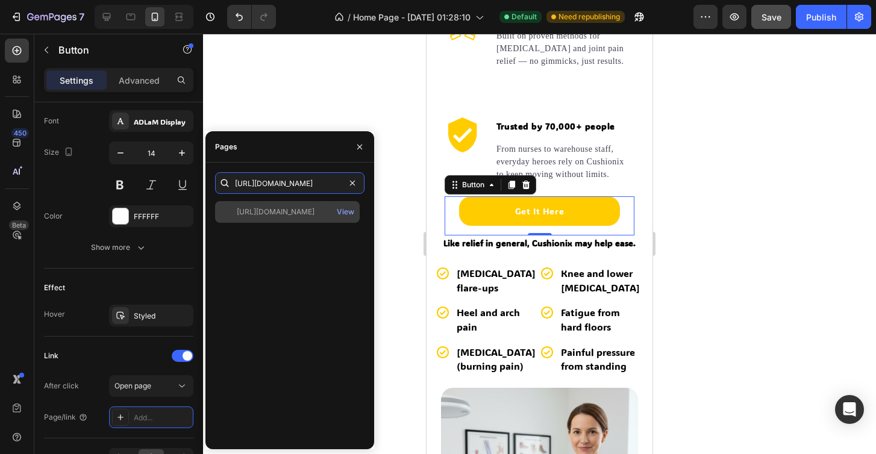
type input "https://cushionix.com/products/cushionix-comfort-soles"
click at [279, 203] on div "https://cushionix.com/products/cushionix-comfort-soles View" at bounding box center [287, 212] width 145 height 22
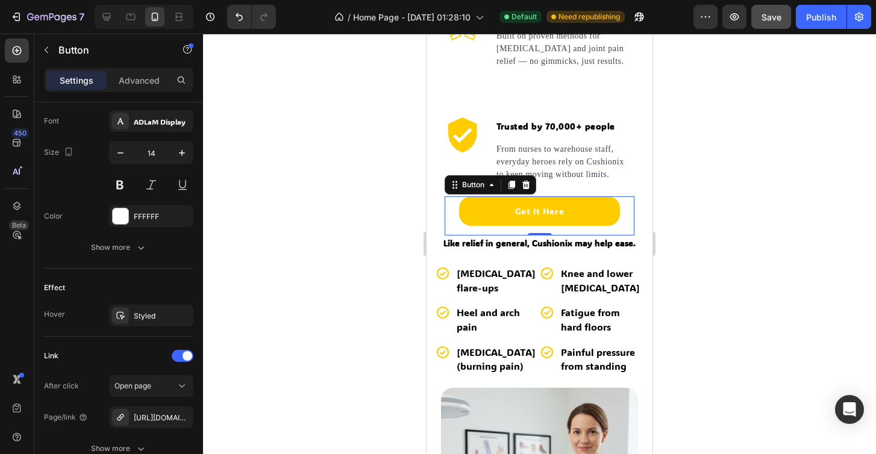
click at [389, 146] on div at bounding box center [539, 244] width 673 height 421
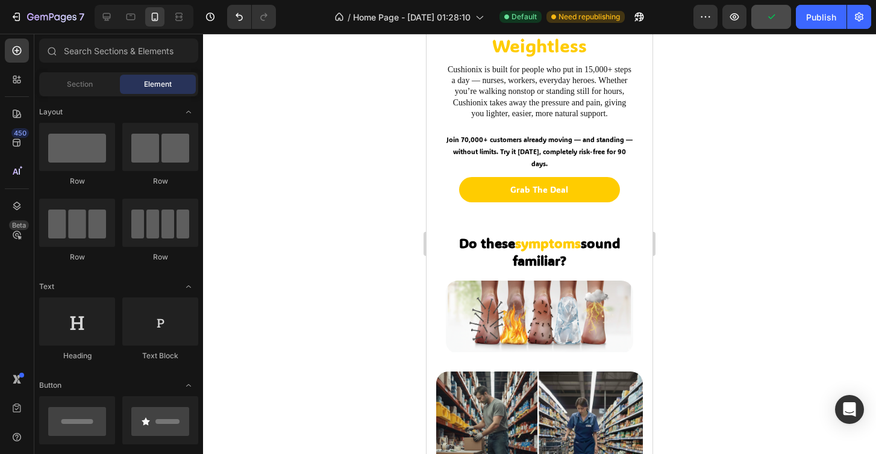
scroll to position [277, 0]
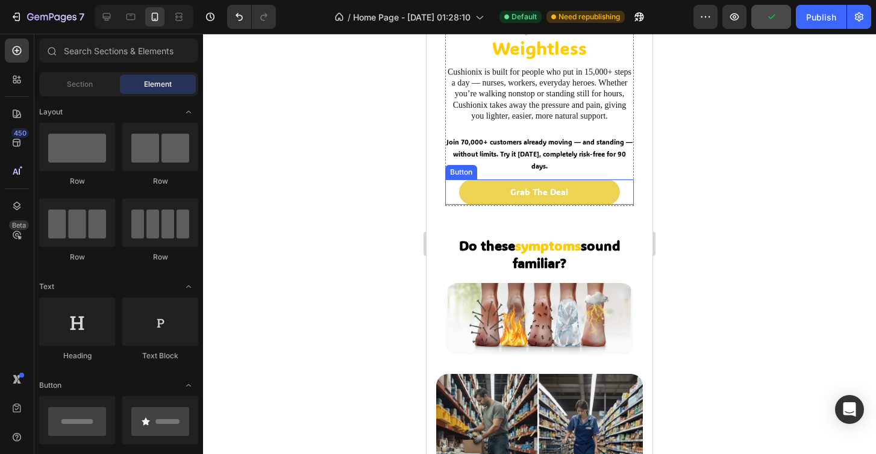
click at [521, 180] on link "Grab The Deal" at bounding box center [539, 192] width 160 height 25
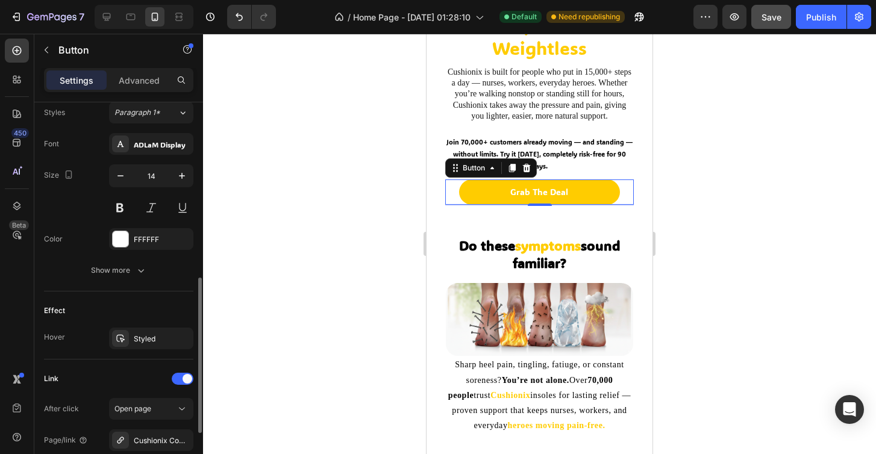
scroll to position [456, 0]
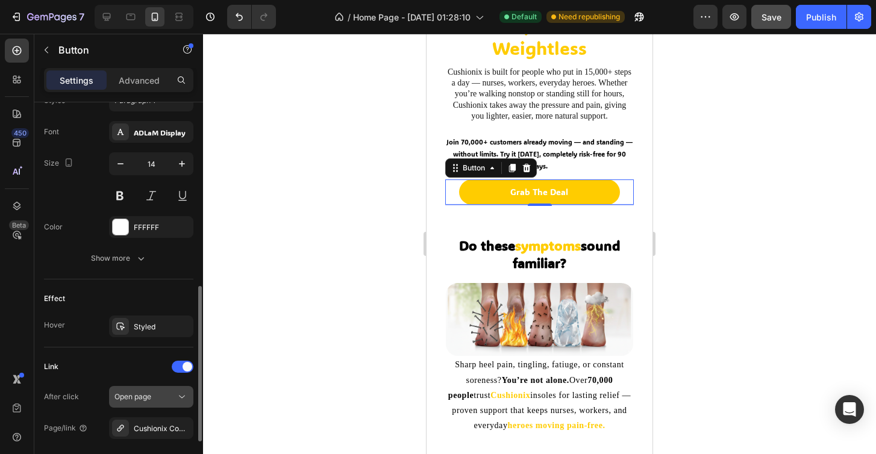
click at [162, 398] on div "Open page" at bounding box center [145, 397] width 61 height 11
click at [160, 436] on div "Cushionix Comfort Soles" at bounding box center [151, 429] width 84 height 22
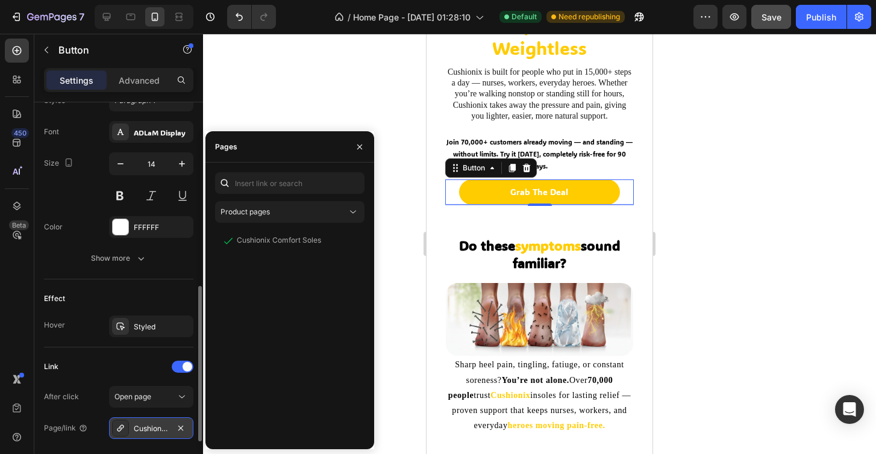
click at [190, 423] on div "Cushionix Comfort Soles" at bounding box center [151, 429] width 84 height 22
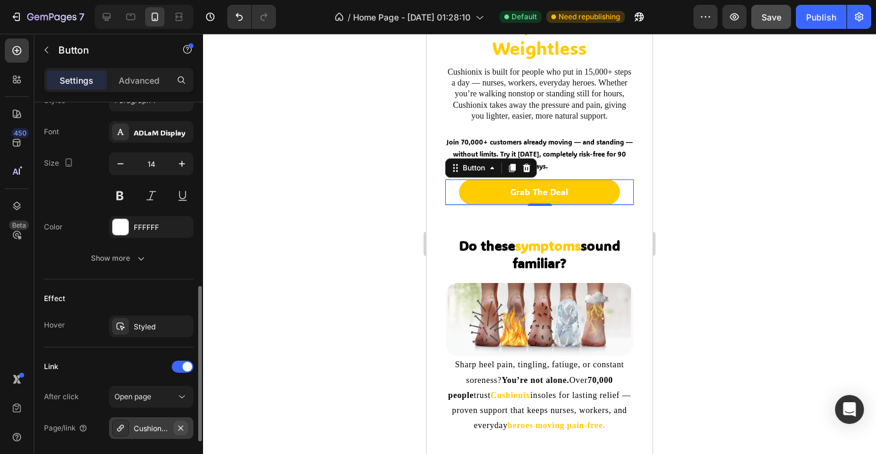
click at [181, 428] on icon "button" at bounding box center [180, 428] width 5 height 5
click at [152, 428] on div "Add..." at bounding box center [162, 429] width 57 height 11
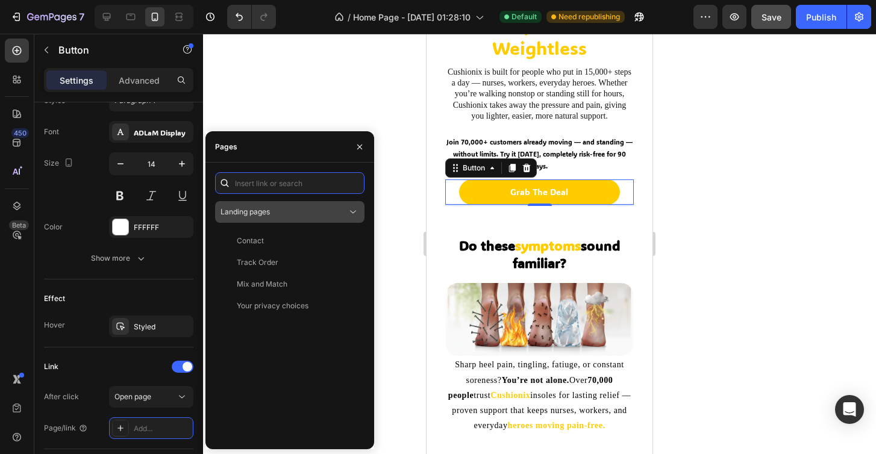
paste input "https://cushionix.com/products/cushionix-comfort-soles"
type input "https://cushionix.com/products/cushionix-comfort-soles"
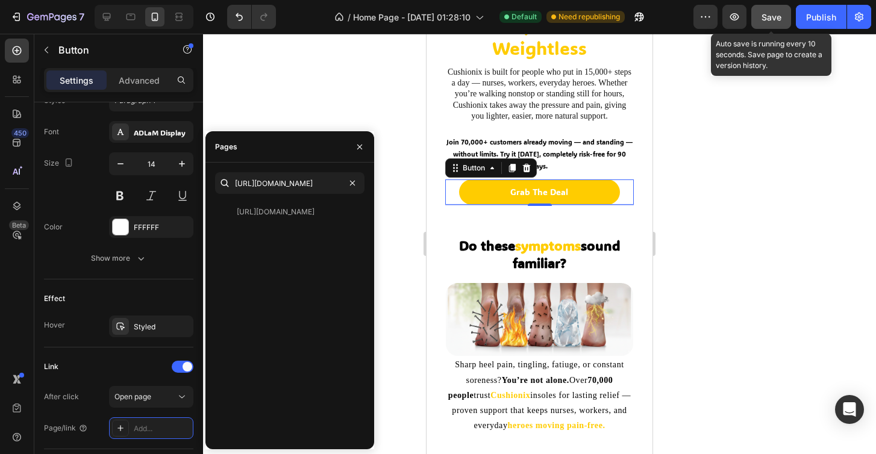
click at [773, 22] on div "Save" at bounding box center [772, 17] width 20 height 13
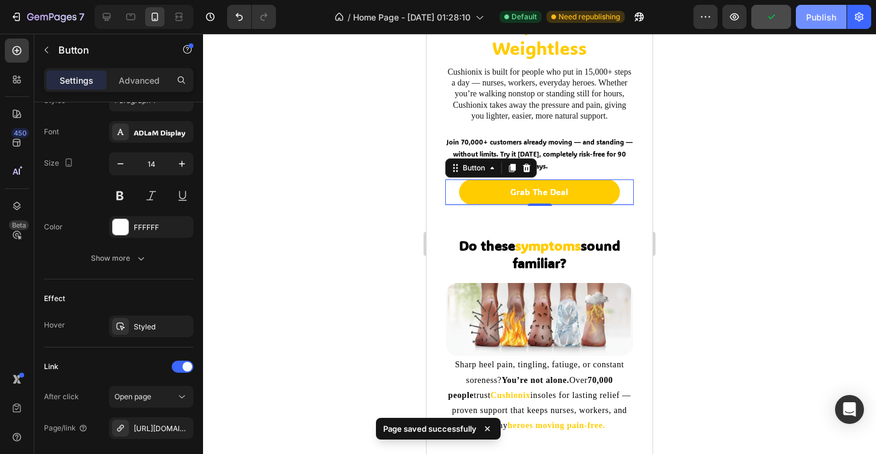
click at [820, 14] on div "Publish" at bounding box center [821, 17] width 30 height 13
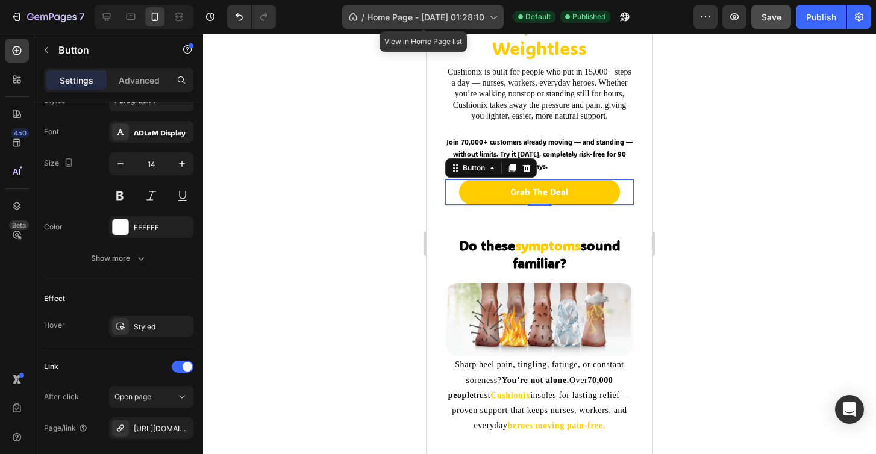
click at [455, 13] on span "Home Page - Sep 17, 01:28:10" at bounding box center [426, 17] width 118 height 13
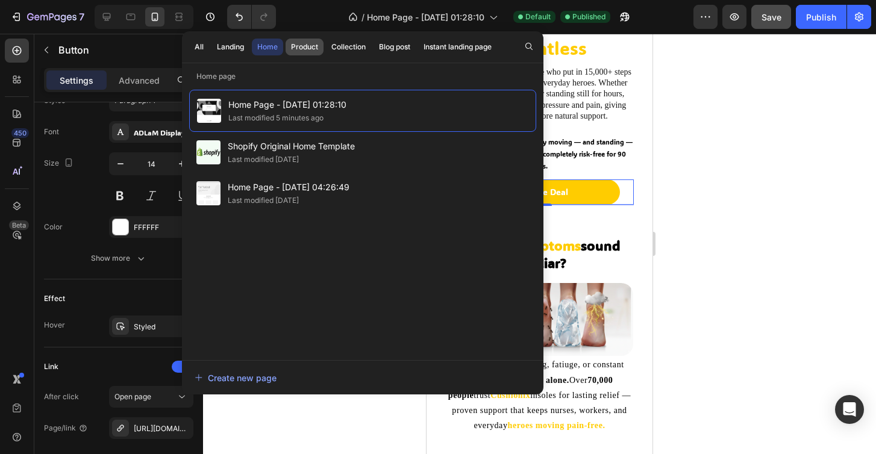
click at [315, 48] on div "Product" at bounding box center [304, 47] width 27 height 11
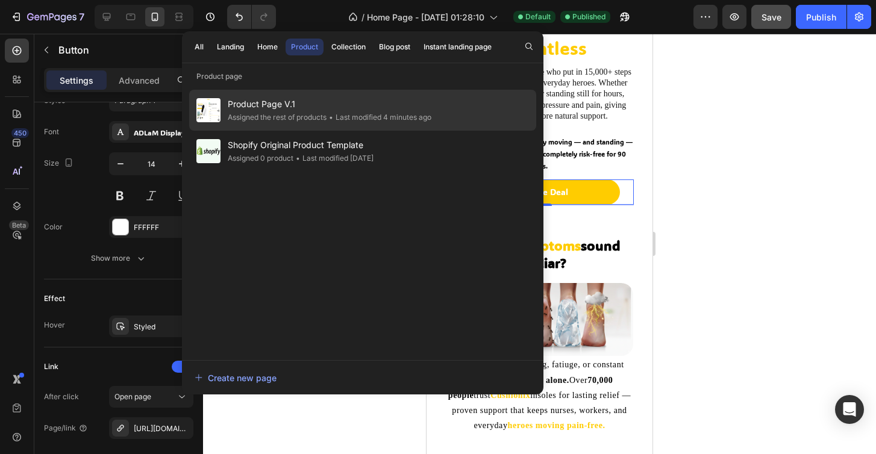
click at [358, 103] on span "Product Page V.1" at bounding box center [330, 104] width 204 height 14
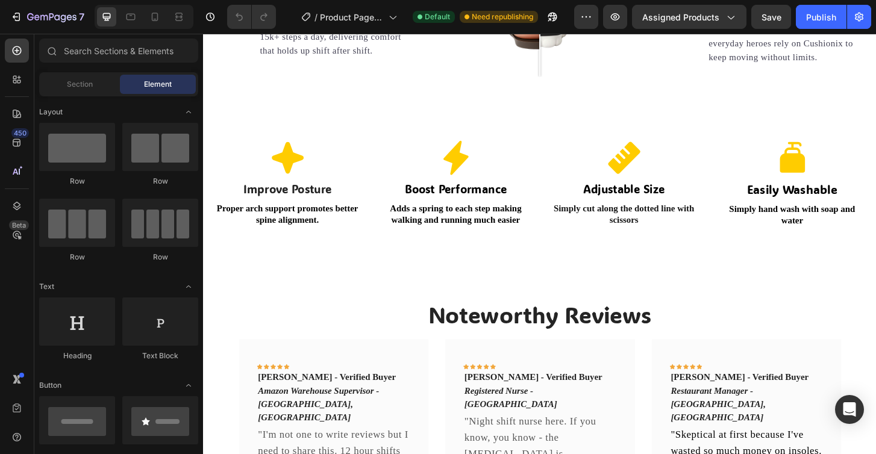
scroll to position [1108, 0]
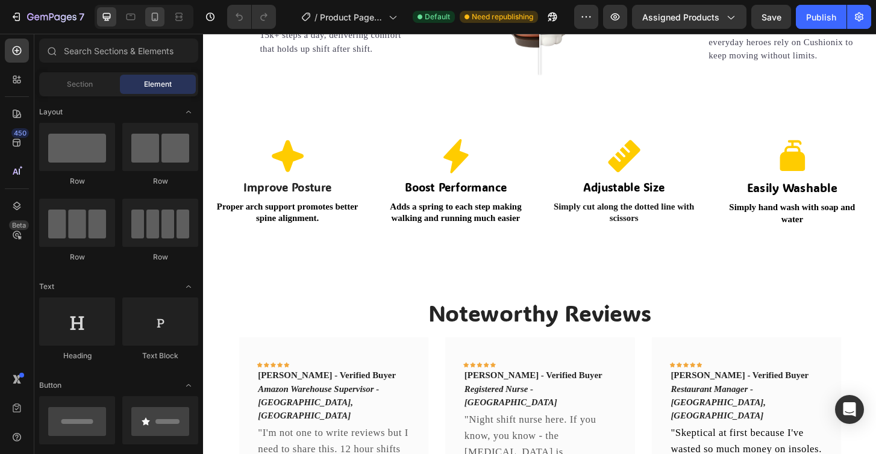
click at [157, 20] on icon at bounding box center [155, 17] width 12 height 12
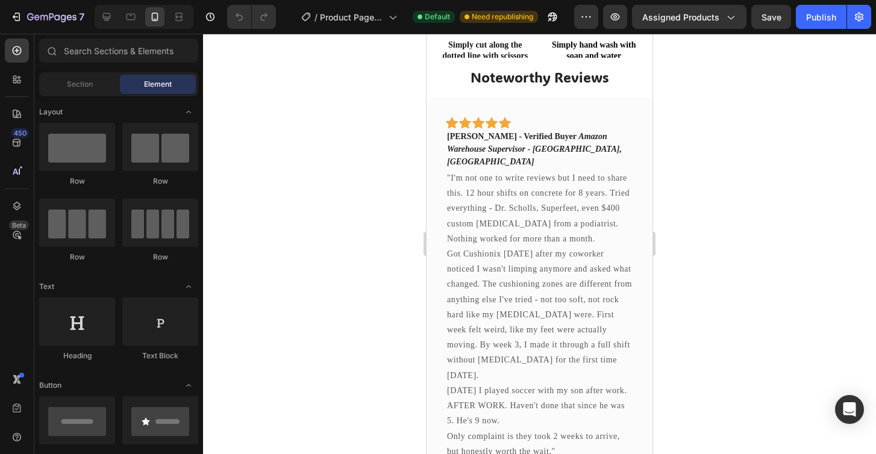
scroll to position [699, 0]
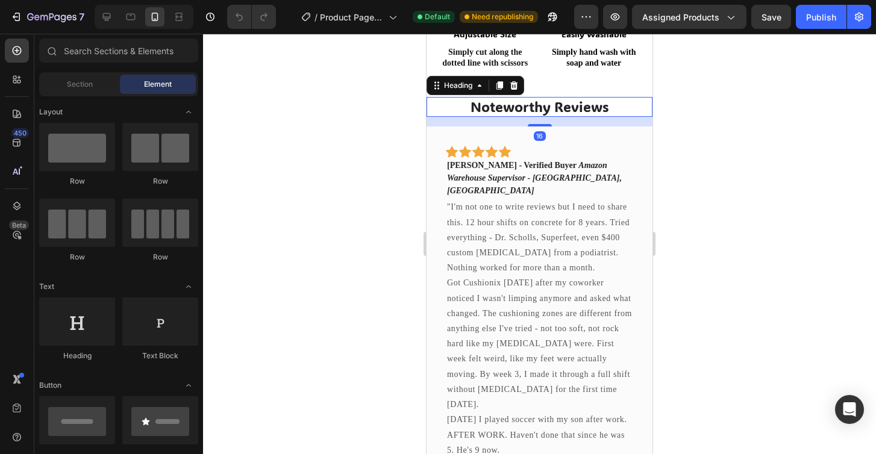
click at [493, 111] on h2 "Noteworthy Reviews" at bounding box center [540, 107] width 226 height 20
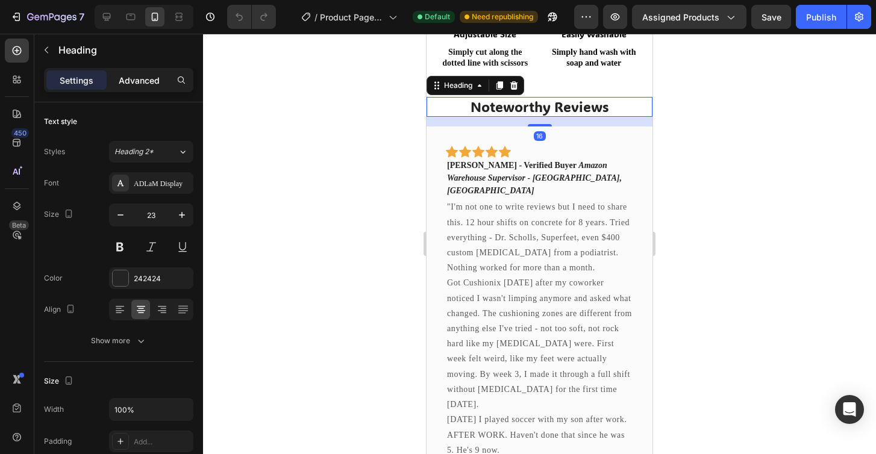
click at [154, 87] on div "Advanced" at bounding box center [139, 80] width 60 height 19
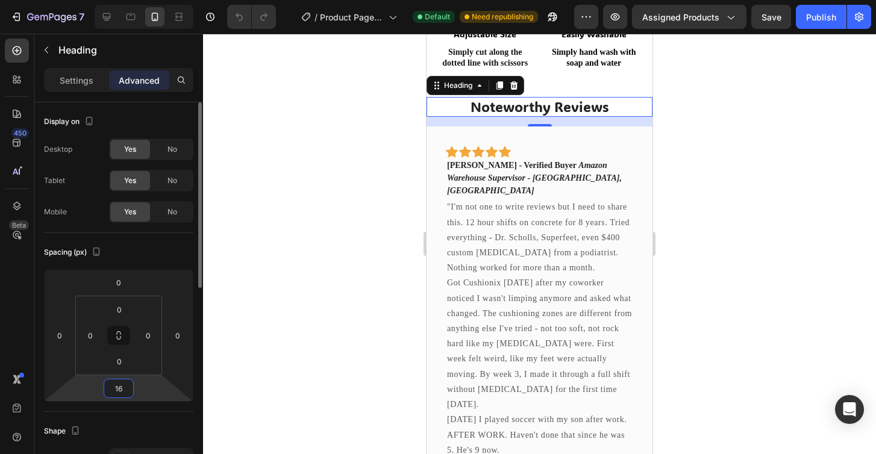
click at [125, 386] on input "16" at bounding box center [119, 389] width 24 height 18
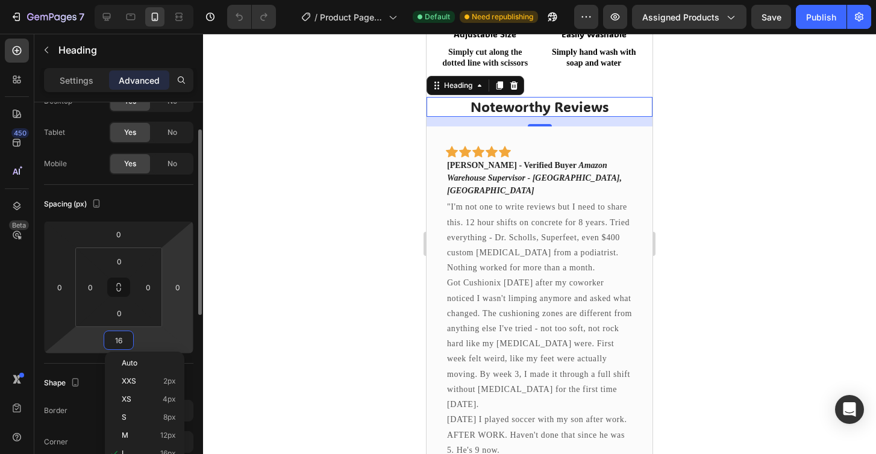
scroll to position [51, 0]
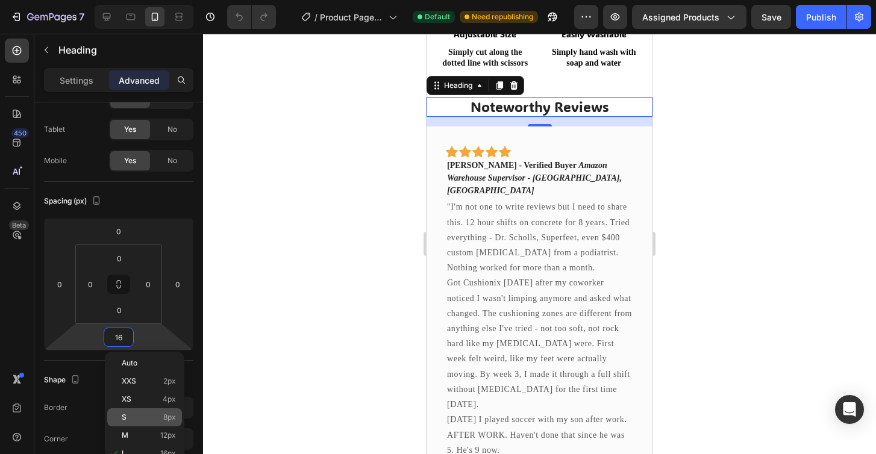
click at [159, 415] on p "S 8px" at bounding box center [149, 417] width 54 height 8
type input "8"
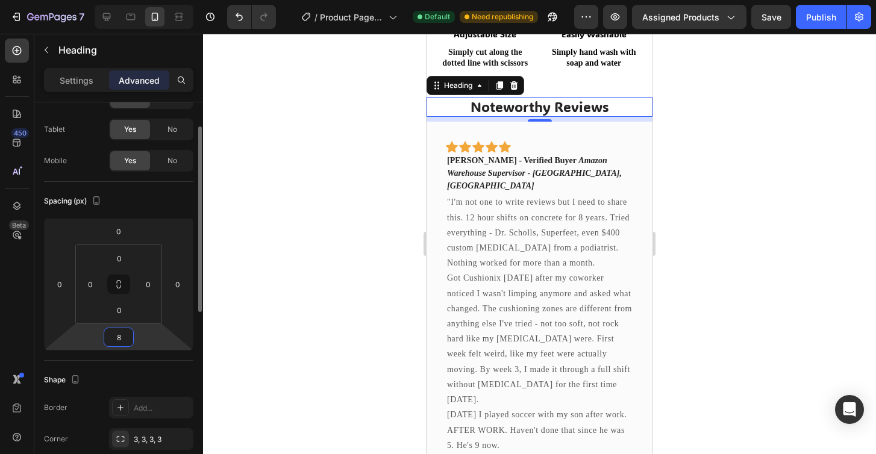
click at [123, 340] on input "8" at bounding box center [119, 337] width 24 height 18
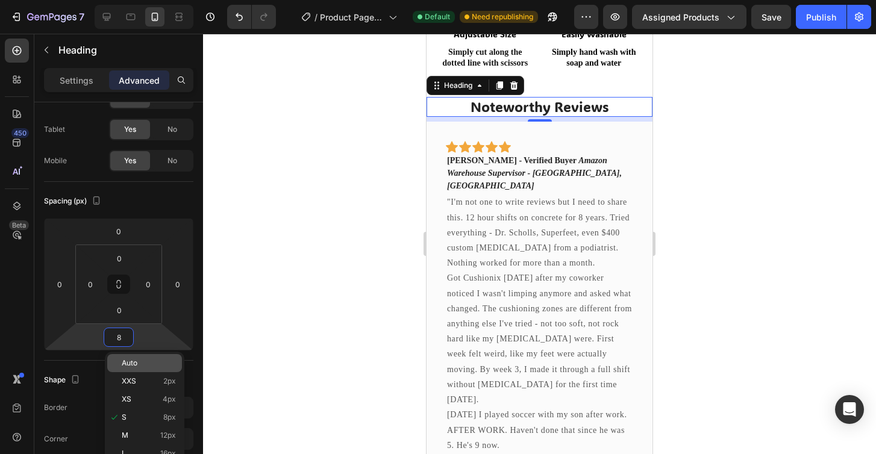
click at [154, 369] on div "Auto" at bounding box center [144, 363] width 75 height 18
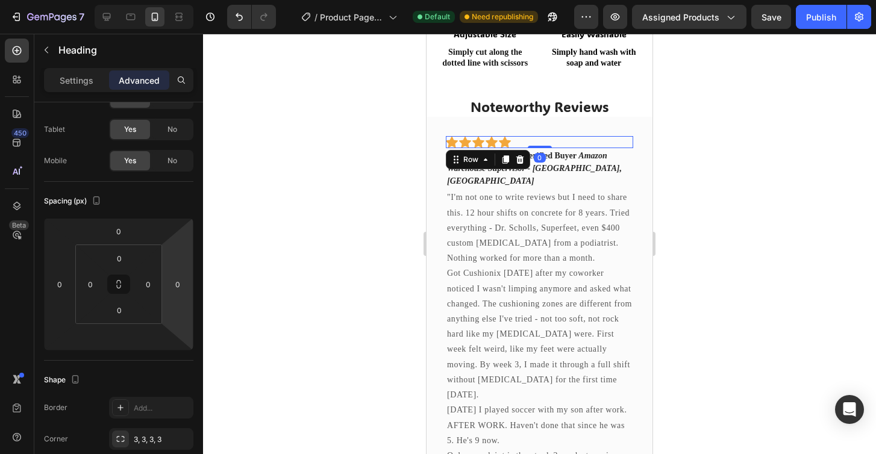
click at [530, 143] on div "Icon Icon Icon Icon Icon Row 0" at bounding box center [539, 142] width 187 height 12
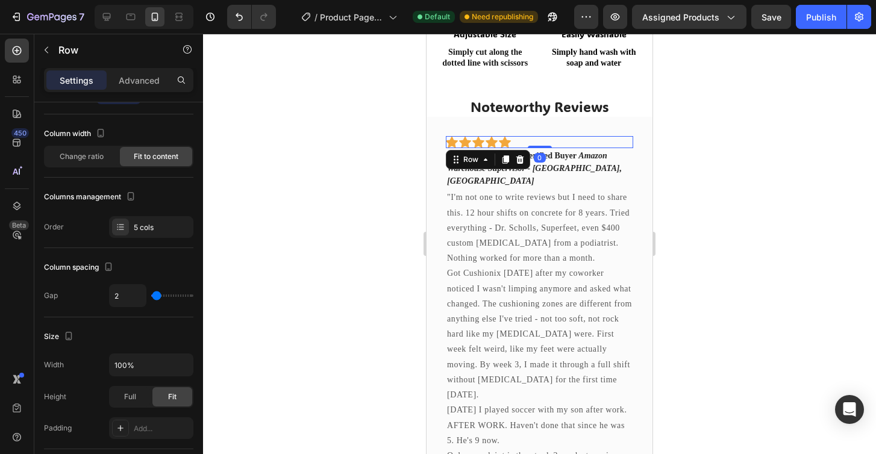
scroll to position [0, 0]
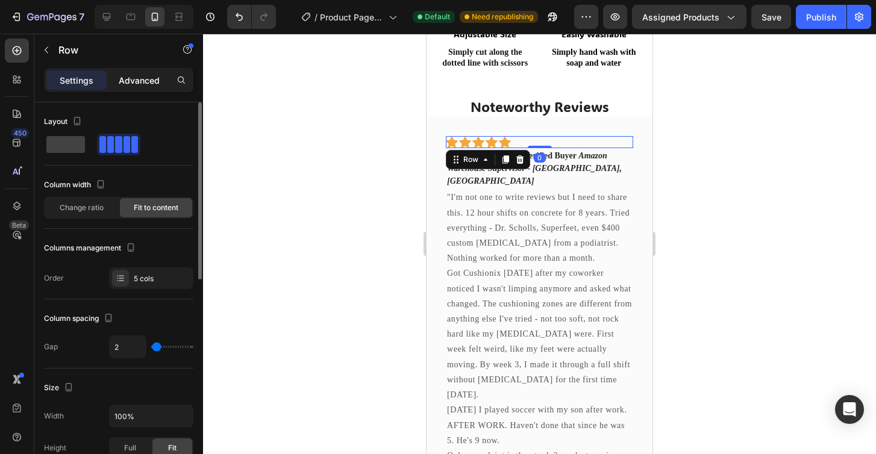
click at [157, 81] on p "Advanced" at bounding box center [139, 80] width 41 height 13
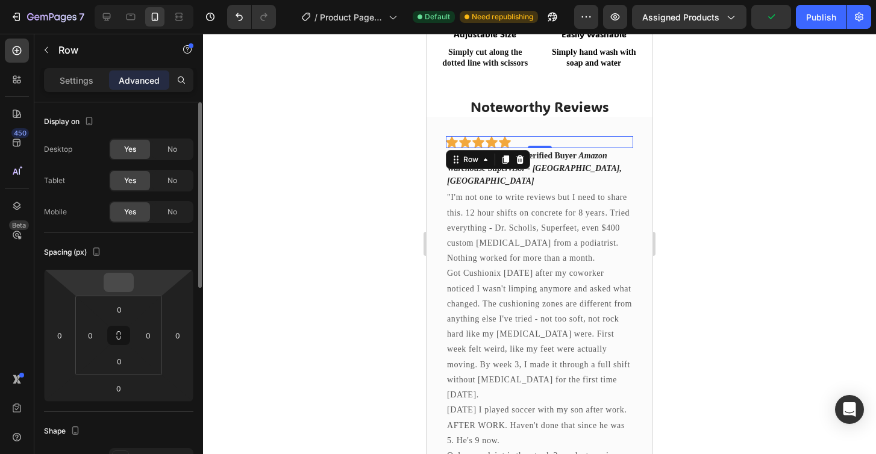
click at [119, 280] on input "number" at bounding box center [119, 283] width 24 height 18
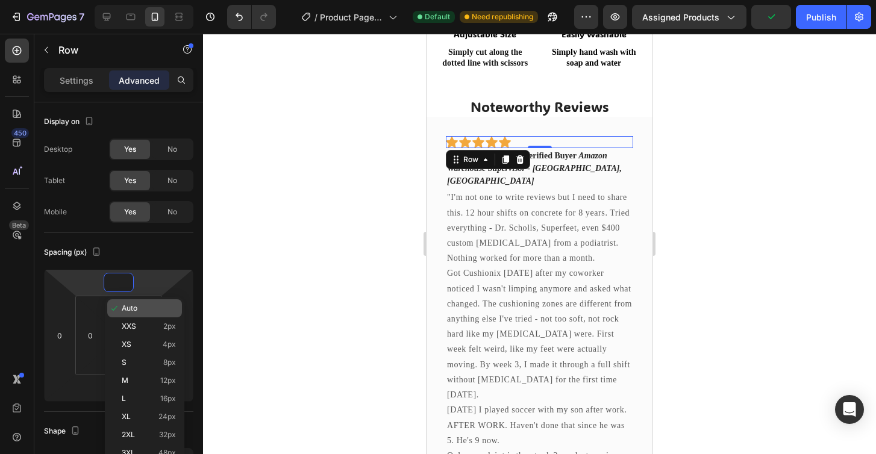
click at [133, 307] on span "Auto" at bounding box center [130, 308] width 16 height 8
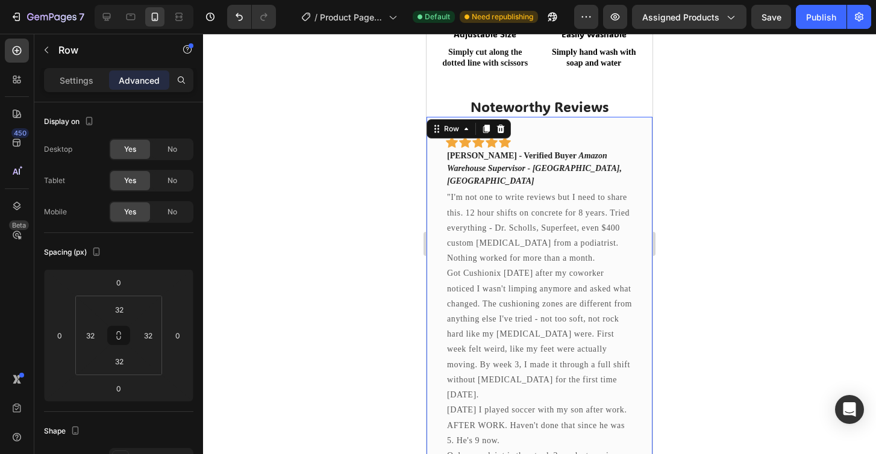
click at [556, 128] on div "Icon Icon Icon Icon Icon Row [PERSON_NAME] - Verified Buyer Amazon Warehouse Su…" at bounding box center [540, 352] width 226 height 471
click at [121, 314] on input "32" at bounding box center [119, 310] width 24 height 18
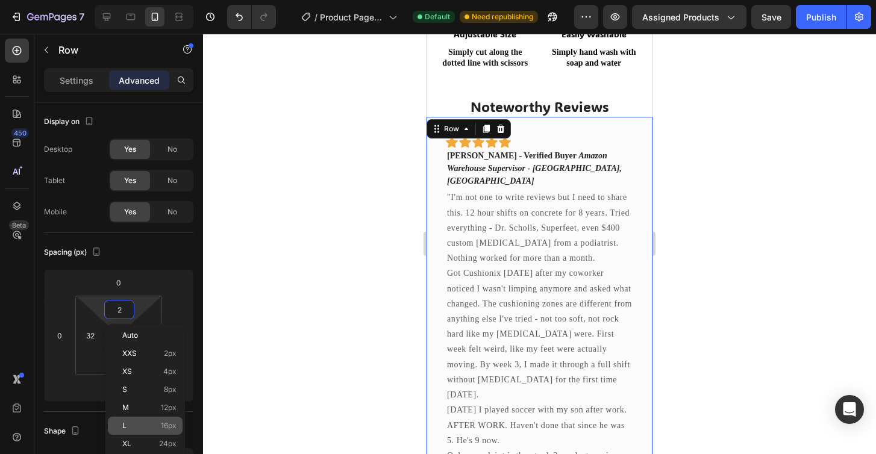
click at [152, 420] on div "L 16px" at bounding box center [145, 426] width 75 height 18
type input "16"
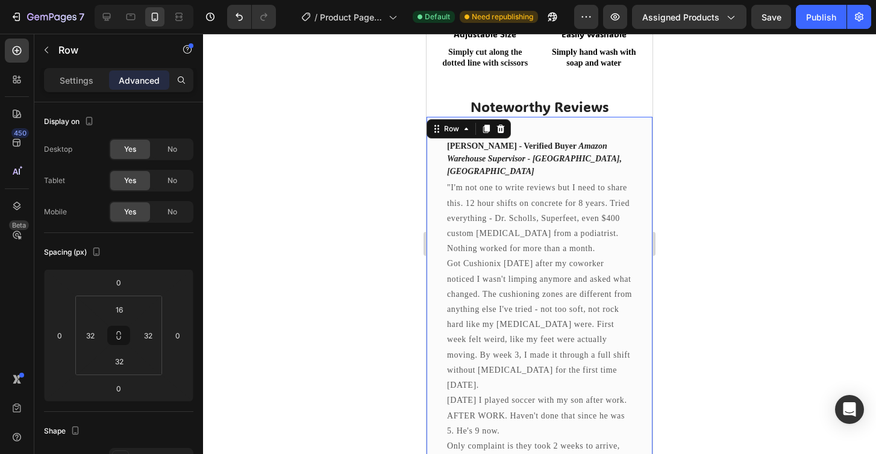
click at [271, 280] on div at bounding box center [539, 244] width 673 height 421
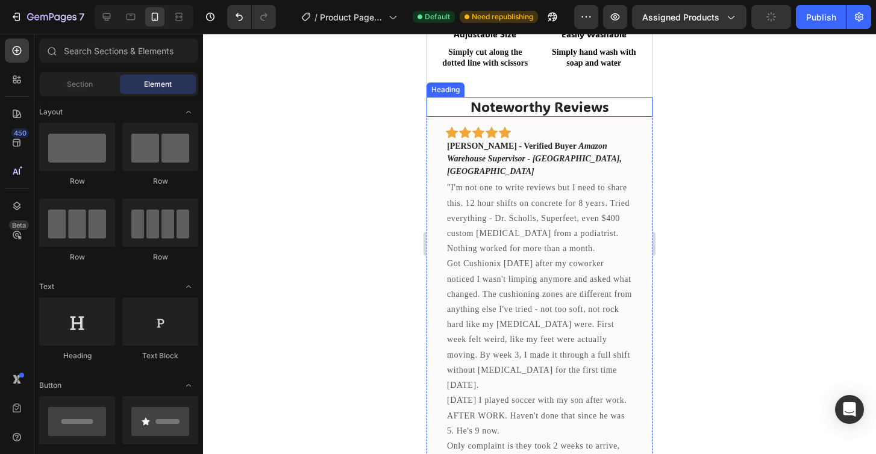
click at [492, 107] on h2 "Noteworthy Reviews" at bounding box center [540, 107] width 226 height 20
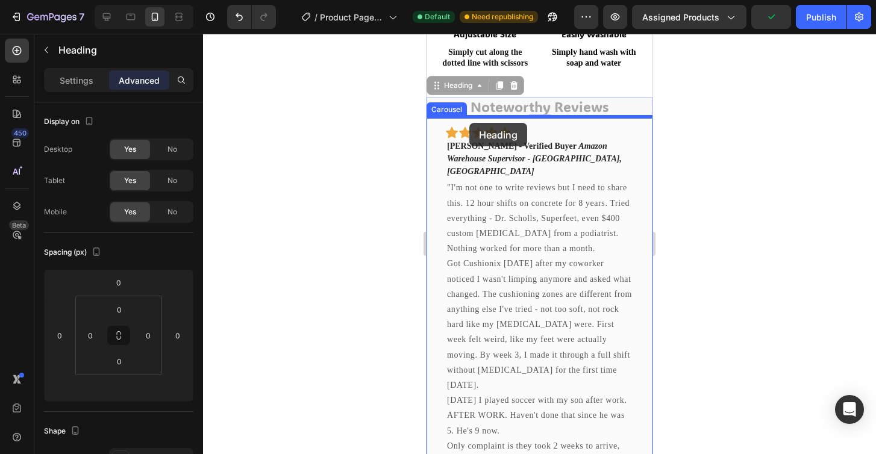
drag, startPoint x: 453, startPoint y: 92, endPoint x: 470, endPoint y: 123, distance: 34.8
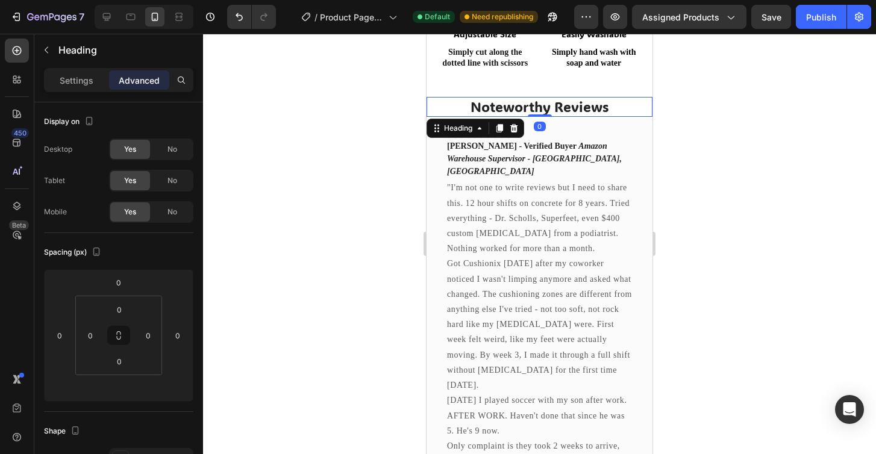
click at [489, 102] on h2 "Noteworthy Reviews" at bounding box center [540, 107] width 226 height 20
click at [438, 114] on p "Noteworthy Reviews" at bounding box center [540, 107] width 224 height 18
click at [397, 114] on div at bounding box center [539, 244] width 673 height 421
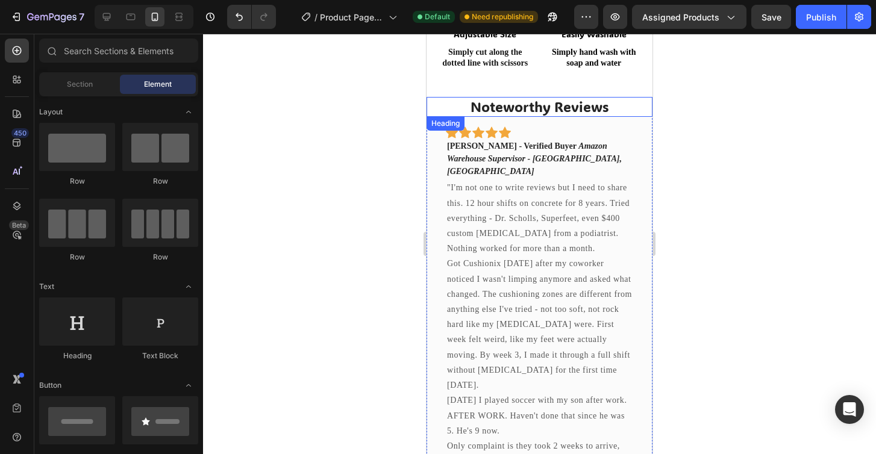
click at [479, 107] on p "Noteworthy Reviews" at bounding box center [540, 107] width 224 height 18
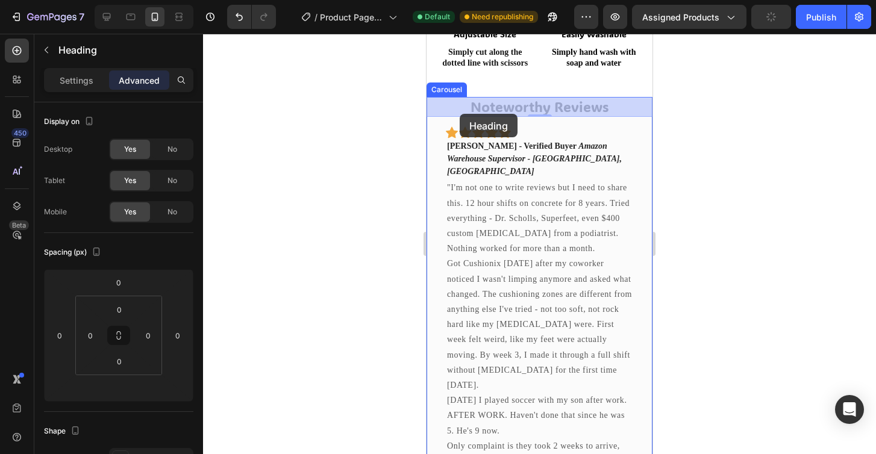
drag, startPoint x: 460, startPoint y: 126, endPoint x: 460, endPoint y: 114, distance: 12.1
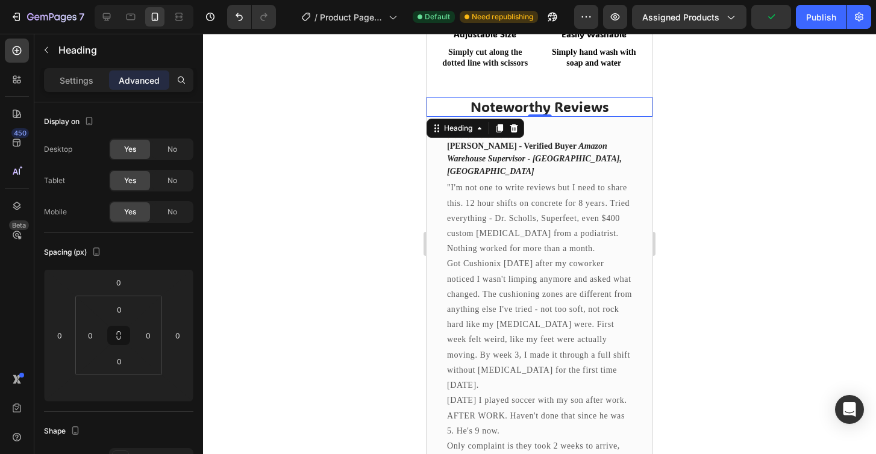
click at [385, 130] on div at bounding box center [539, 244] width 673 height 421
click at [511, 101] on p "Noteworthy Reviews" at bounding box center [540, 107] width 224 height 18
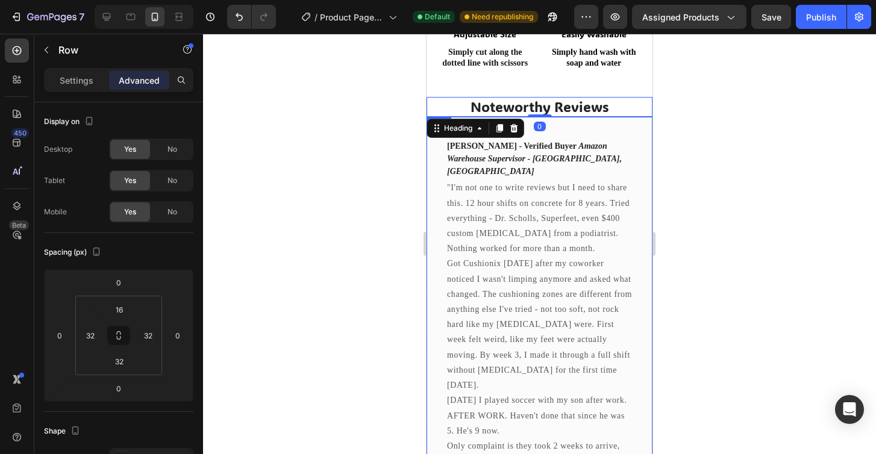
click at [570, 125] on div "Icon Icon Icon Icon Icon Row [PERSON_NAME] - Verified Buyer Amazon Warehouse Su…" at bounding box center [540, 348] width 226 height 462
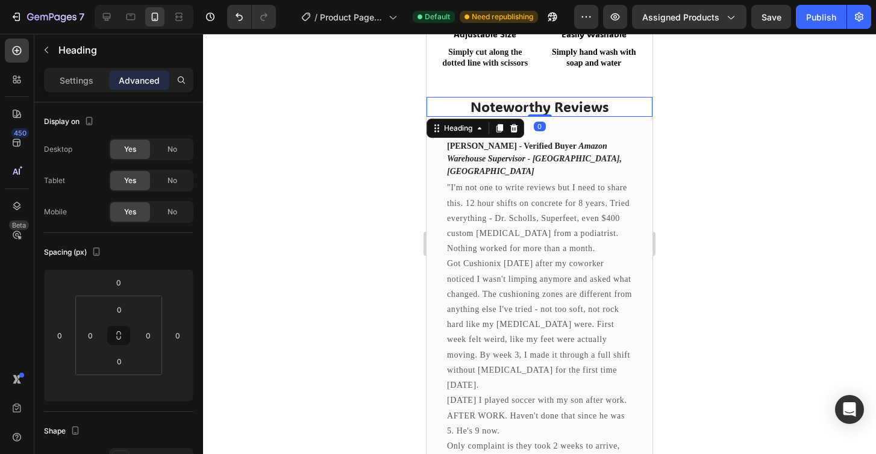
click at [532, 108] on p "Noteworthy Reviews" at bounding box center [540, 107] width 224 height 18
click at [86, 87] on div "Settings" at bounding box center [76, 80] width 60 height 19
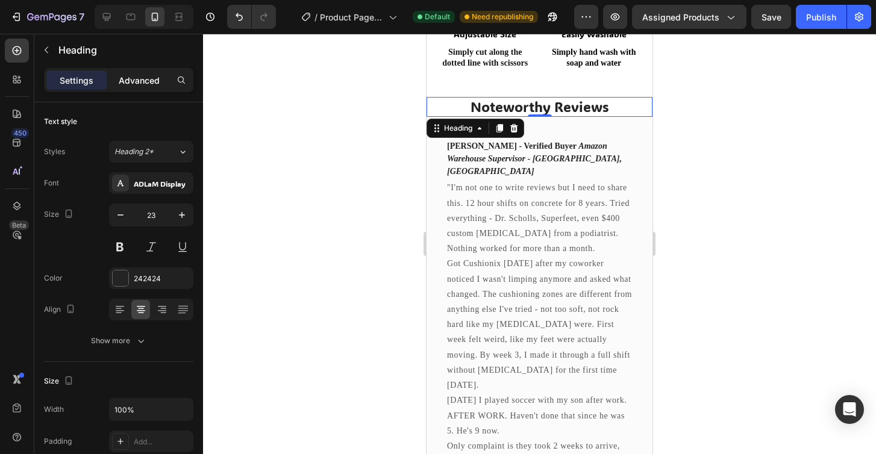
click at [137, 78] on p "Advanced" at bounding box center [139, 80] width 41 height 13
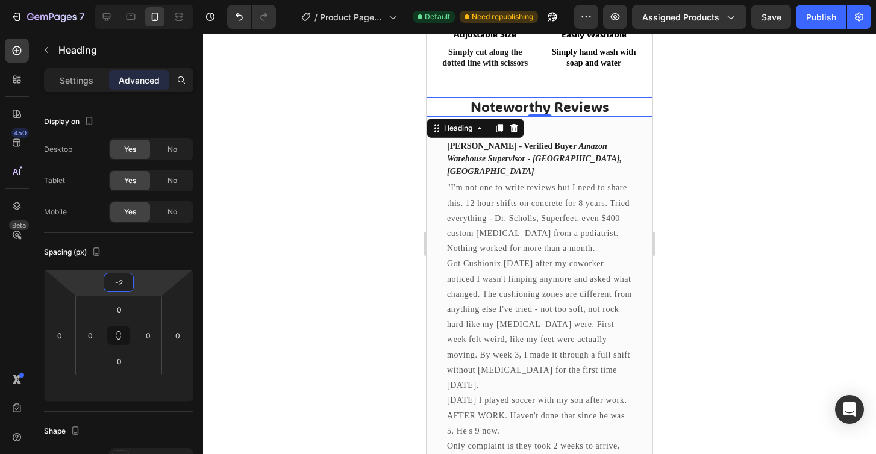
type input "-4"
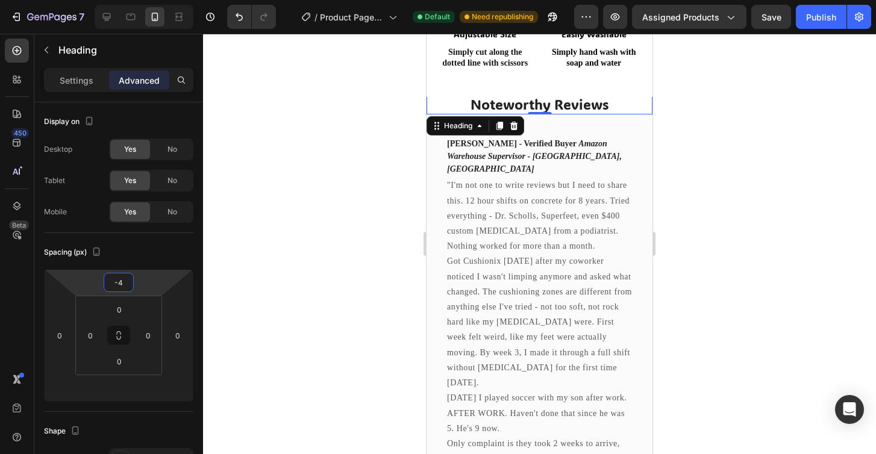
click at [144, 0] on html "7 Version history / Product Page V.1 Default Need republishing Preview Assigned…" at bounding box center [438, 0] width 876 height 0
click at [122, 280] on input "-4" at bounding box center [119, 283] width 24 height 18
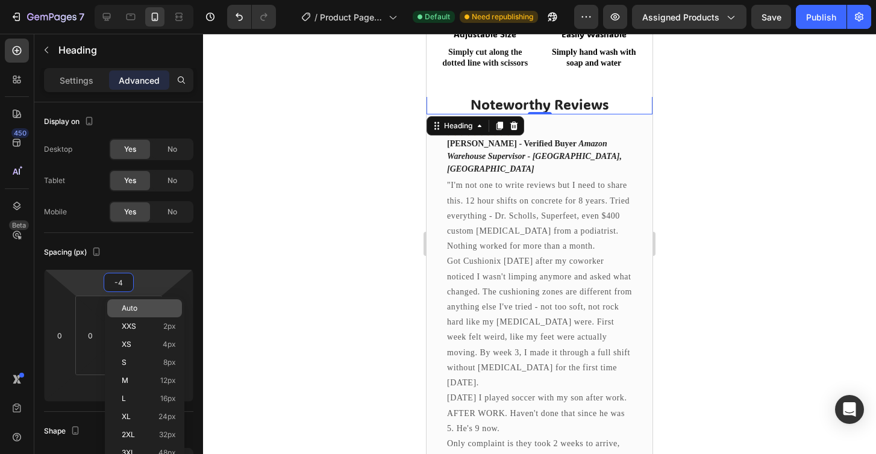
click at [139, 304] on div "Auto" at bounding box center [144, 309] width 75 height 18
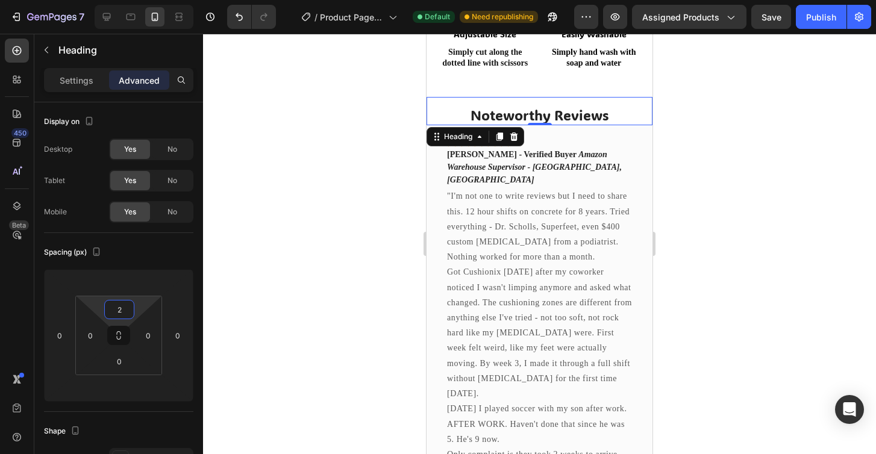
type input "0"
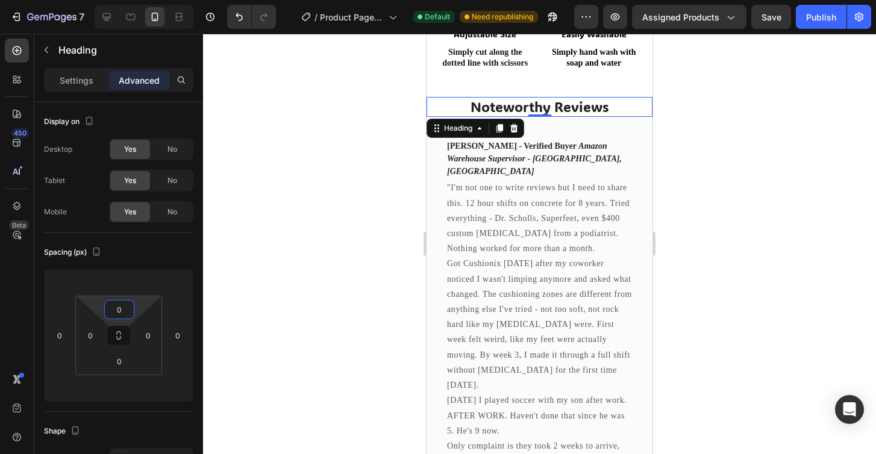
drag, startPoint x: 137, startPoint y: 313, endPoint x: 144, endPoint y: 330, distance: 17.8
click at [144, 0] on html "7 Version history / Product Page V.1 Default Need republishing Preview Assigned…" at bounding box center [438, 0] width 876 height 0
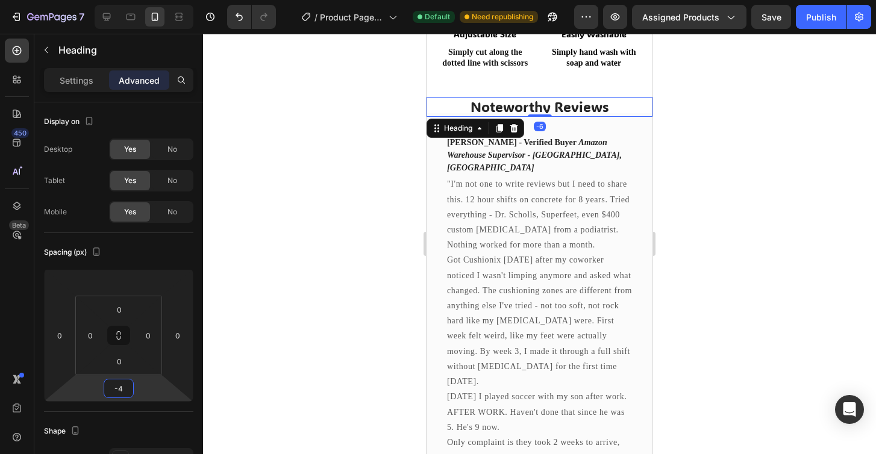
type input "-2"
click at [150, 0] on html "7 Version history / Product Page V.1 Default Need republishing Preview Assigned…" at bounding box center [438, 0] width 876 height 0
click at [138, 0] on html "7 Version history / Product Page V.1 Default Need republishing Preview Assigned…" at bounding box center [438, 0] width 876 height 0
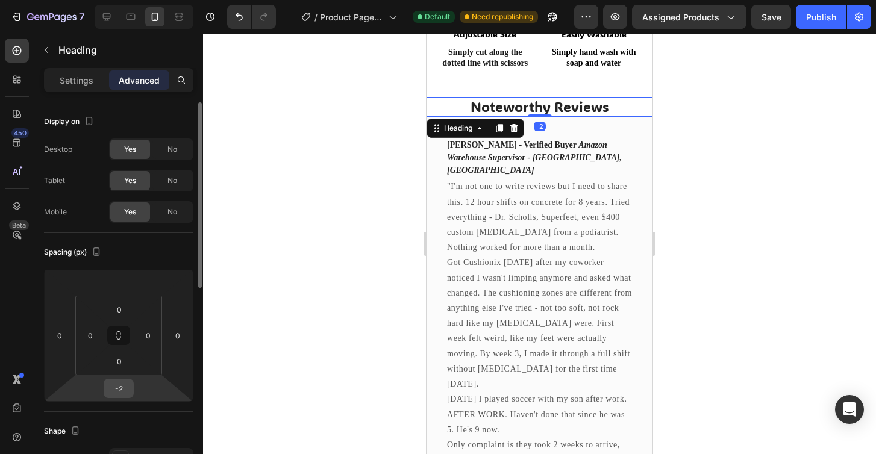
click at [119, 394] on input "-2" at bounding box center [119, 389] width 24 height 18
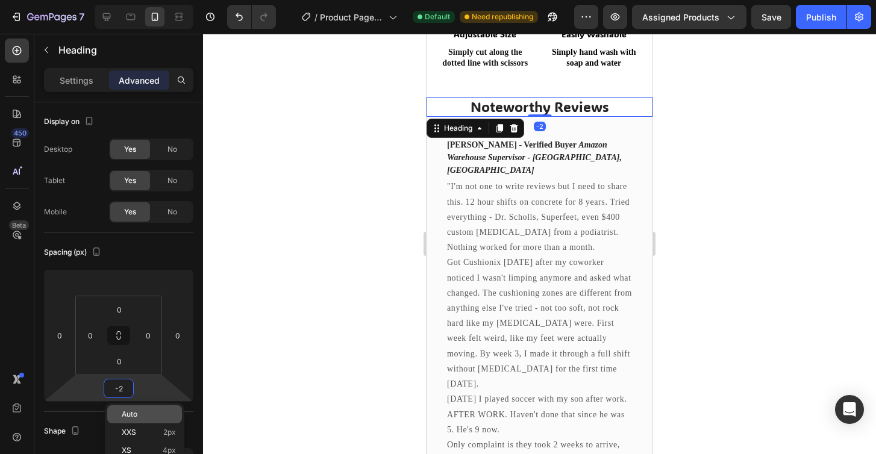
click at [137, 406] on div "Auto" at bounding box center [144, 415] width 75 height 18
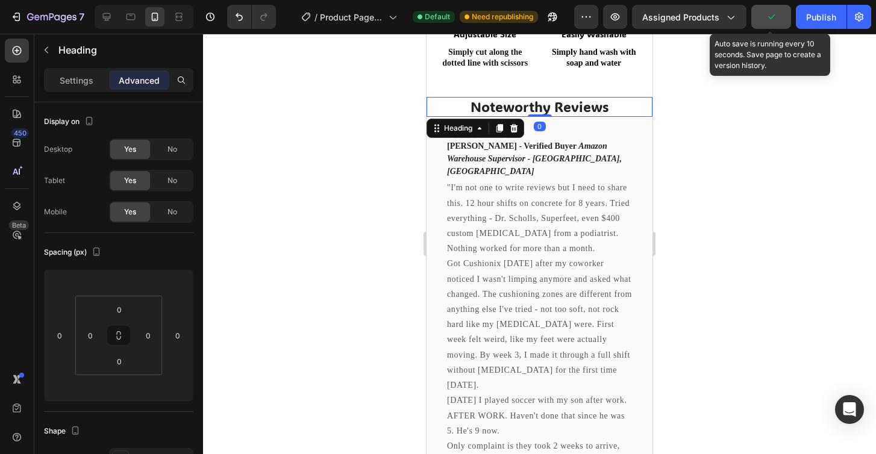
click at [770, 19] on icon "button" at bounding box center [771, 17] width 12 height 12
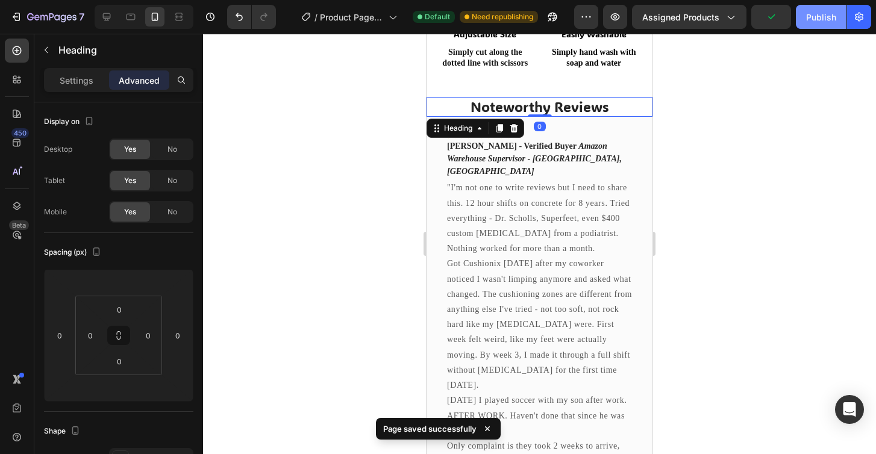
click at [821, 16] on div "Publish" at bounding box center [821, 17] width 30 height 13
